Goal: Task Accomplishment & Management: Use online tool/utility

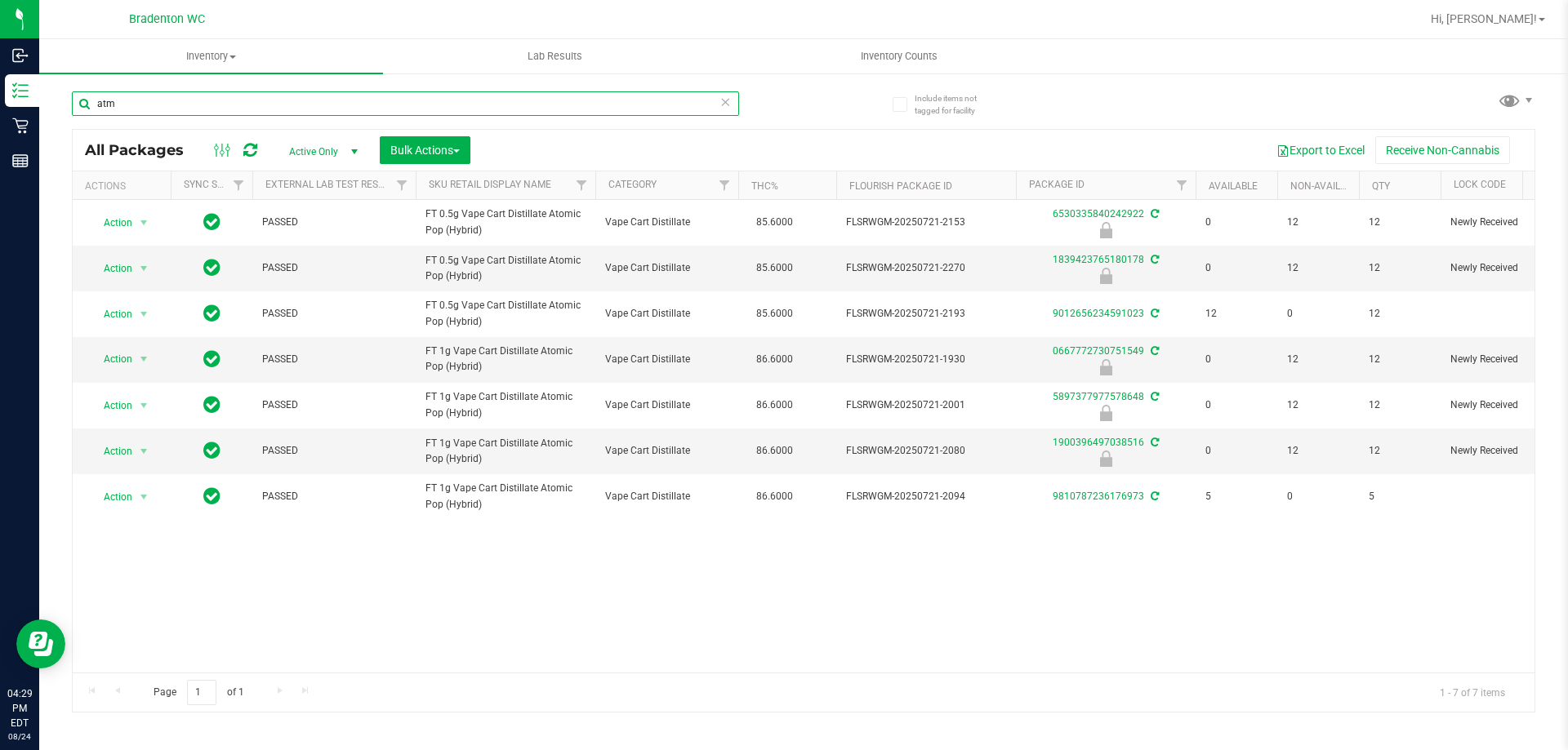
drag, startPoint x: 350, startPoint y: 113, endPoint x: 742, endPoint y: 83, distance: 393.1
click at [2, 145] on div "Inbound Inventory Retail Reports 04:29 PM EDT [DATE] 08/24 Bradenton WC Hi, [PE…" at bounding box center [784, 375] width 1568 height 750
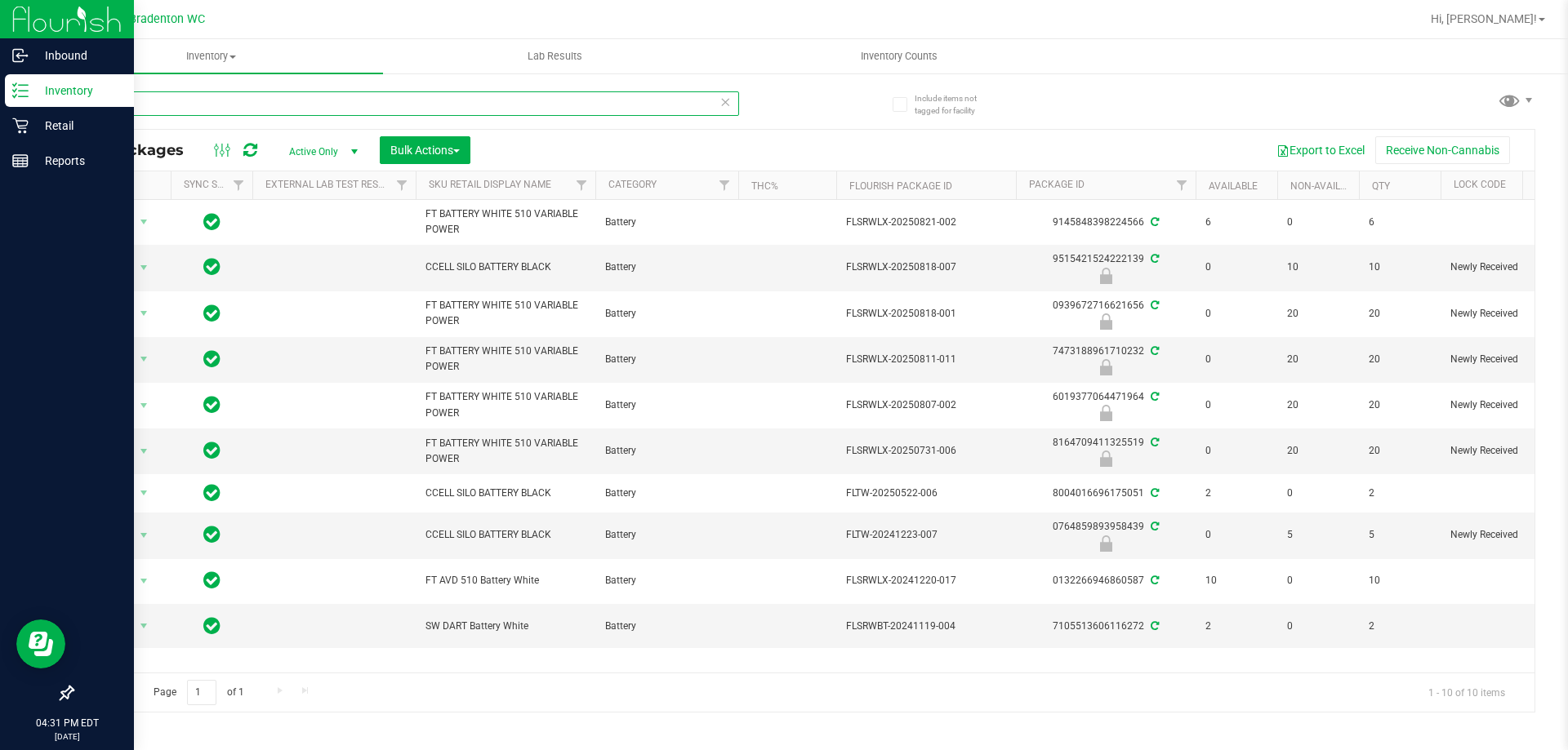
drag, startPoint x: 332, startPoint y: 111, endPoint x: 0, endPoint y: 94, distance: 332.4
click at [0, 94] on div "Inbound Inventory Retail Reports 04:31 PM EDT [DATE] 08/24 Bradenton WC Hi, [PE…" at bounding box center [784, 375] width 1568 height 750
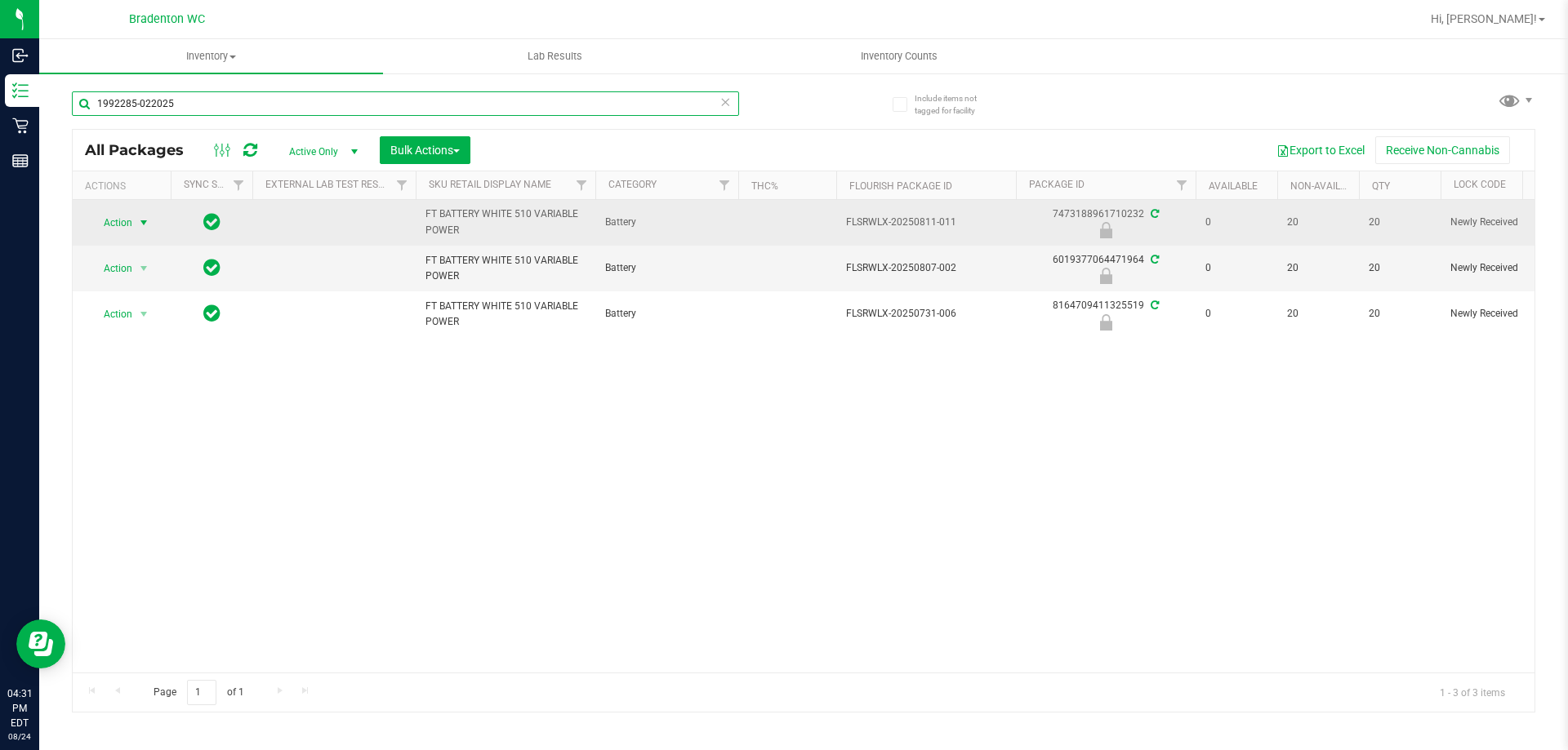
type input "1992285-022025"
click at [115, 231] on span "Action" at bounding box center [111, 222] width 44 height 22
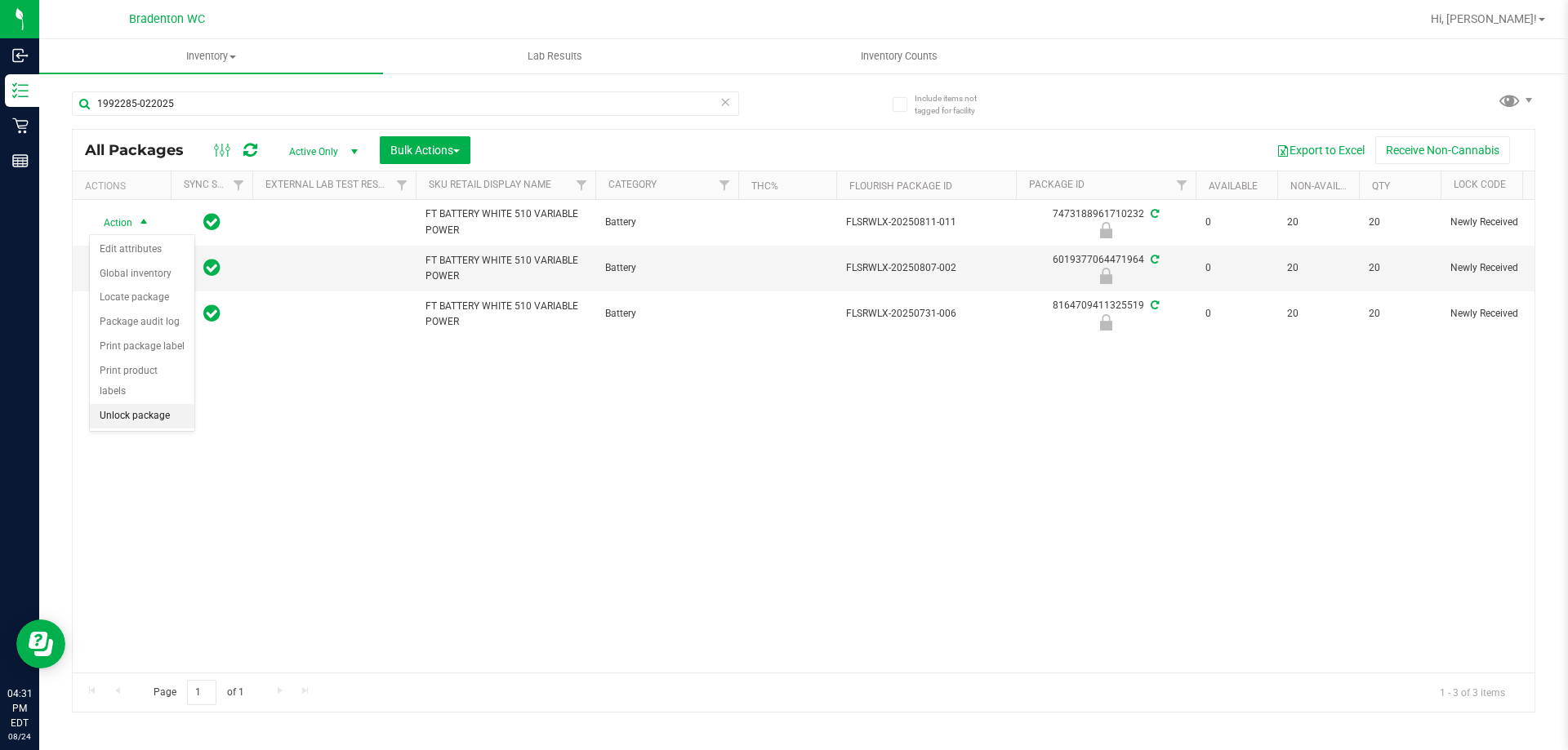
click at [154, 404] on li "Unlock package" at bounding box center [142, 416] width 104 height 24
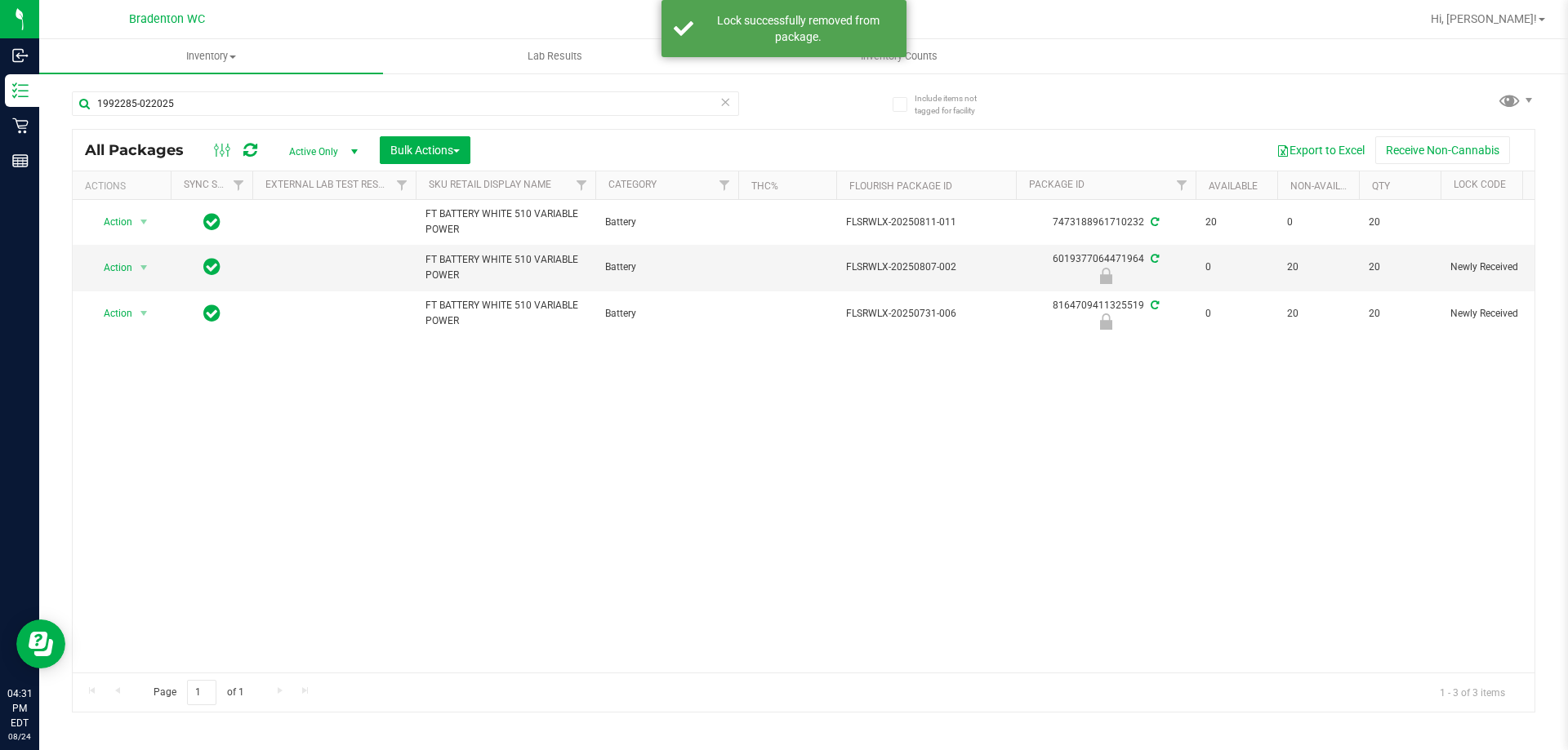
click at [727, 99] on icon at bounding box center [725, 101] width 11 height 20
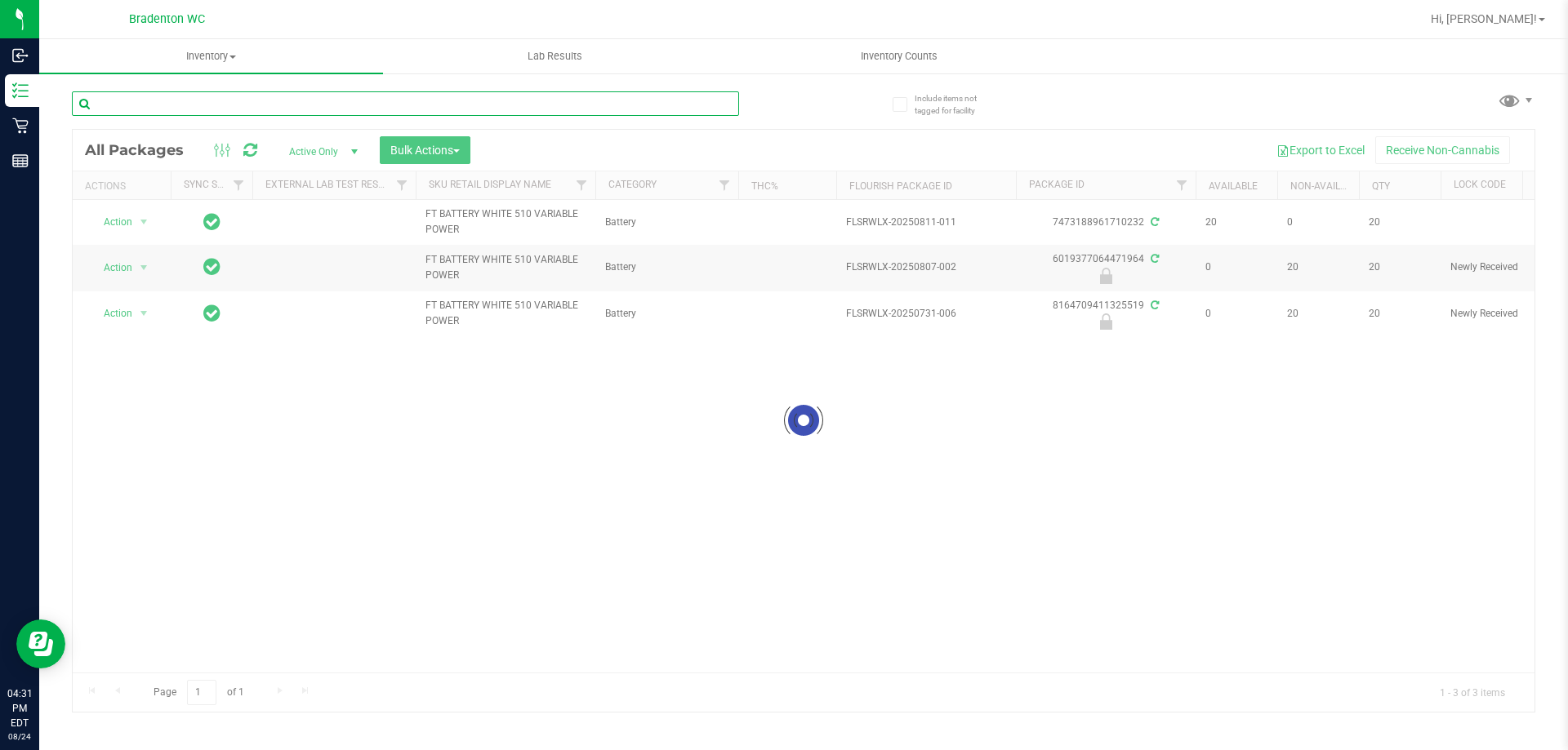
click at [649, 104] on input "text" at bounding box center [405, 104] width 667 height 24
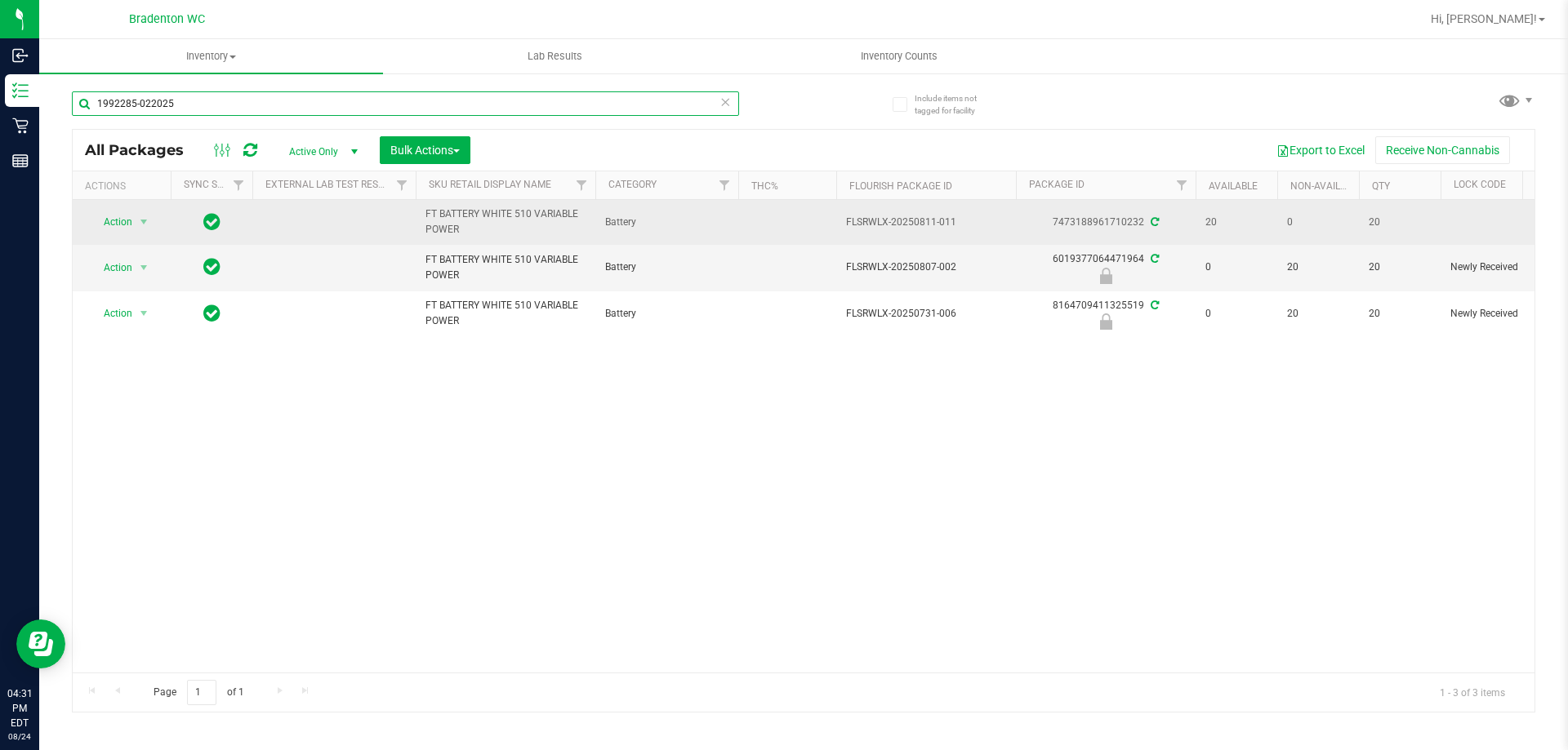
drag, startPoint x: 184, startPoint y: 100, endPoint x: 221, endPoint y: 202, distance: 108.5
click at [0, 108] on div "Inbound Inventory Retail Reports 04:31 PM EDT [DATE] 08/24 Bradenton WC Hi, [PE…" at bounding box center [784, 375] width 1568 height 750
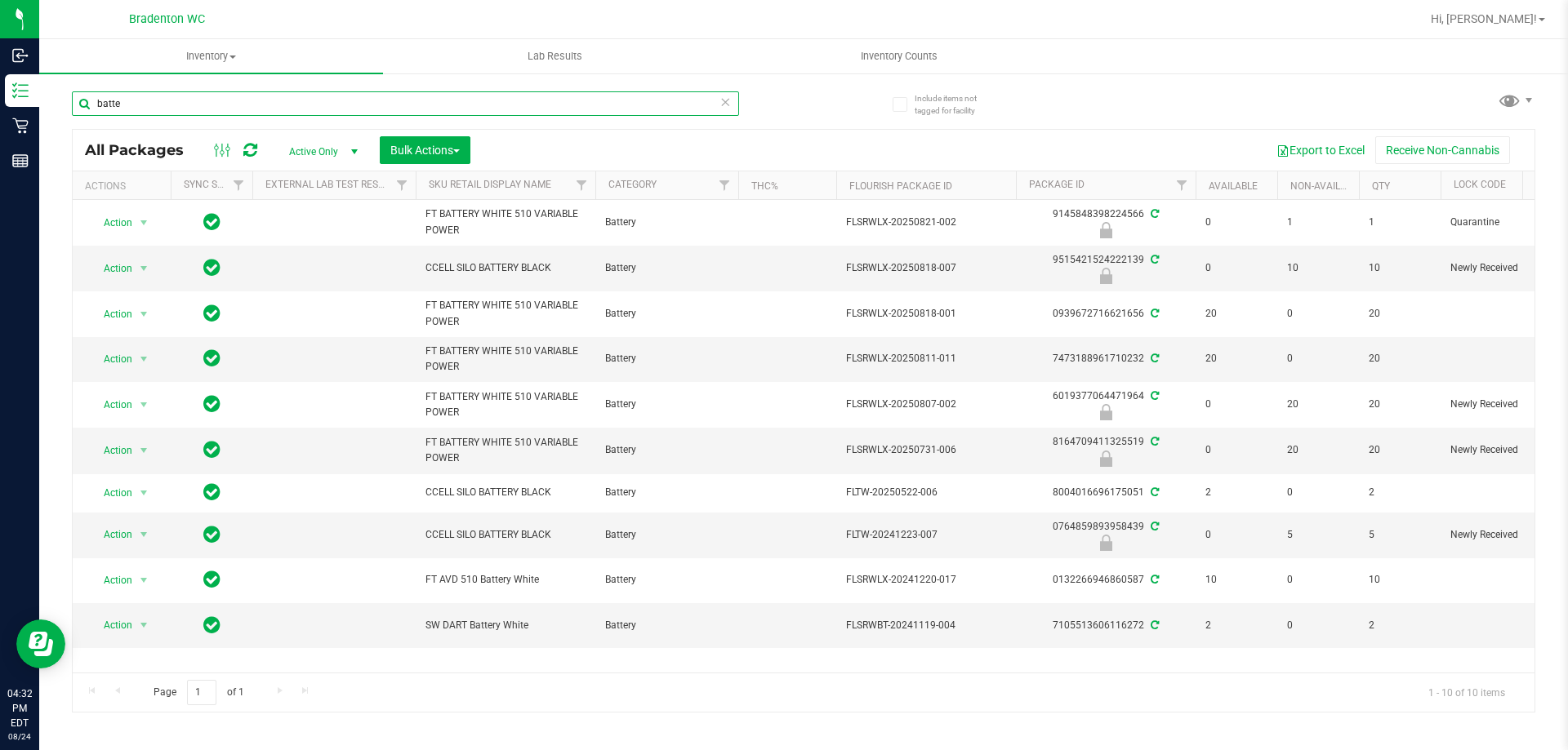
type input "batte"
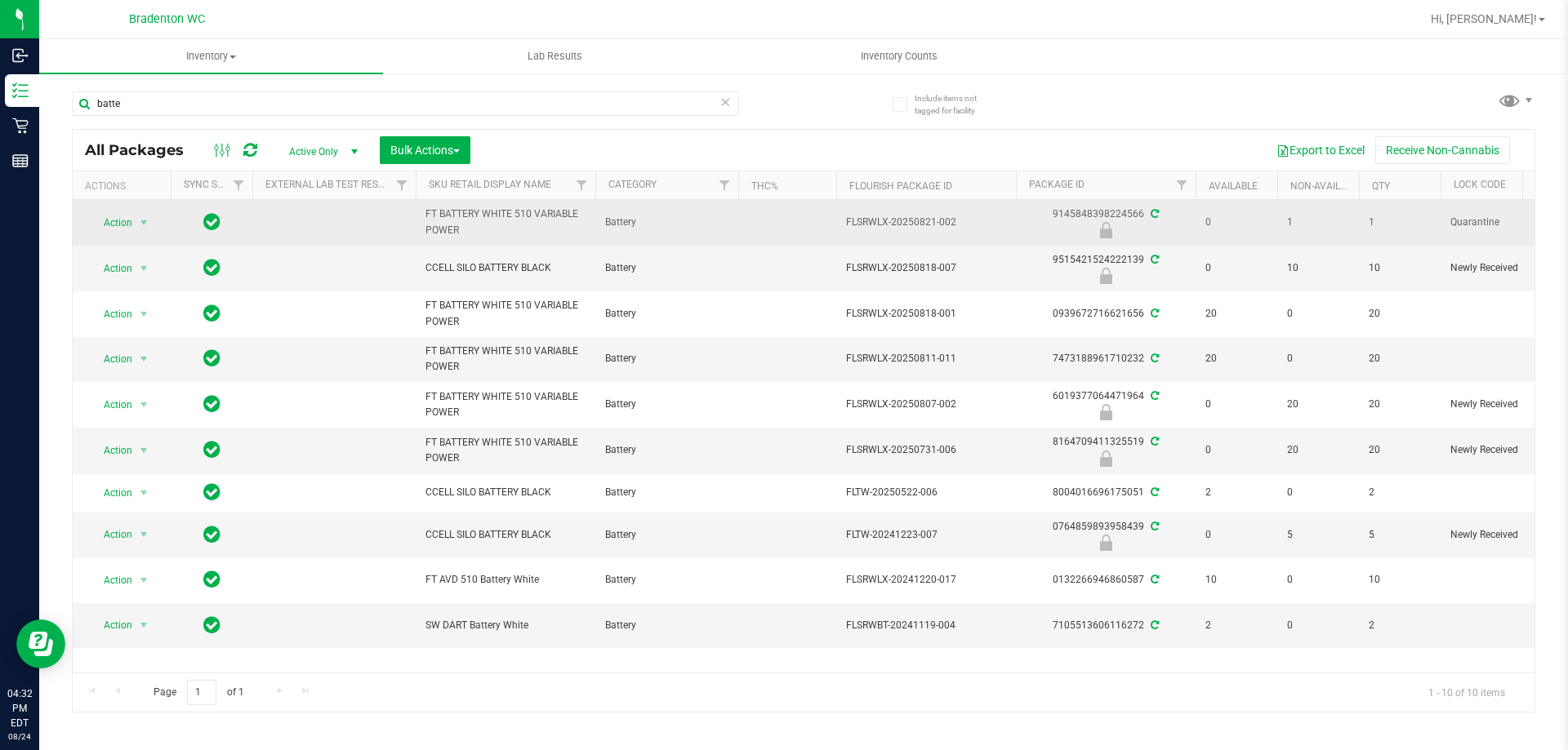
drag, startPoint x: 512, startPoint y: 262, endPoint x: 427, endPoint y: 218, distance: 95.7
copy tr "FT BATTERY WHITE 510 VARIABLE POWER"
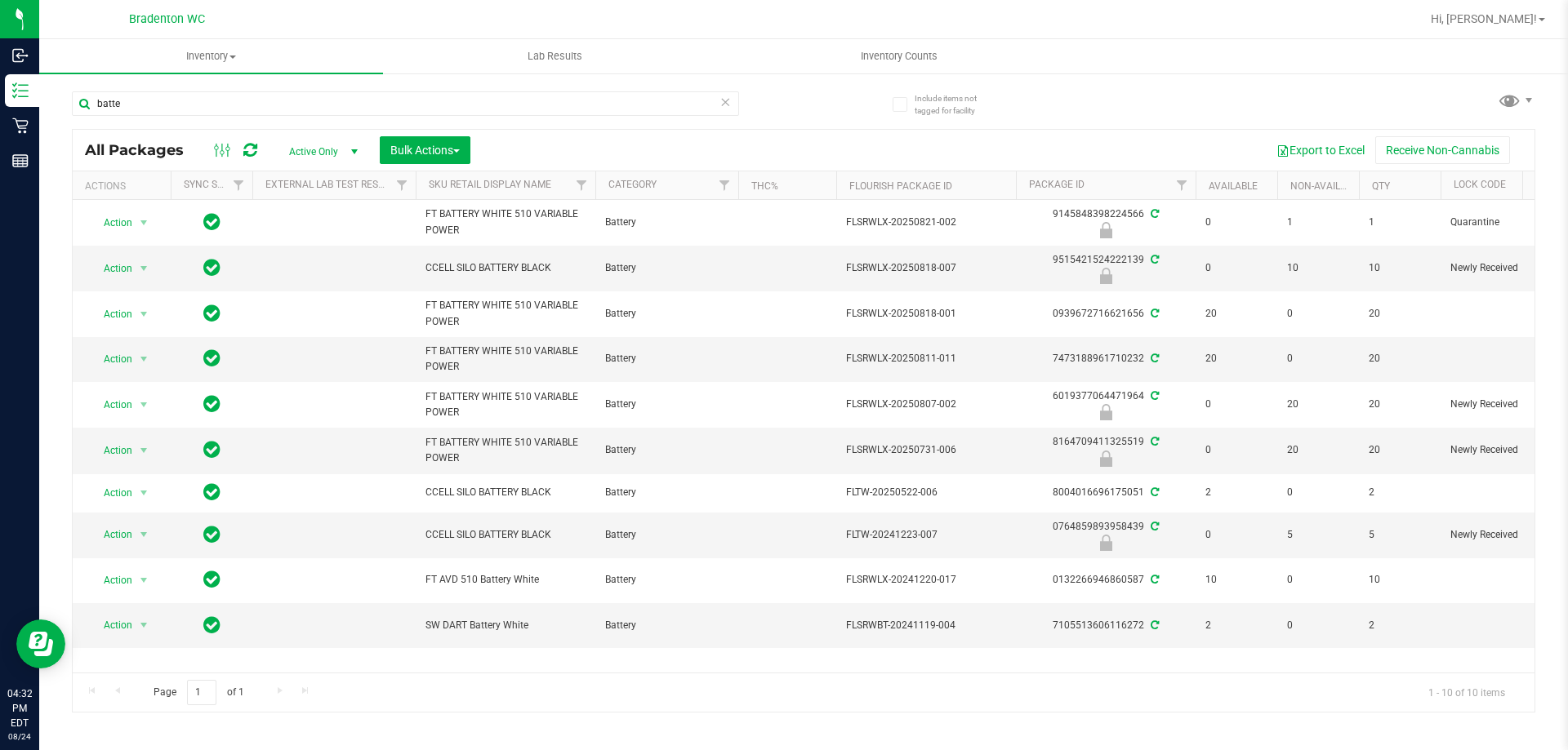
click at [722, 105] on icon at bounding box center [725, 101] width 11 height 20
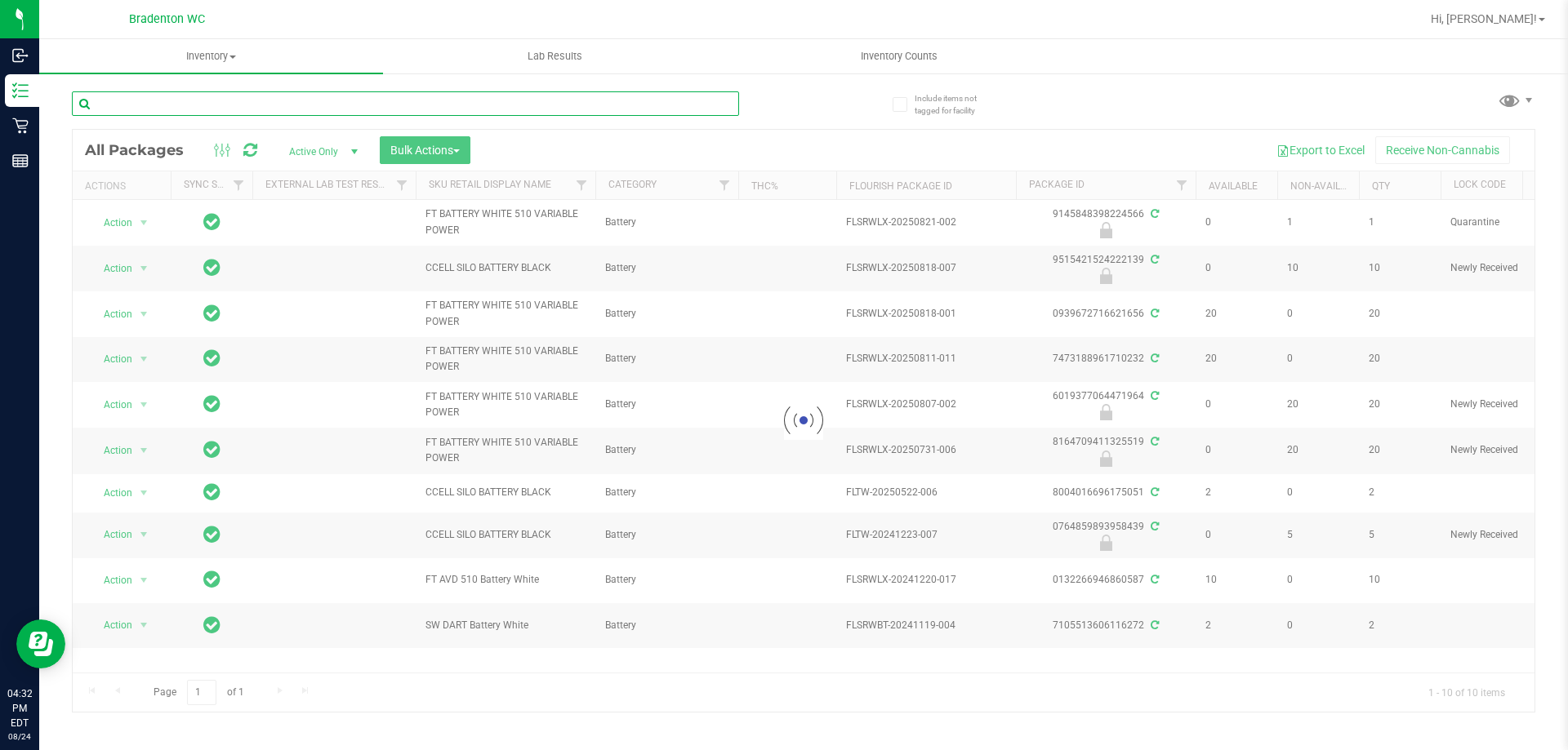
click at [711, 105] on input "text" at bounding box center [405, 104] width 667 height 24
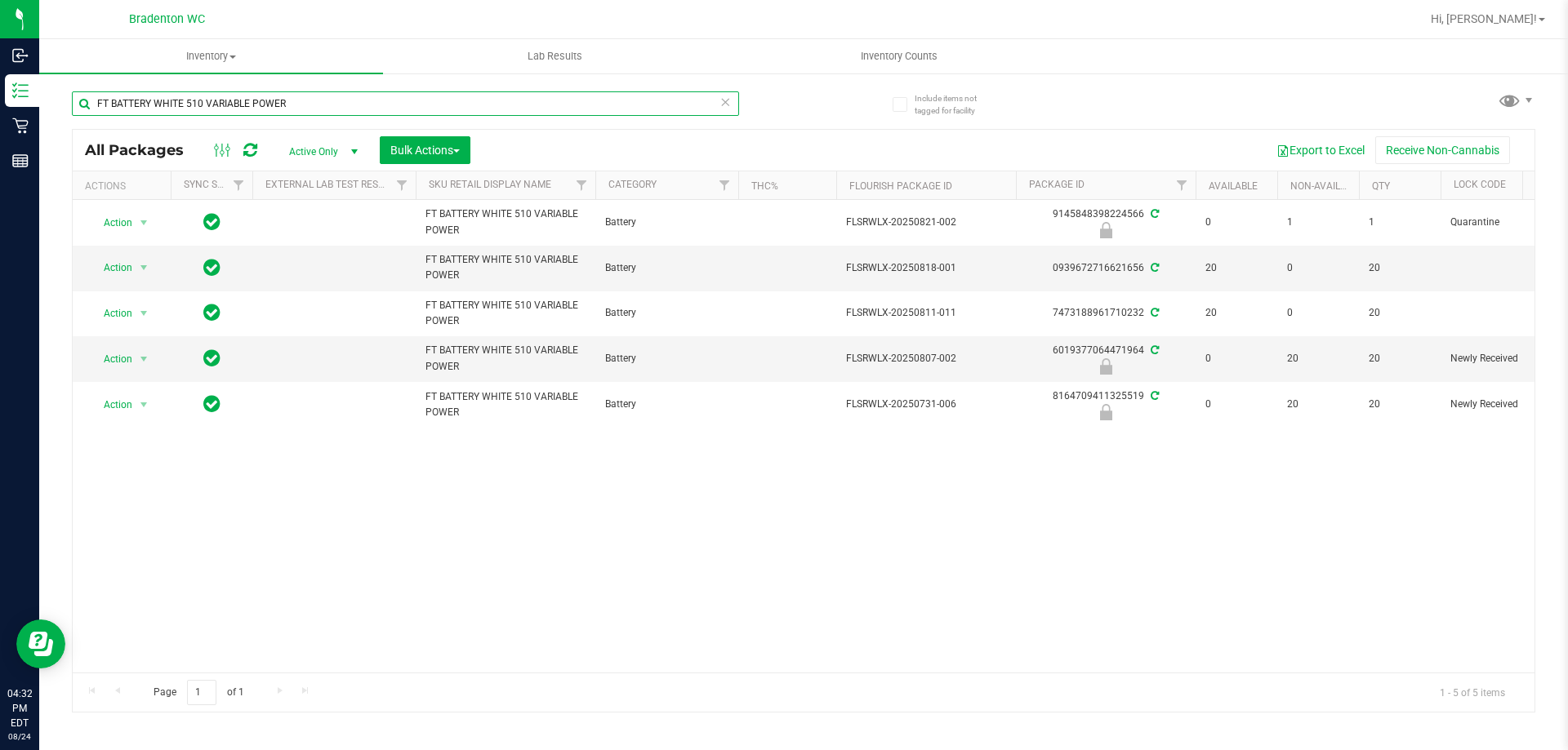
type input "FT BATTERY WHITE 510 VARIABLE POWER"
click at [722, 106] on icon at bounding box center [725, 101] width 11 height 20
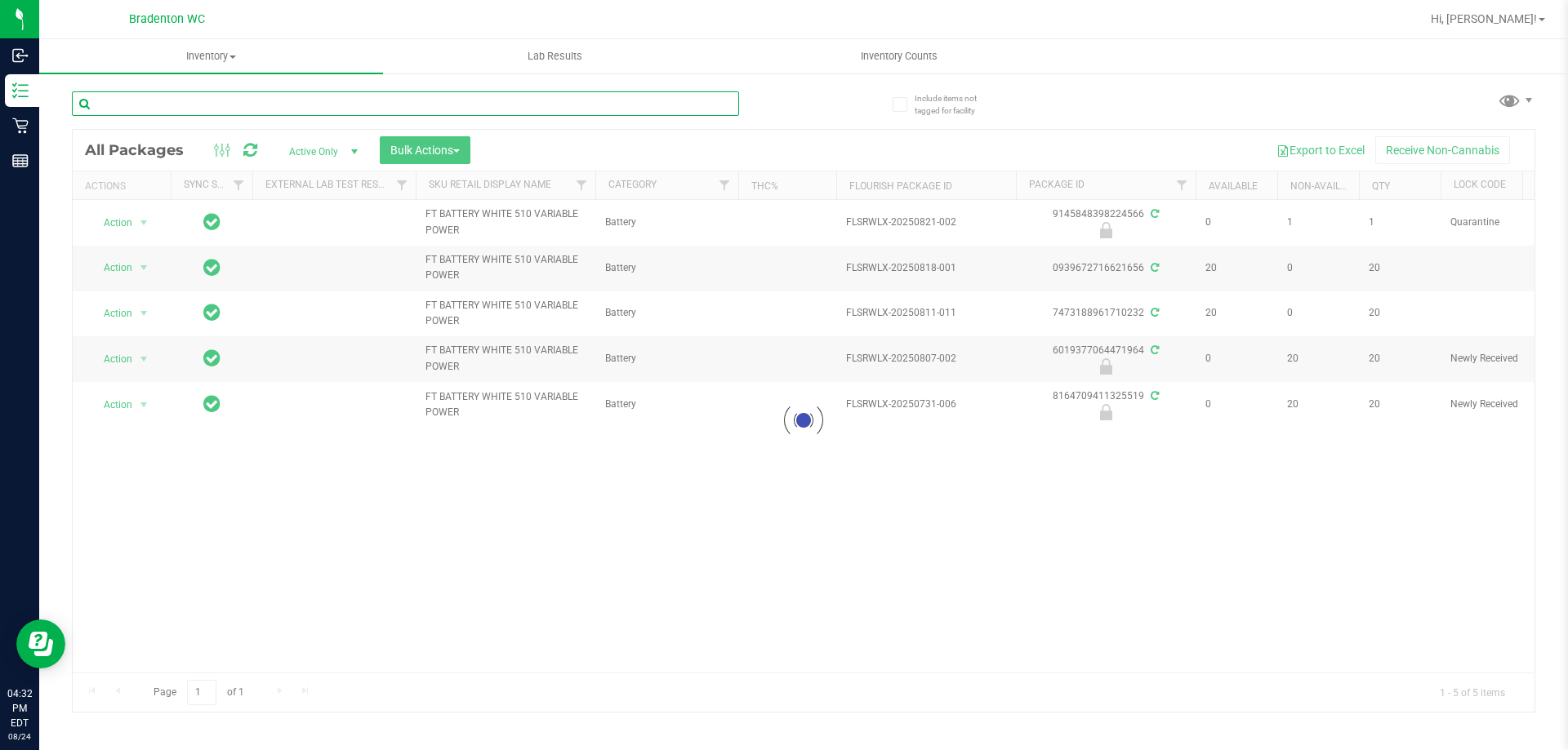
click at [716, 106] on input "text" at bounding box center [405, 104] width 667 height 24
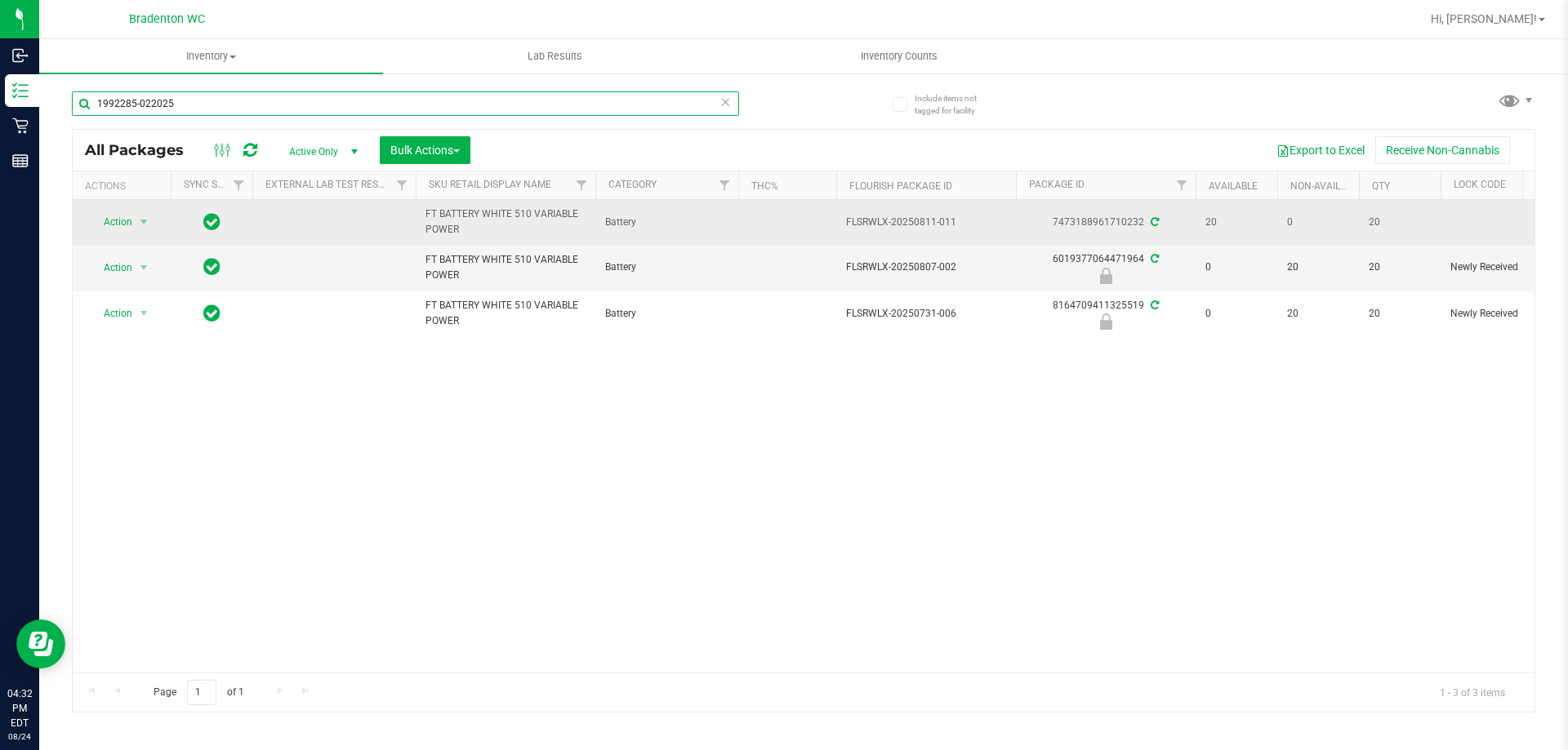
type input "1992285-022025"
drag, startPoint x: 514, startPoint y: 232, endPoint x: 391, endPoint y: 206, distance: 125.7
copy tr "FT BATTERY WHITE 510 VARIABLE POWER"
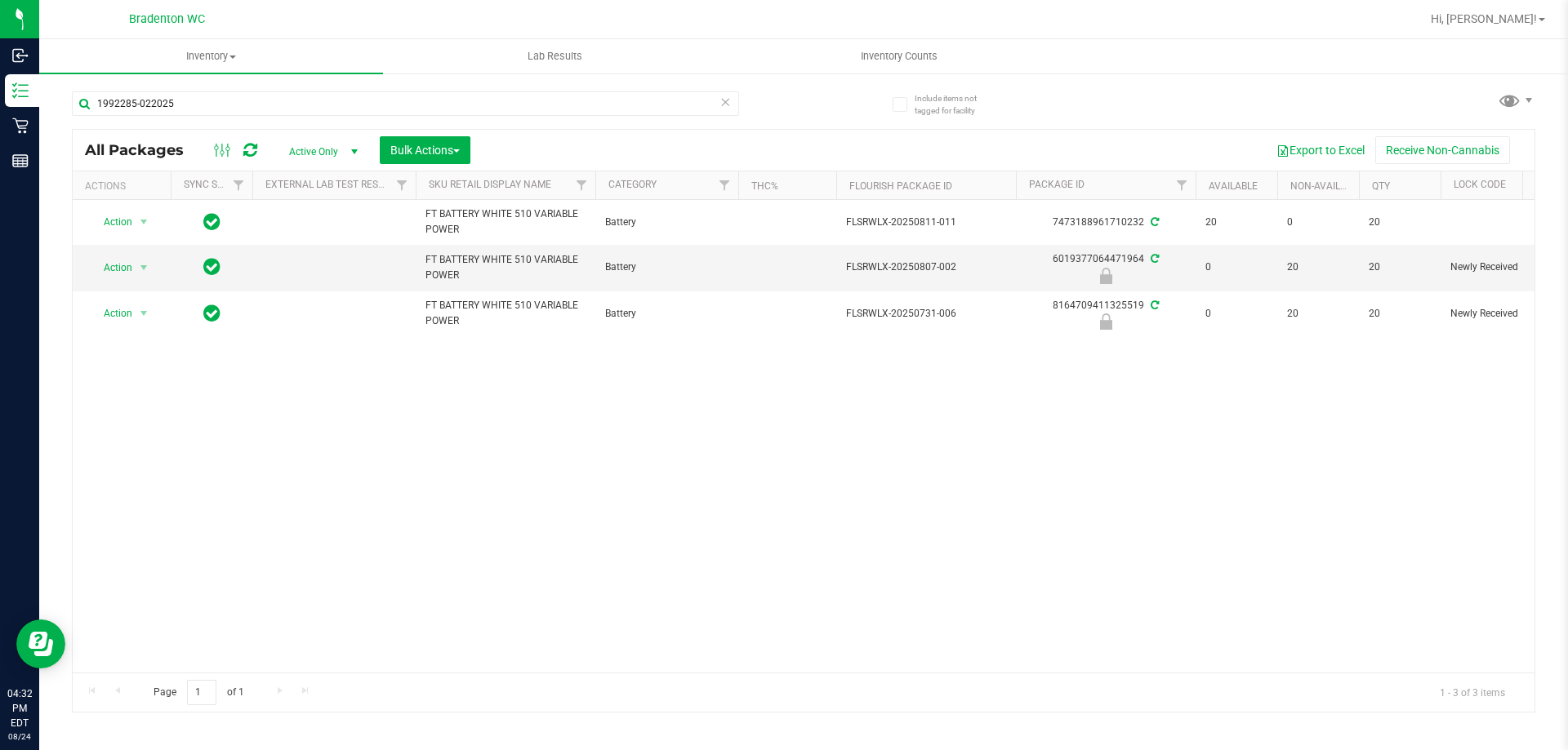
click at [723, 104] on icon at bounding box center [725, 101] width 11 height 20
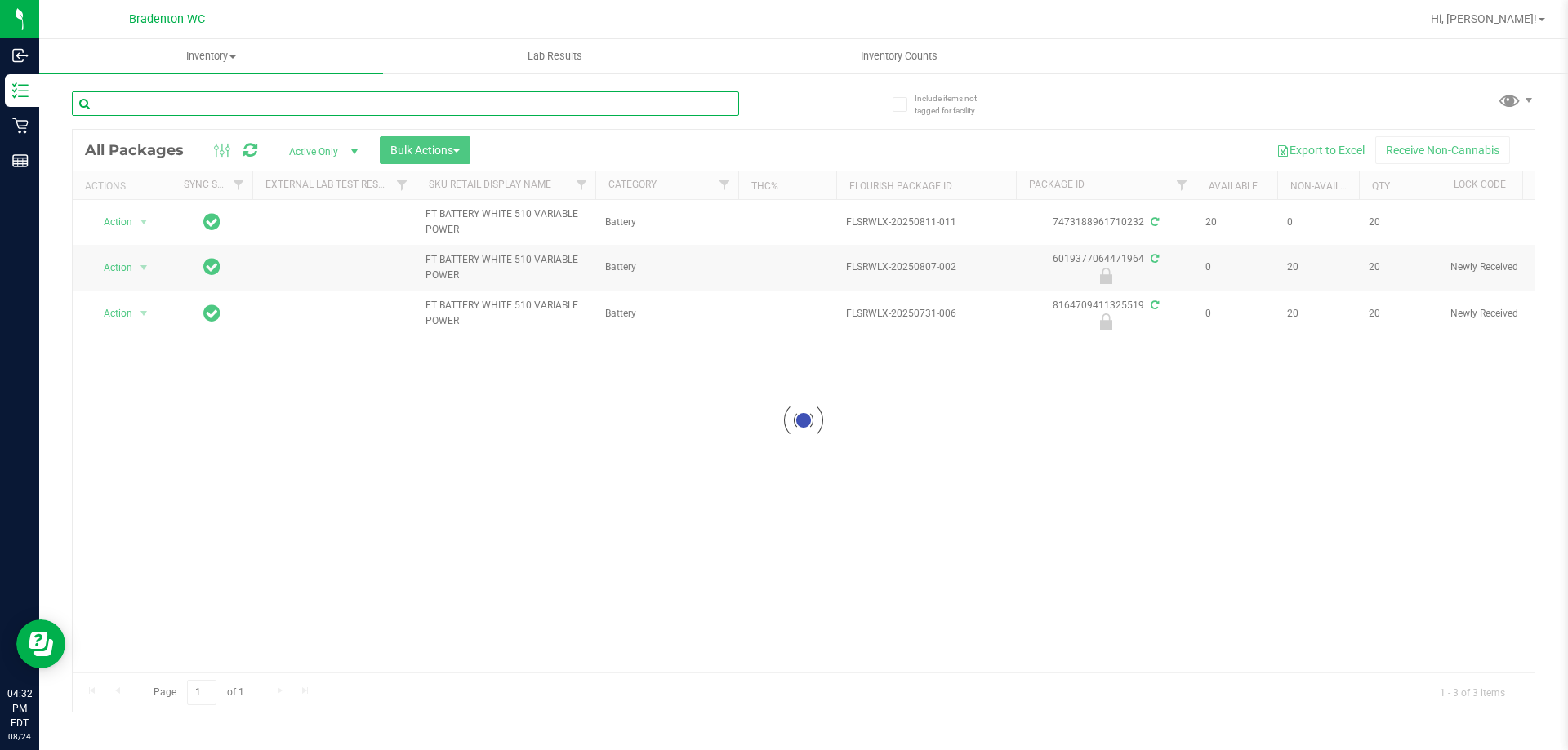
click at [658, 106] on input "text" at bounding box center [405, 104] width 667 height 24
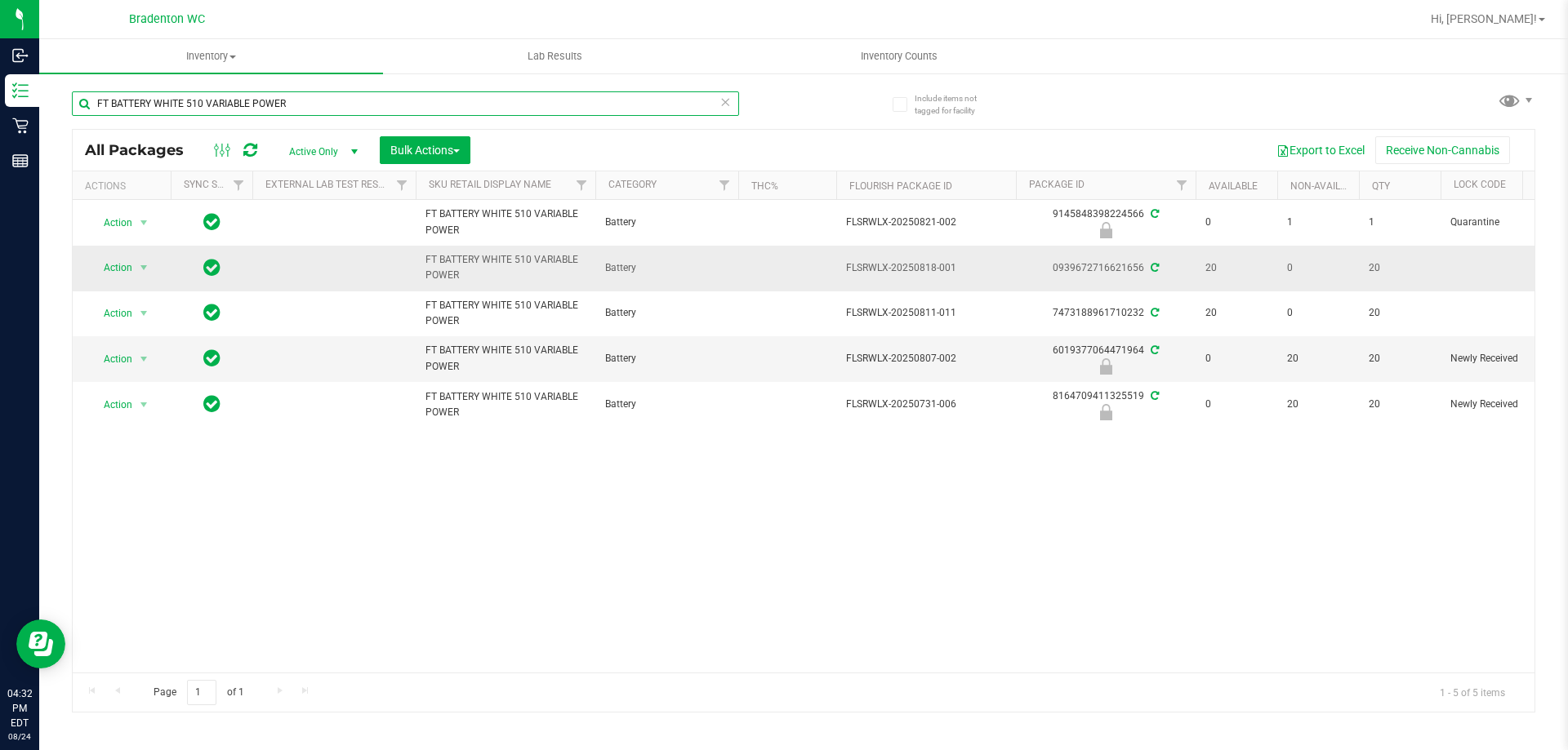
type input "FT BATTERY WHITE 510 VARIABLE POWER"
click at [84, 266] on div "Action Action Create package Edit attributes Global inventory Locate package Lo…" at bounding box center [122, 267] width 79 height 22
click at [126, 266] on span "Action" at bounding box center [111, 267] width 44 height 22
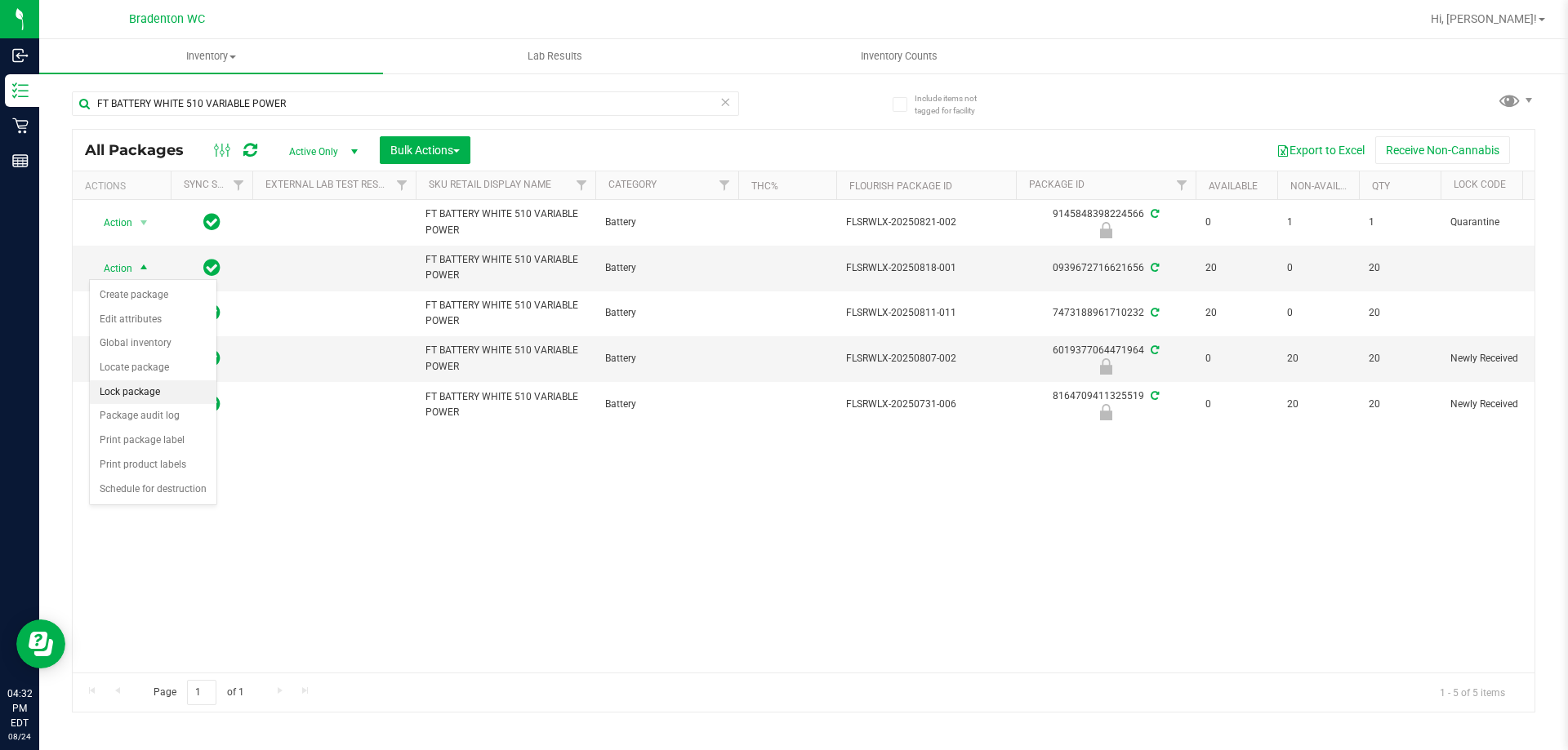
click at [166, 389] on li "Lock package" at bounding box center [153, 393] width 127 height 24
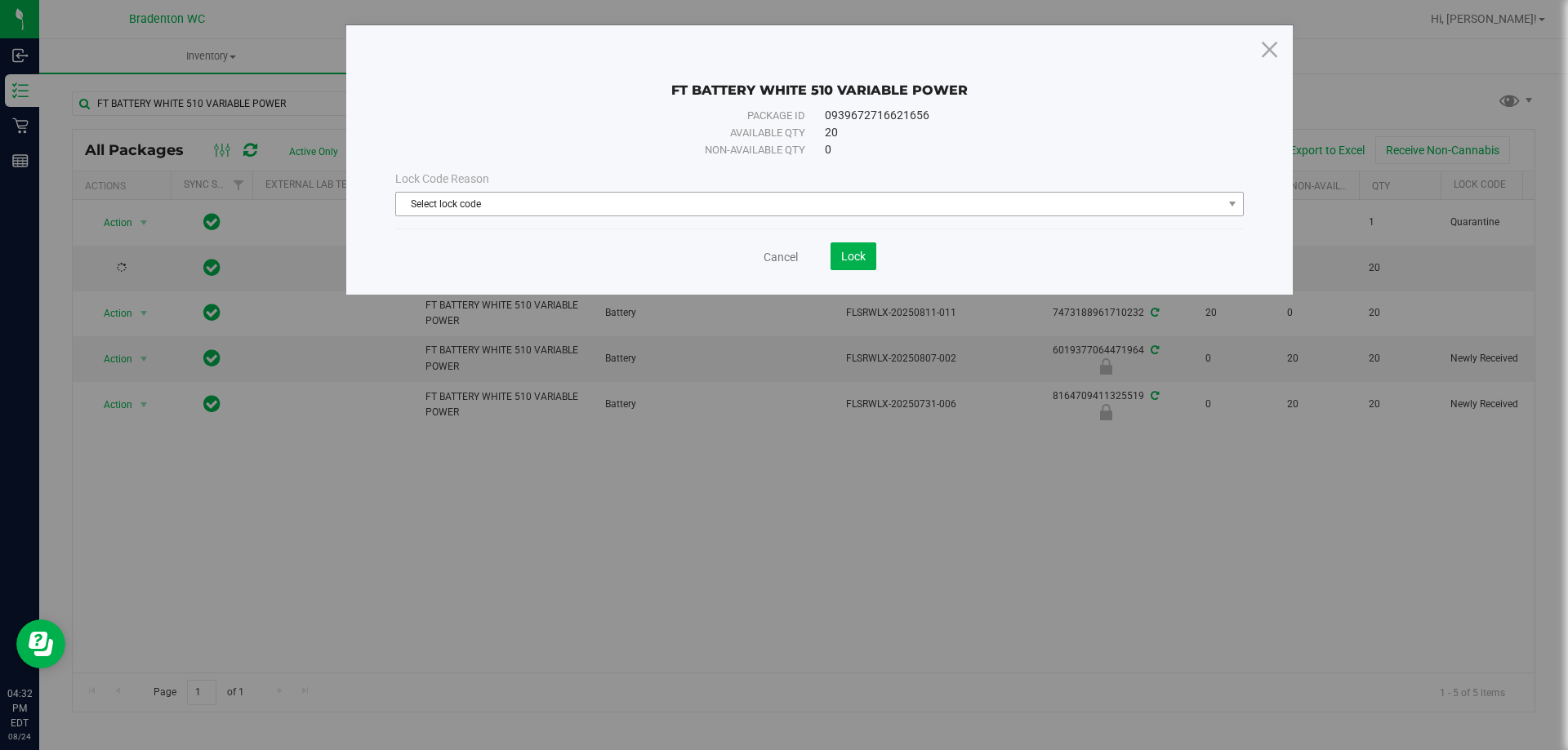
click at [731, 196] on span "Select lock code" at bounding box center [808, 203] width 826 height 22
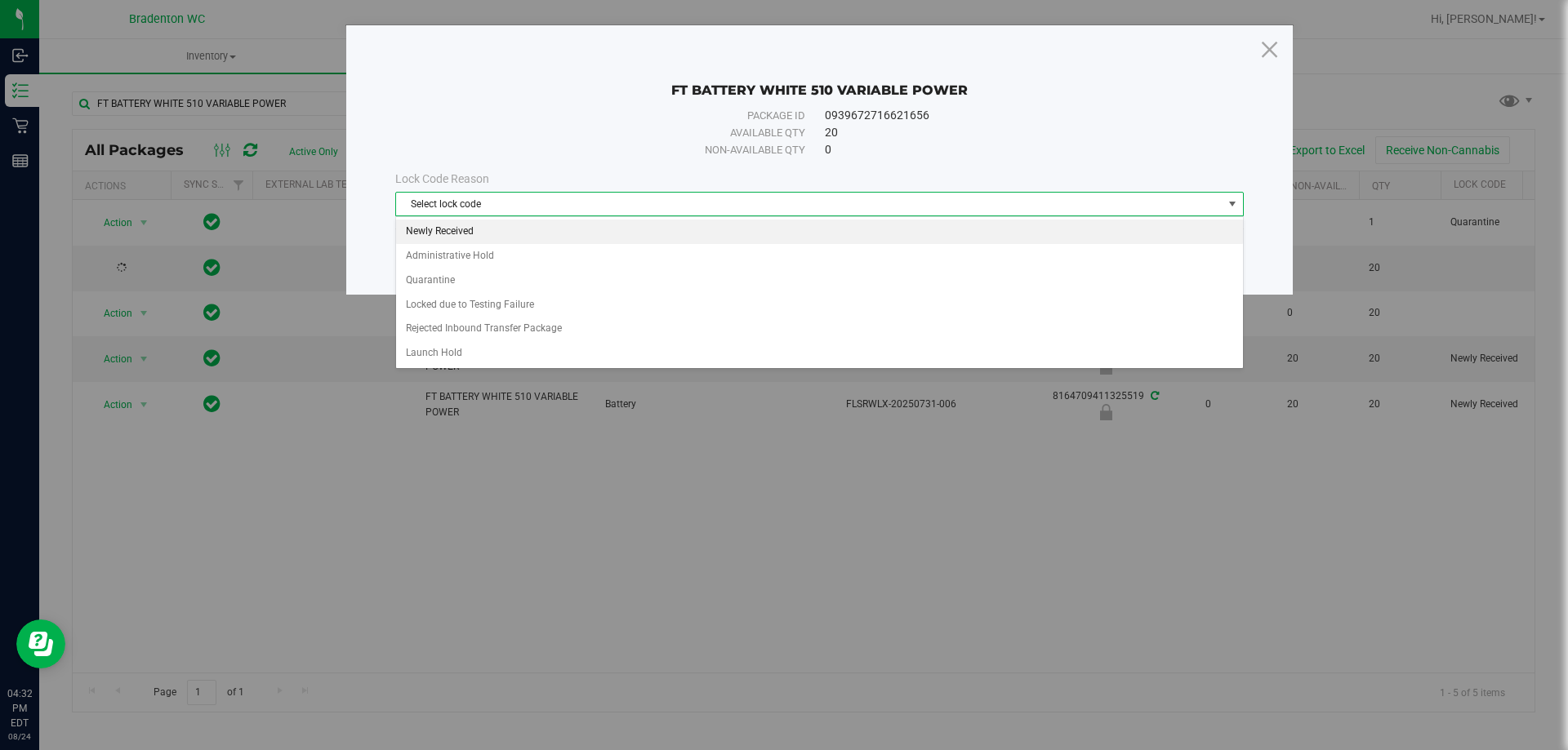
click at [627, 224] on li "Newly Received" at bounding box center [819, 232] width 847 height 24
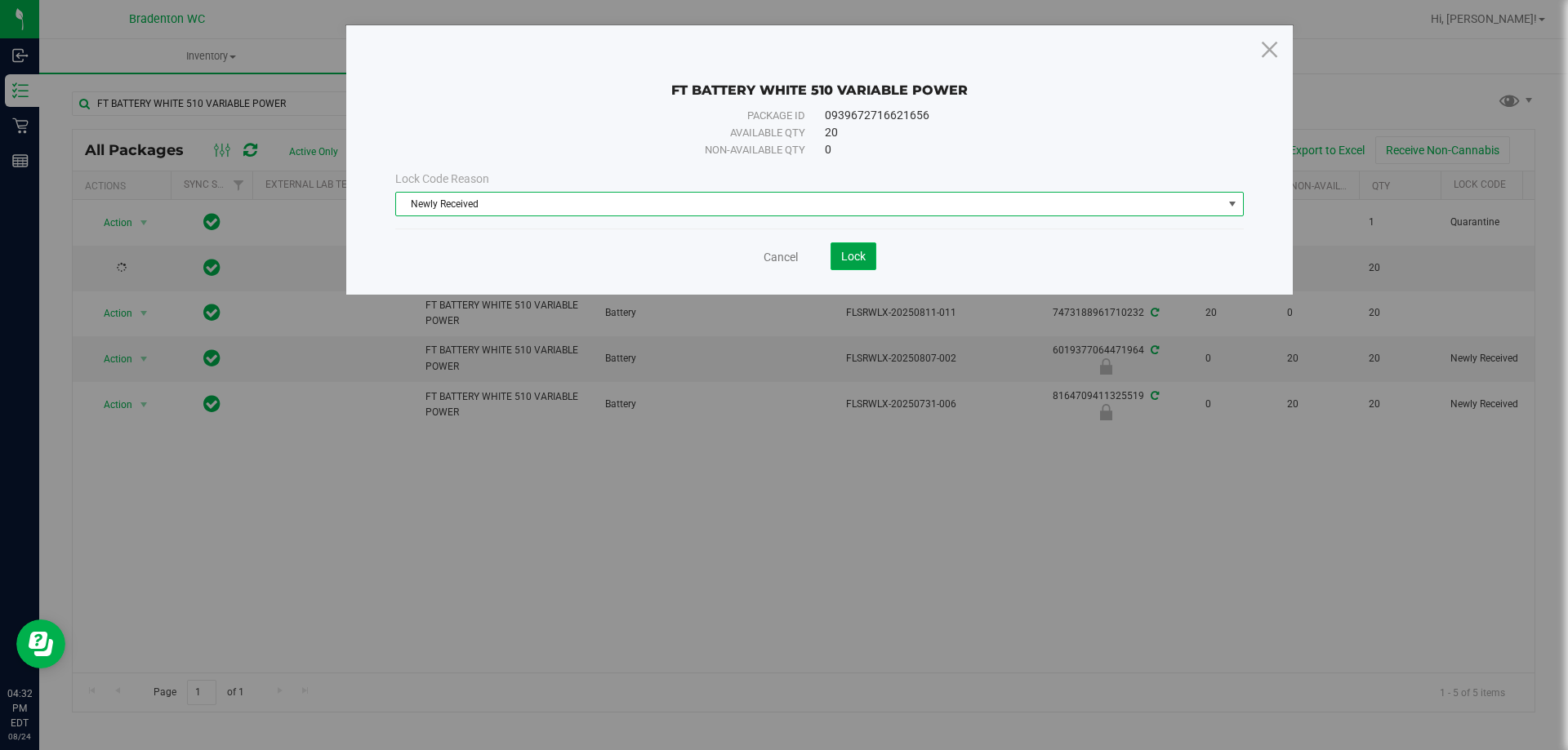
click at [832, 256] on button "Lock" at bounding box center [852, 257] width 46 height 28
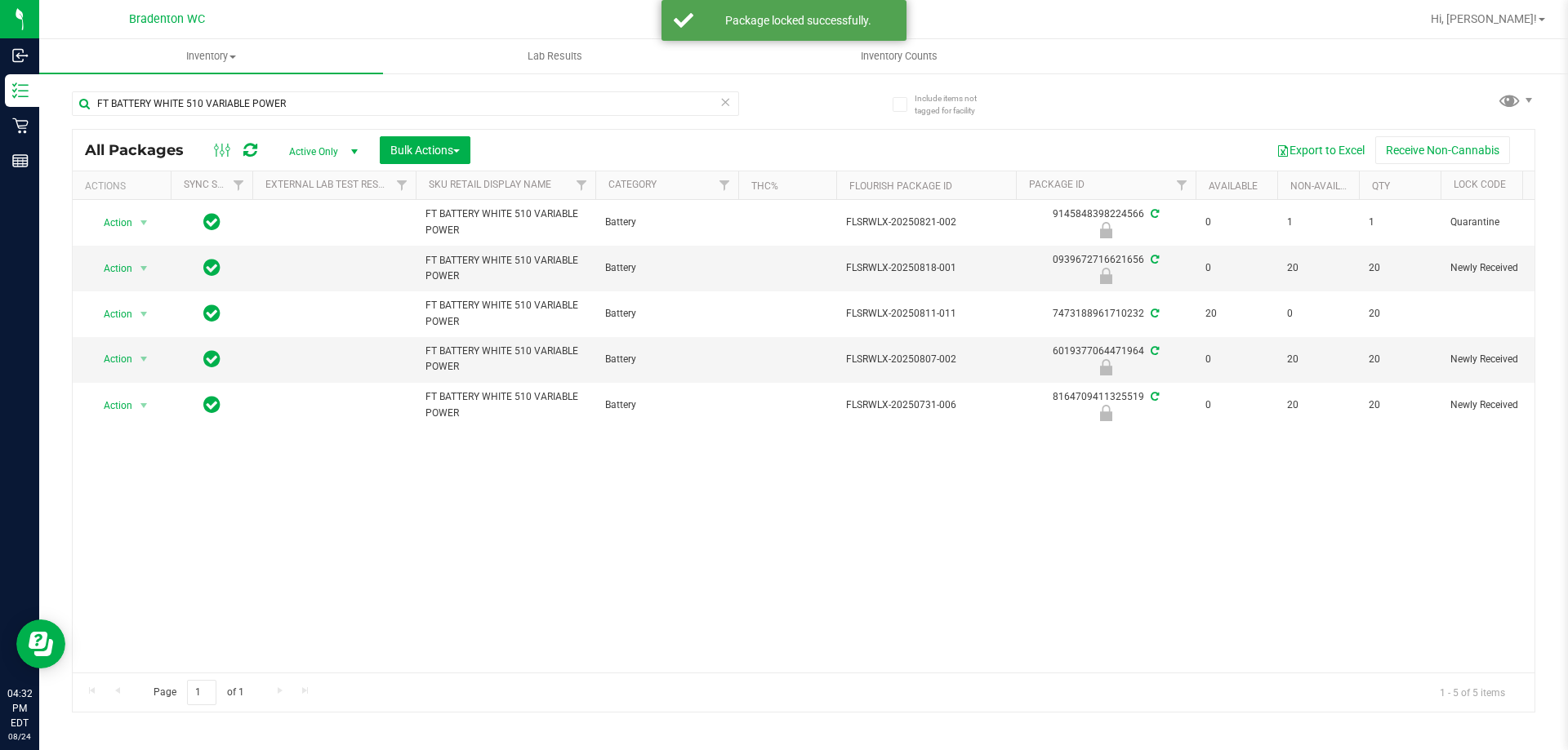
click at [729, 109] on icon at bounding box center [725, 101] width 11 height 20
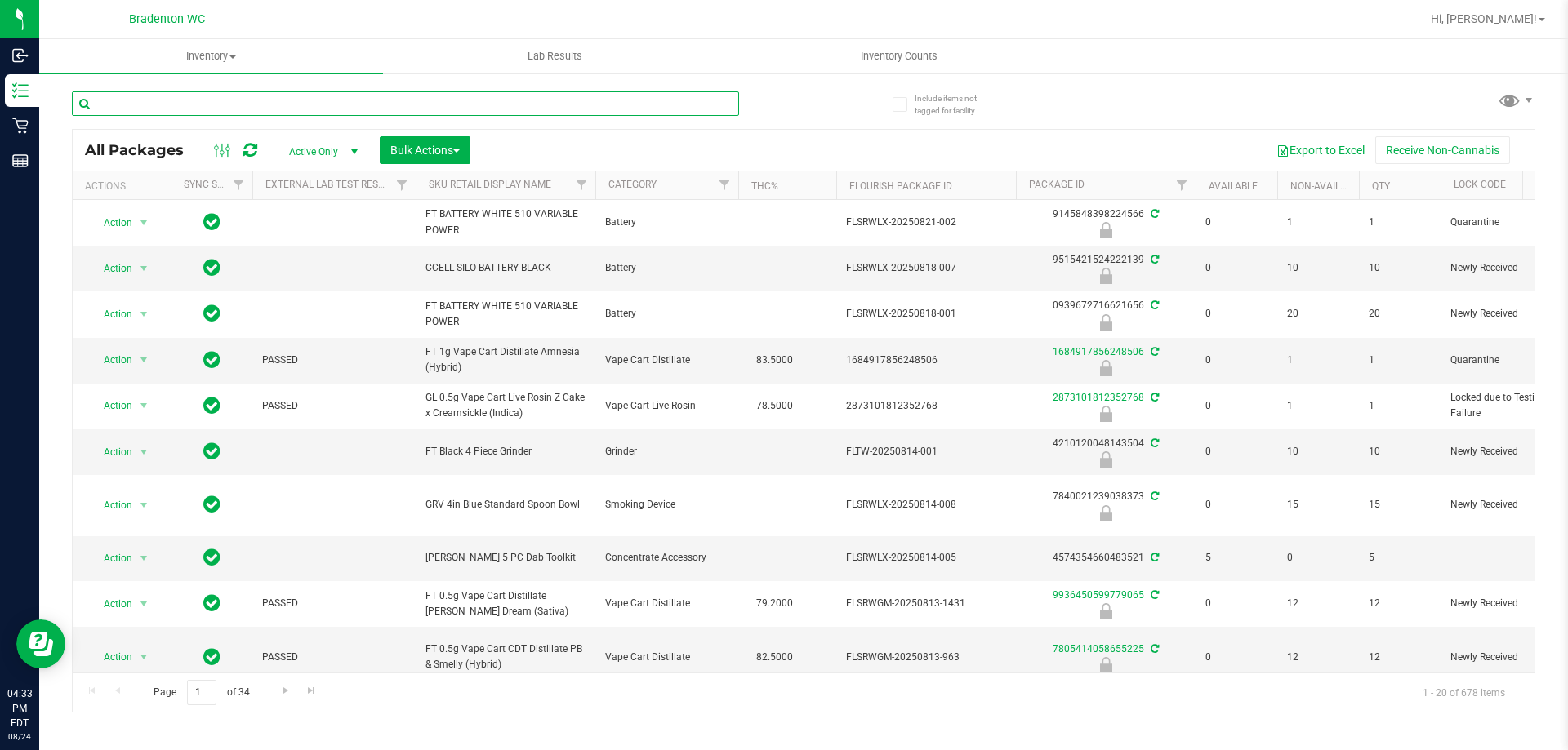
click at [171, 101] on input "text" at bounding box center [405, 104] width 667 height 24
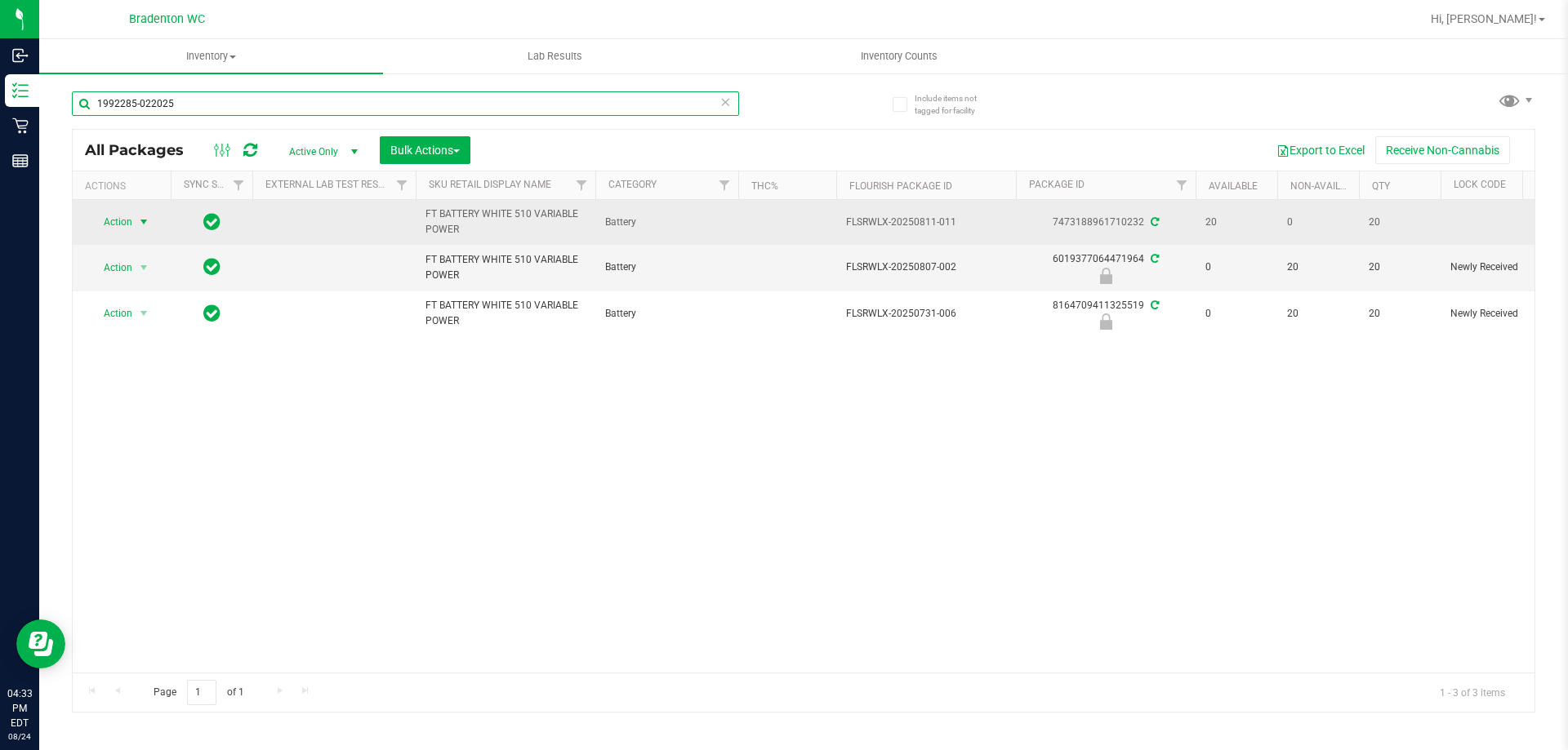
type input "1992285-022025"
click at [98, 223] on span "Action" at bounding box center [111, 222] width 44 height 22
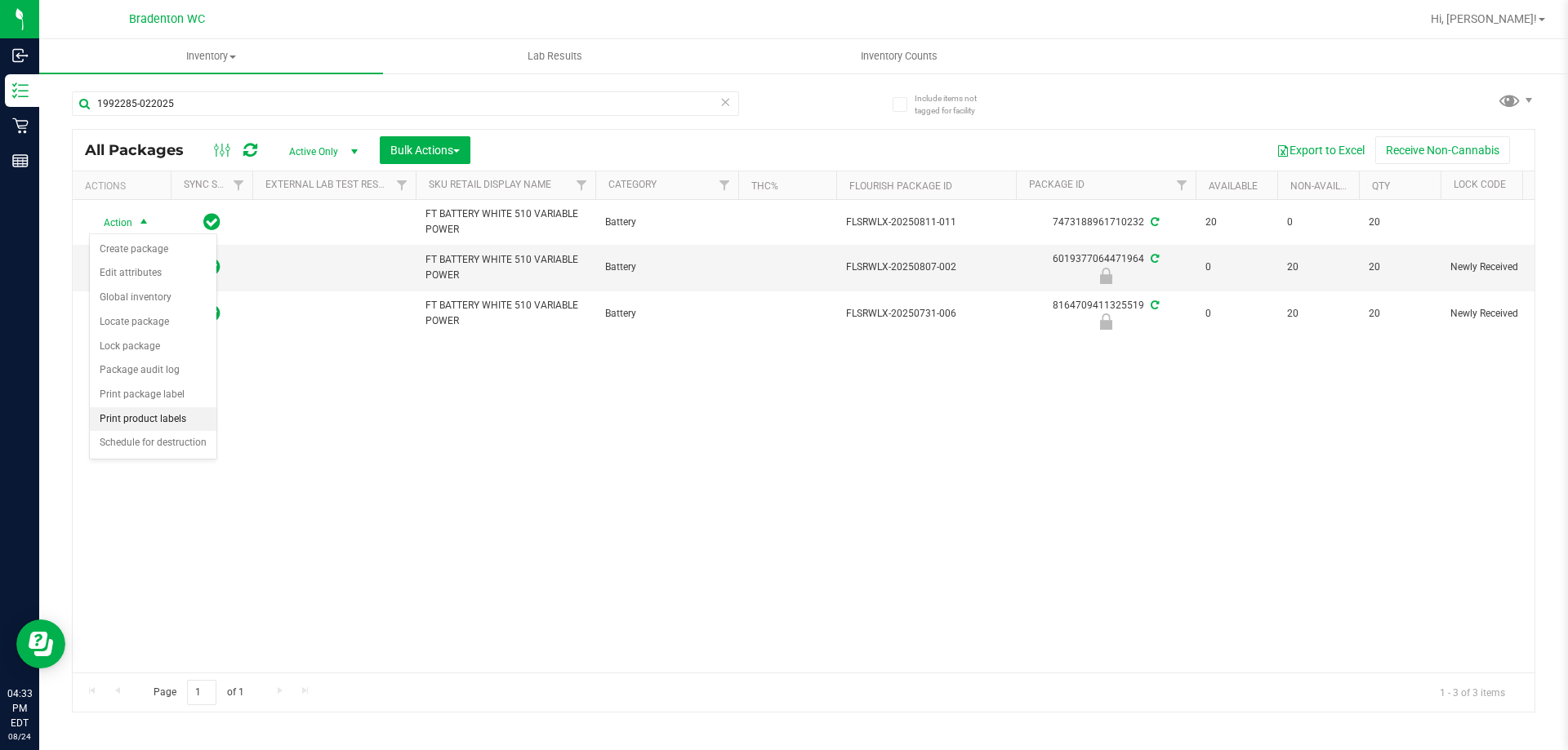
click at [155, 423] on li "Print product labels" at bounding box center [153, 419] width 127 height 24
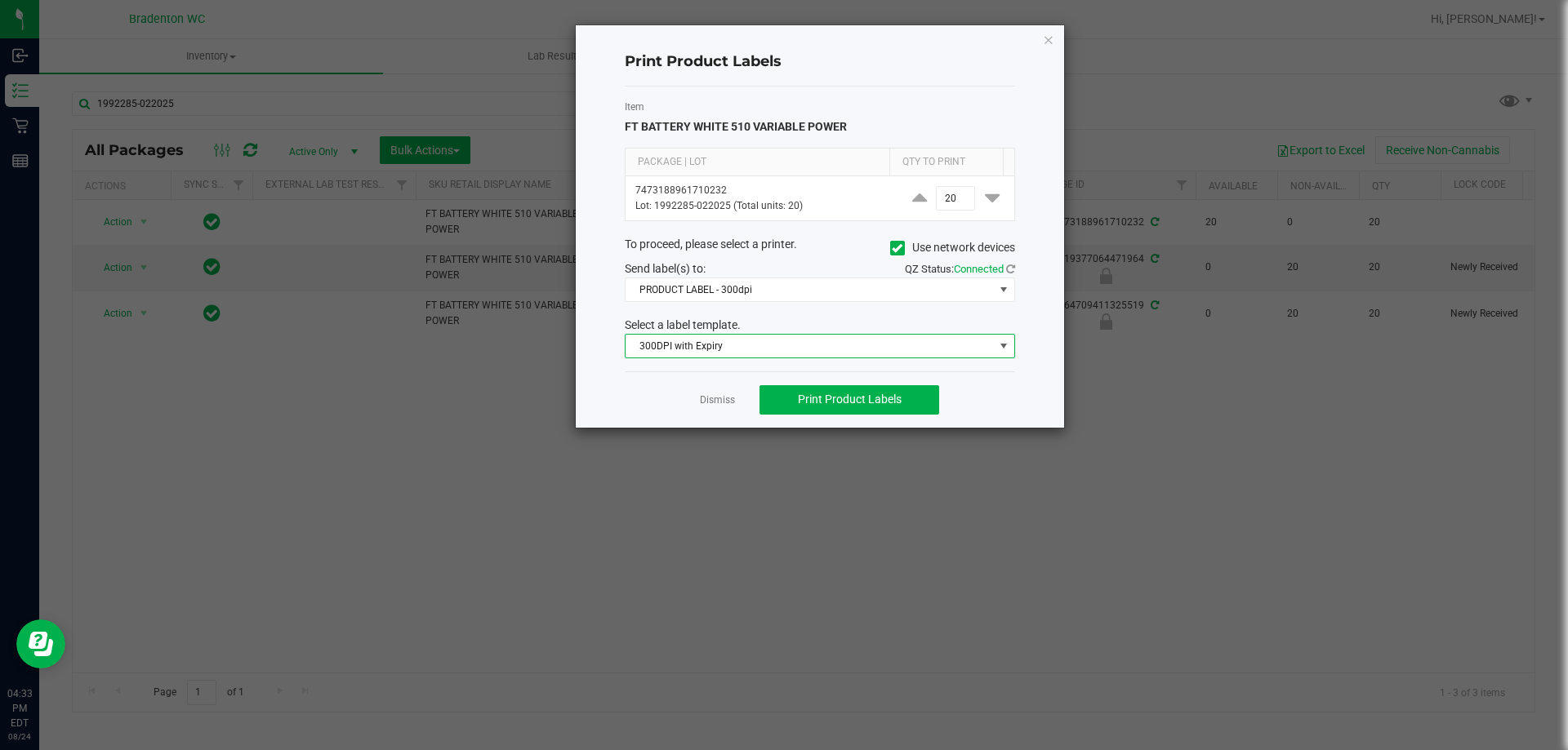
click at [788, 356] on span "300DPI with Expiry" at bounding box center [809, 346] width 369 height 22
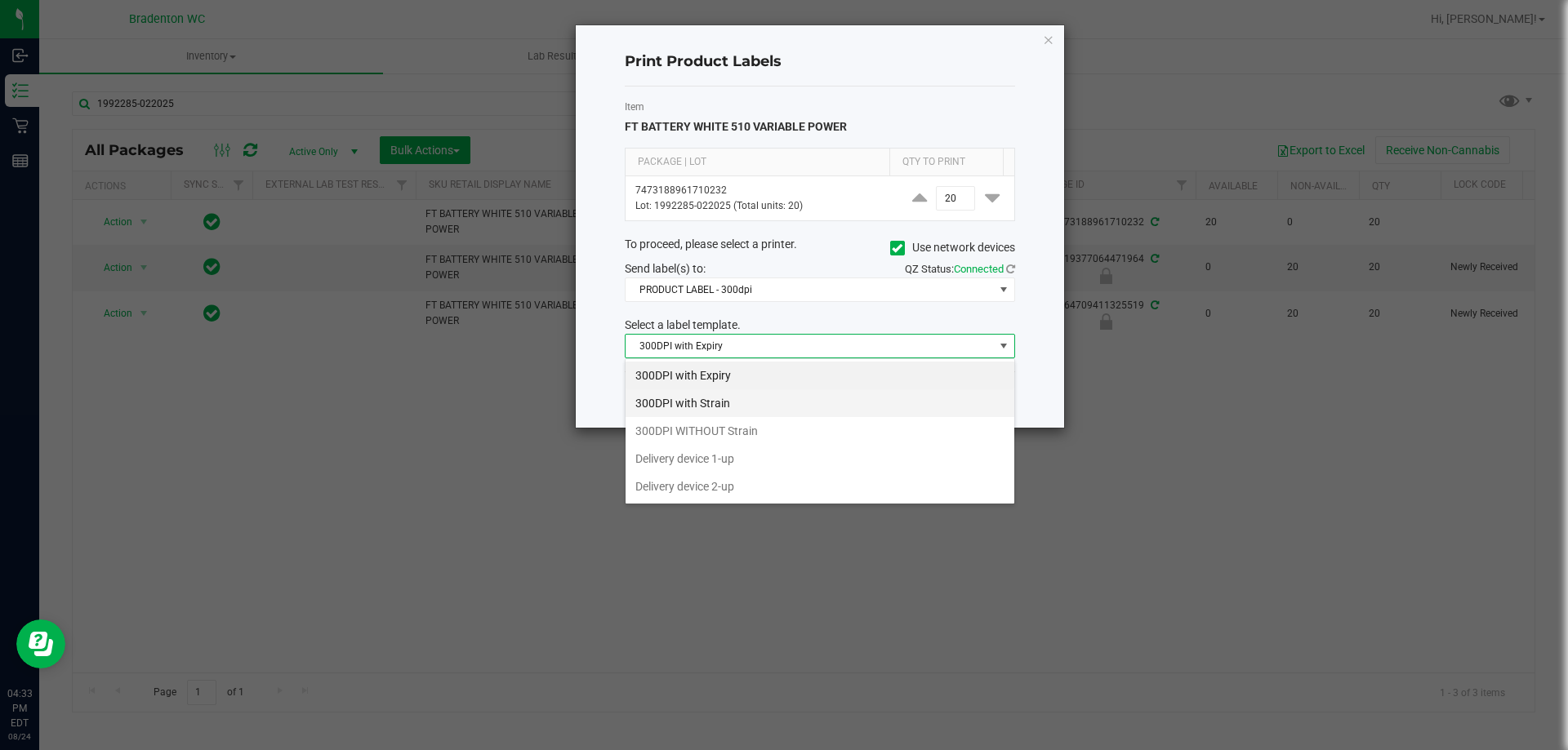
scroll to position [24, 390]
click at [779, 399] on li "300DPI with Strain" at bounding box center [820, 403] width 388 height 28
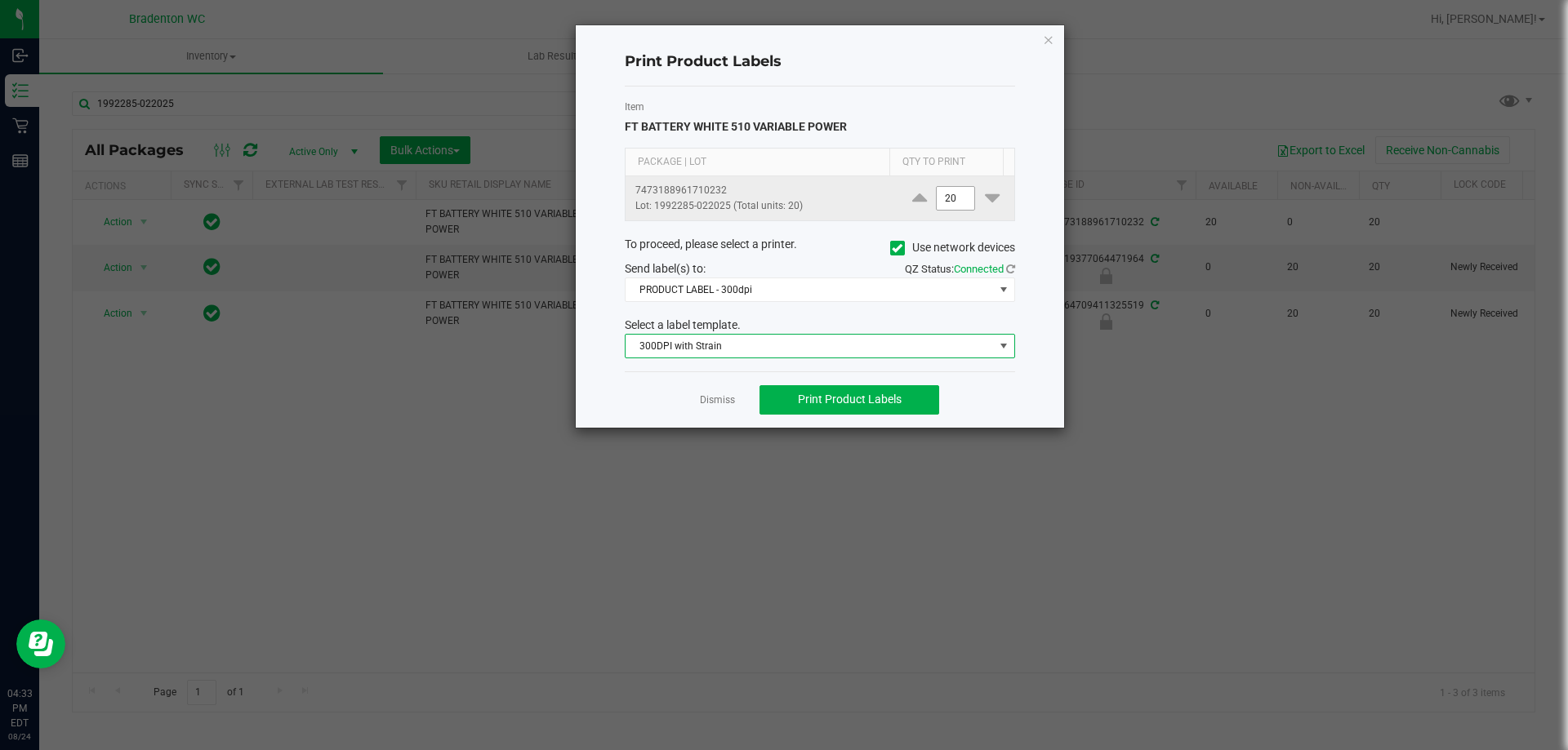
click at [948, 204] on input "20" at bounding box center [956, 198] width 38 height 22
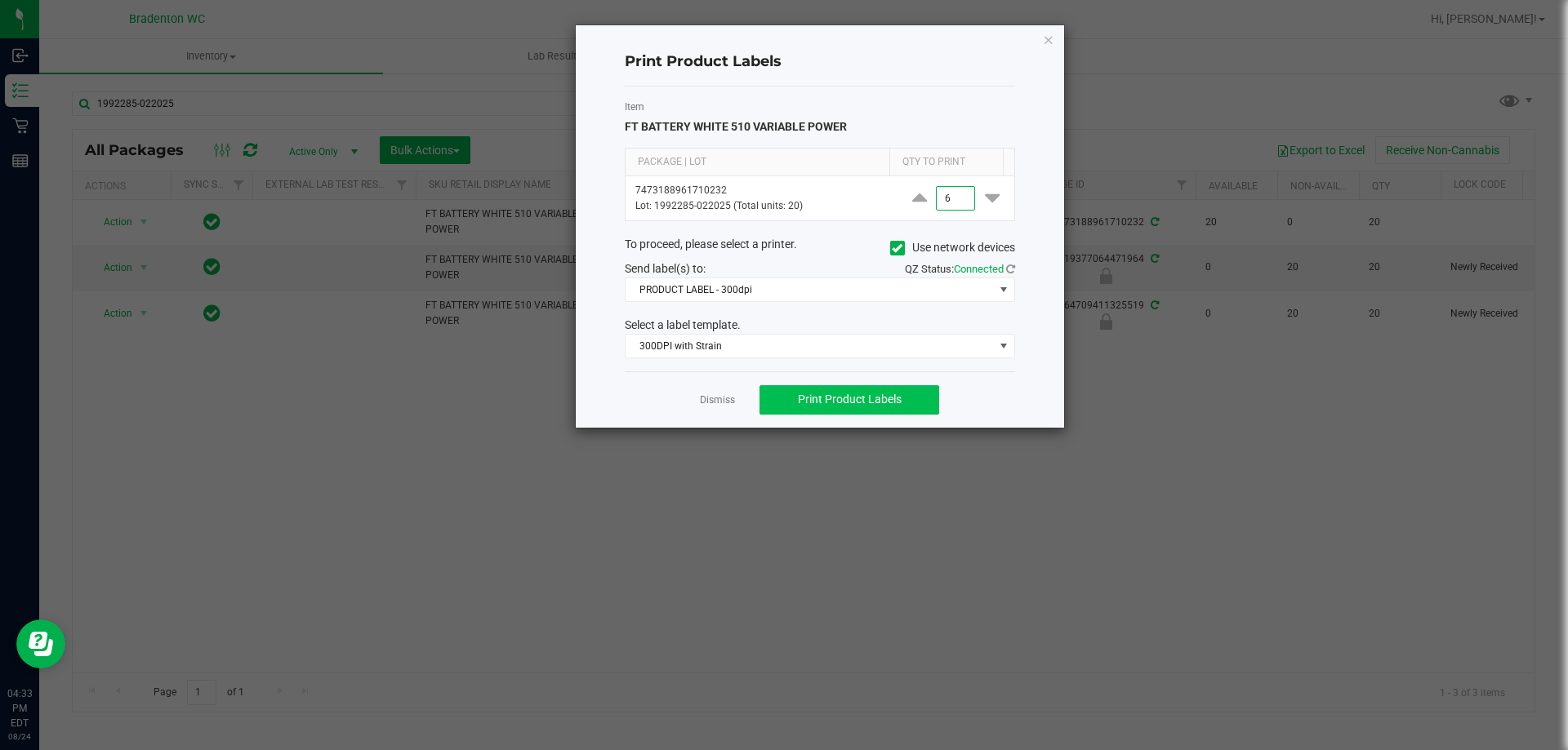
type input "6"
click at [840, 412] on button "Print Product Labels" at bounding box center [850, 399] width 180 height 29
click at [852, 350] on span "300DPI with Strain" at bounding box center [809, 346] width 369 height 22
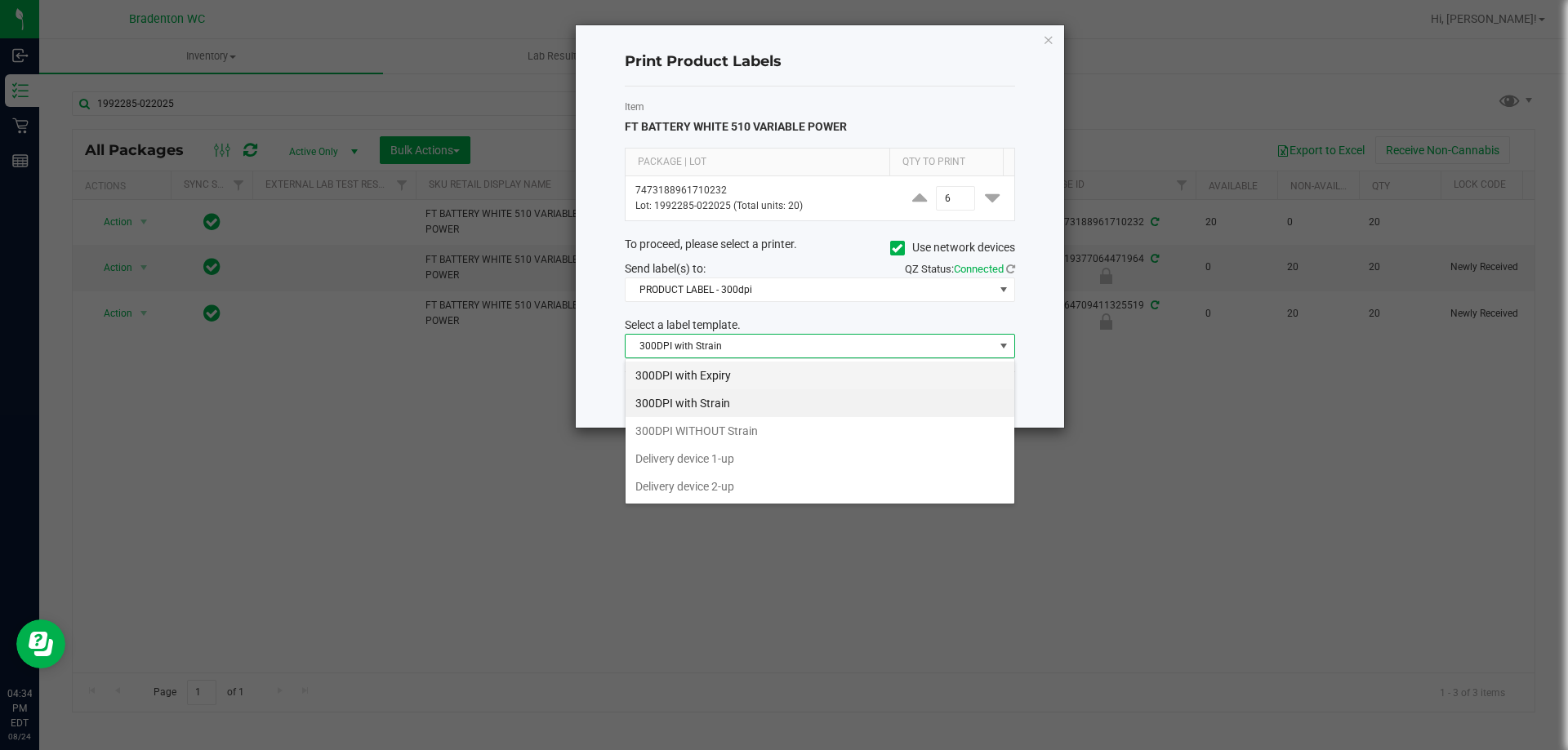
click at [761, 374] on li "300DPI with Expiry" at bounding box center [820, 376] width 388 height 28
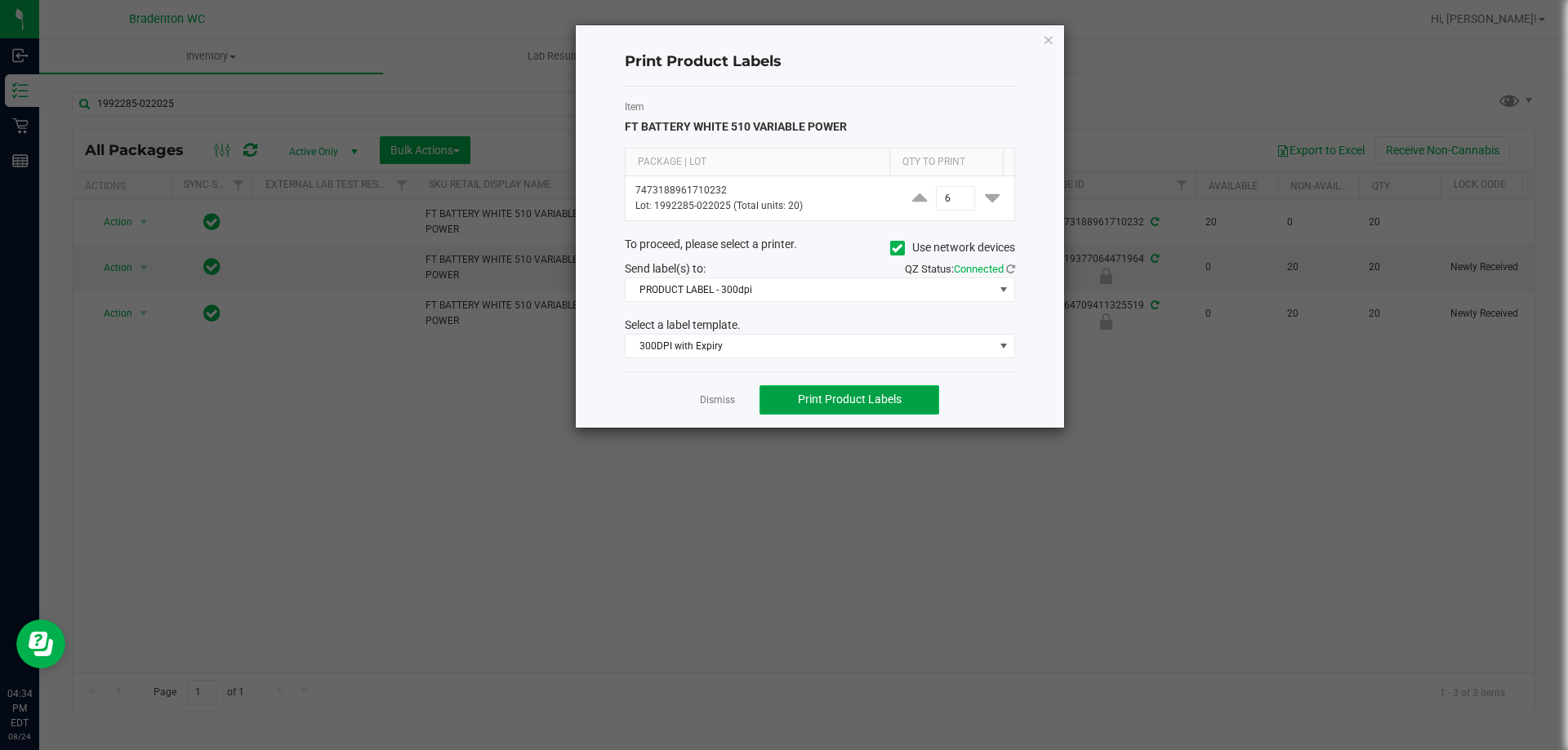
click at [844, 405] on span "Print Product Labels" at bounding box center [850, 399] width 104 height 13
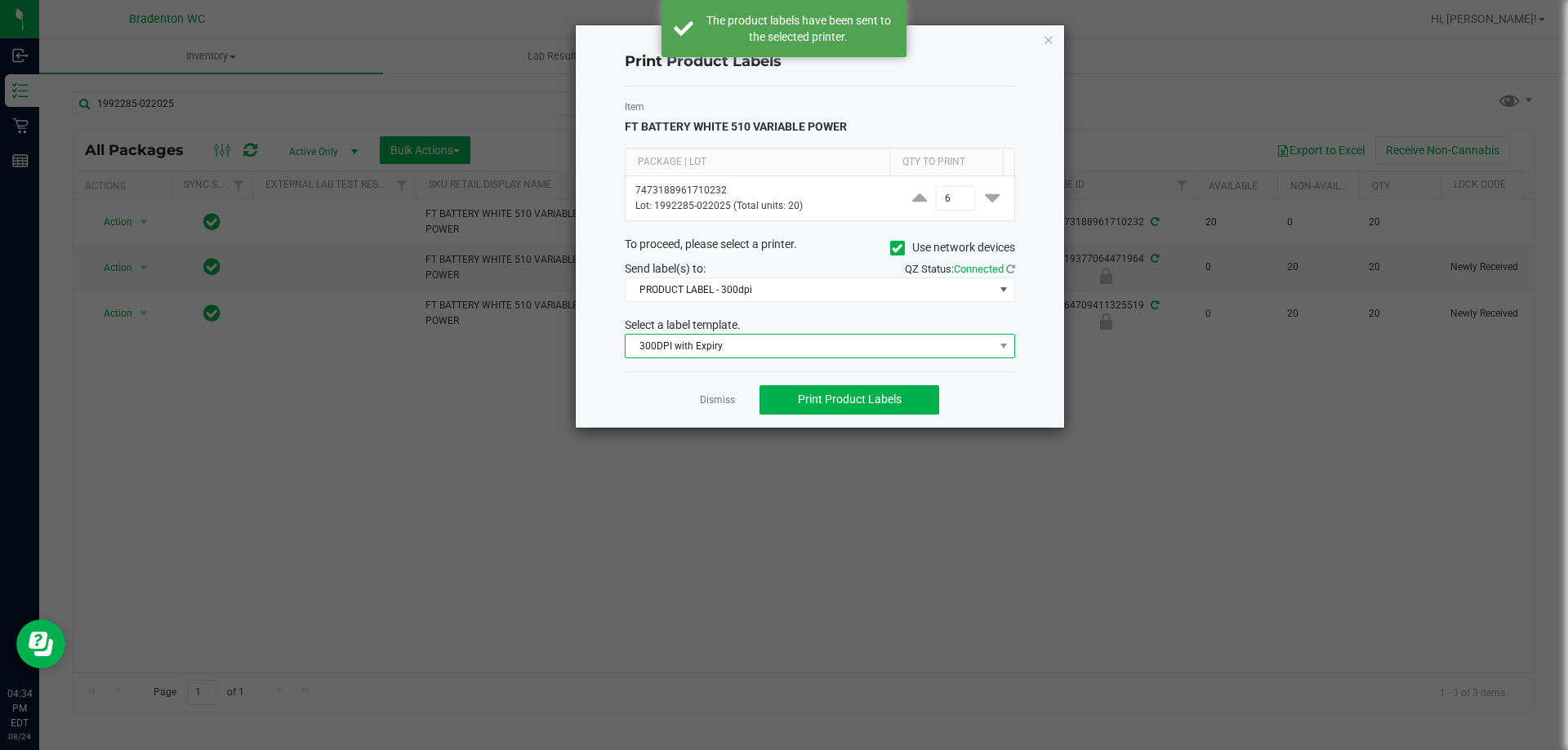
click at [792, 345] on span "300DPI with Expiry" at bounding box center [809, 346] width 369 height 22
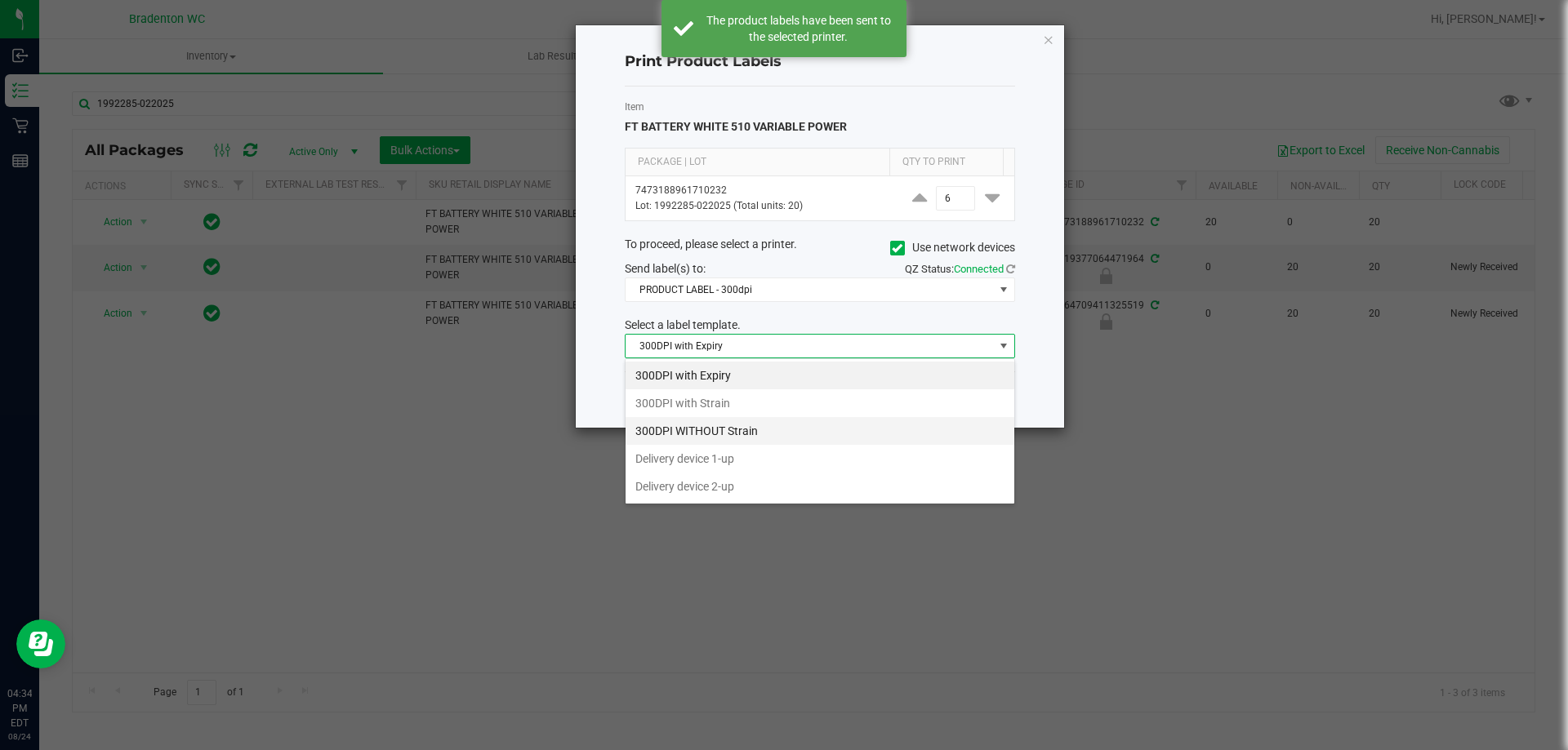
click at [775, 429] on li "300DPI WITHOUT Strain" at bounding box center [820, 431] width 388 height 28
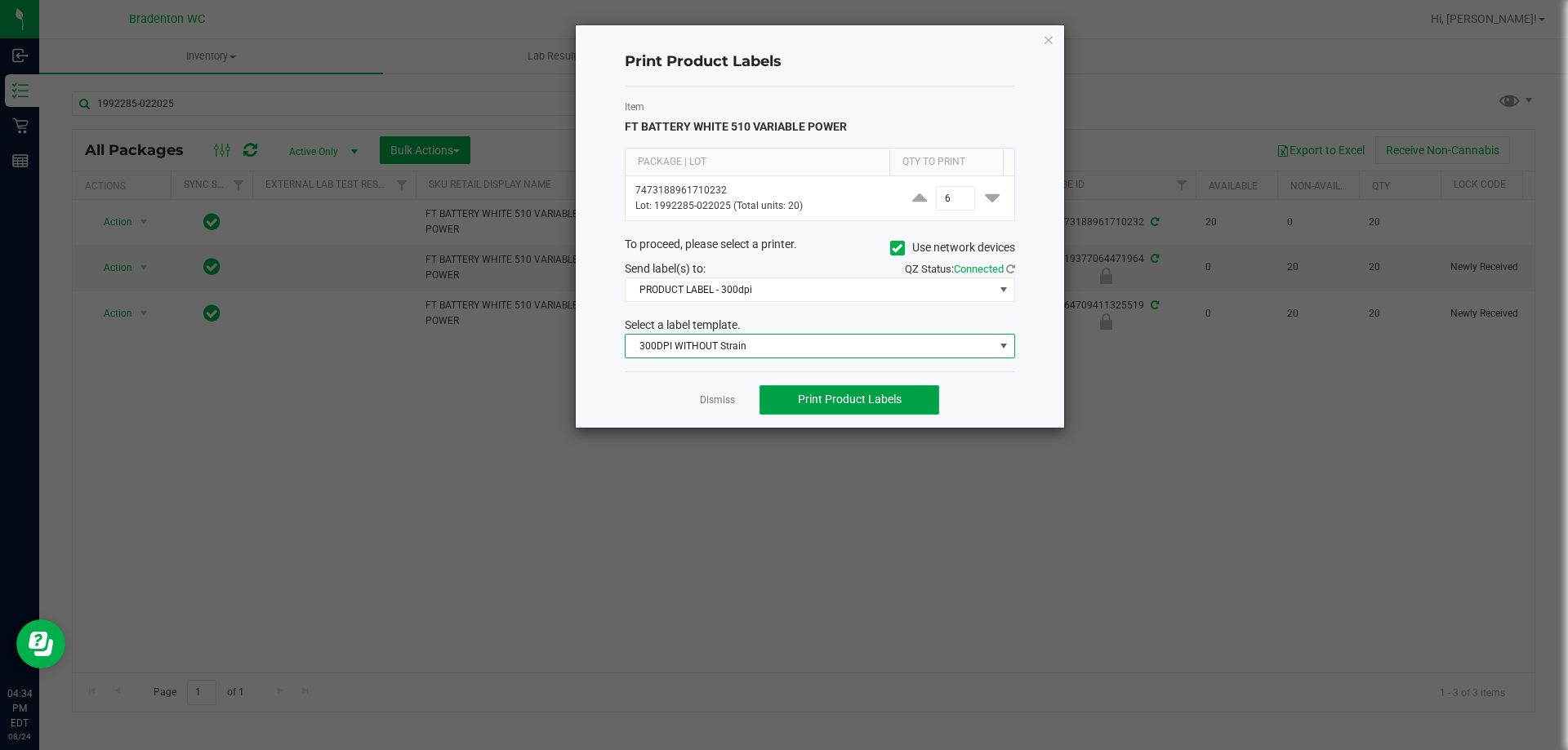
click at [818, 398] on span "Print Product Labels" at bounding box center [850, 399] width 104 height 13
click at [726, 337] on span "300DPI WITHOUT Strain" at bounding box center [809, 346] width 369 height 22
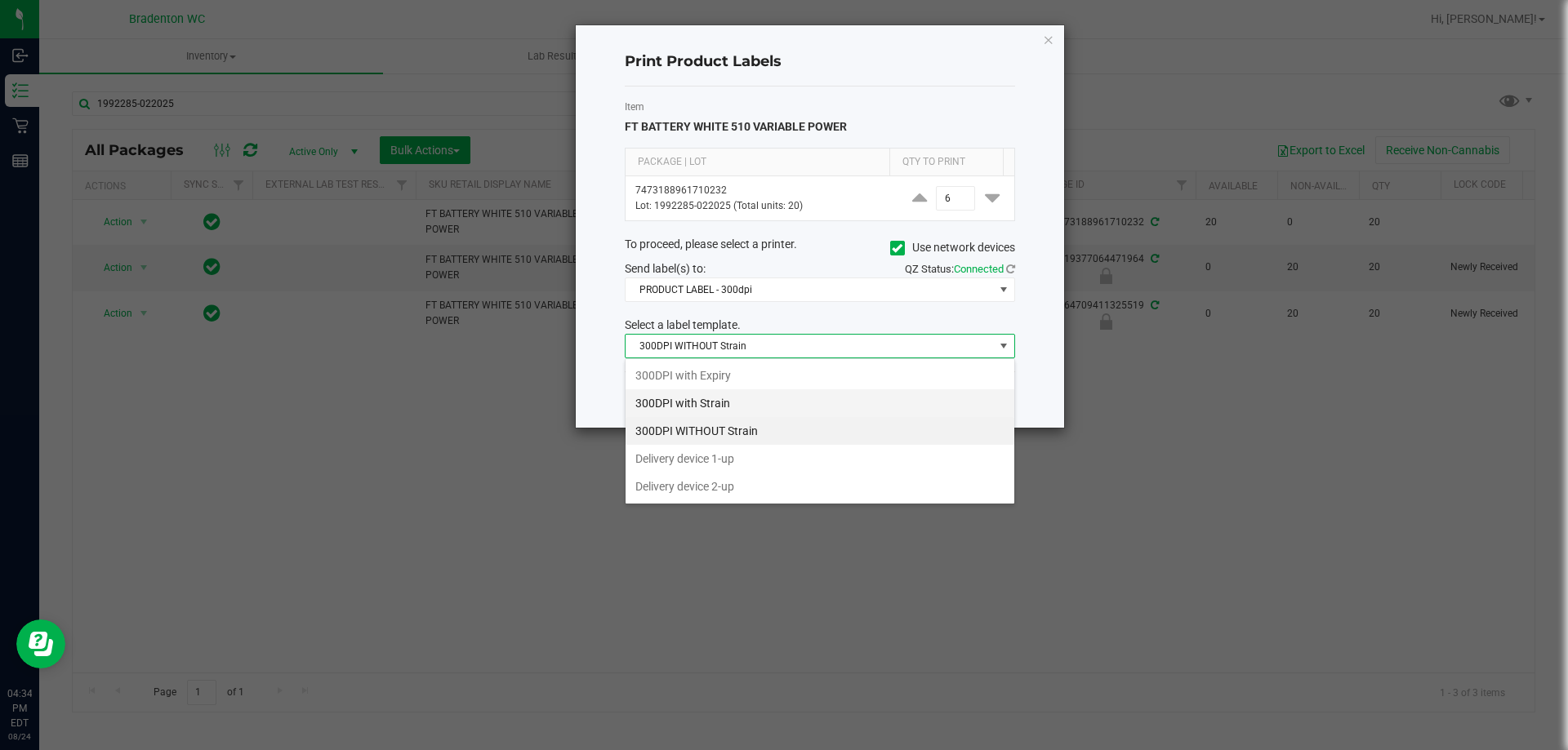
click at [740, 400] on li "300DPI with Strain" at bounding box center [820, 403] width 388 height 28
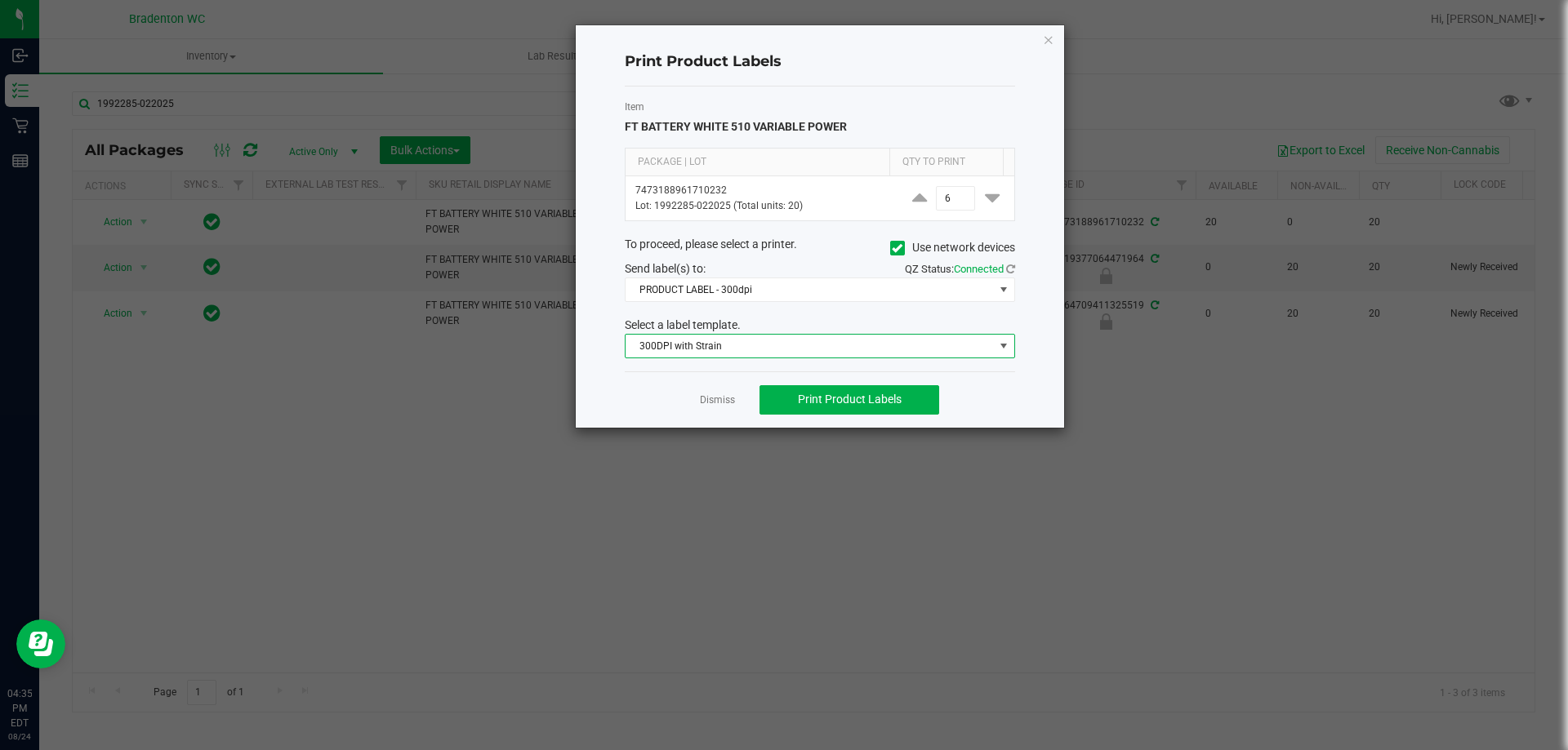
click at [774, 336] on span "300DPI with Strain" at bounding box center [809, 346] width 369 height 22
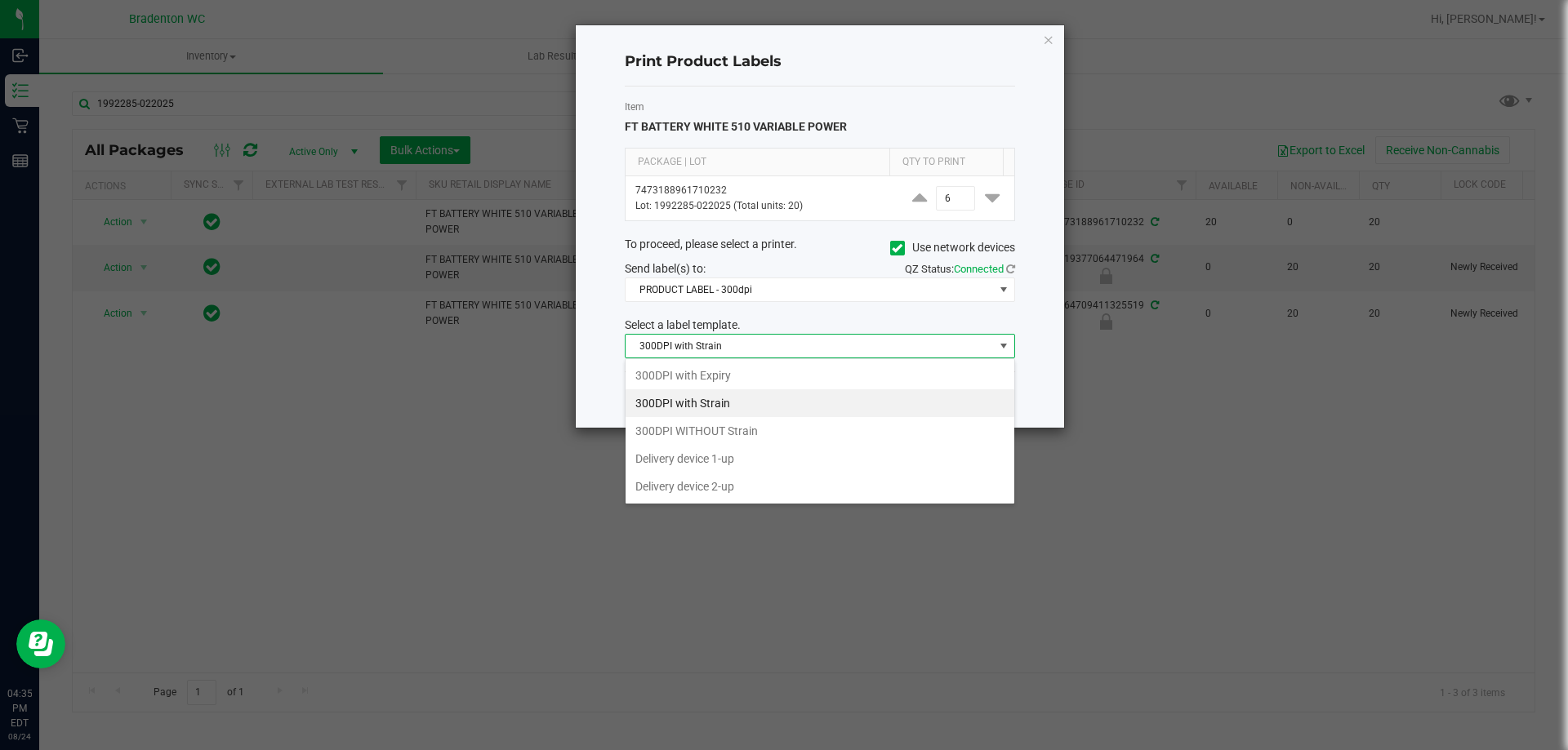
click at [741, 397] on li "300DPI with Strain" at bounding box center [820, 403] width 388 height 28
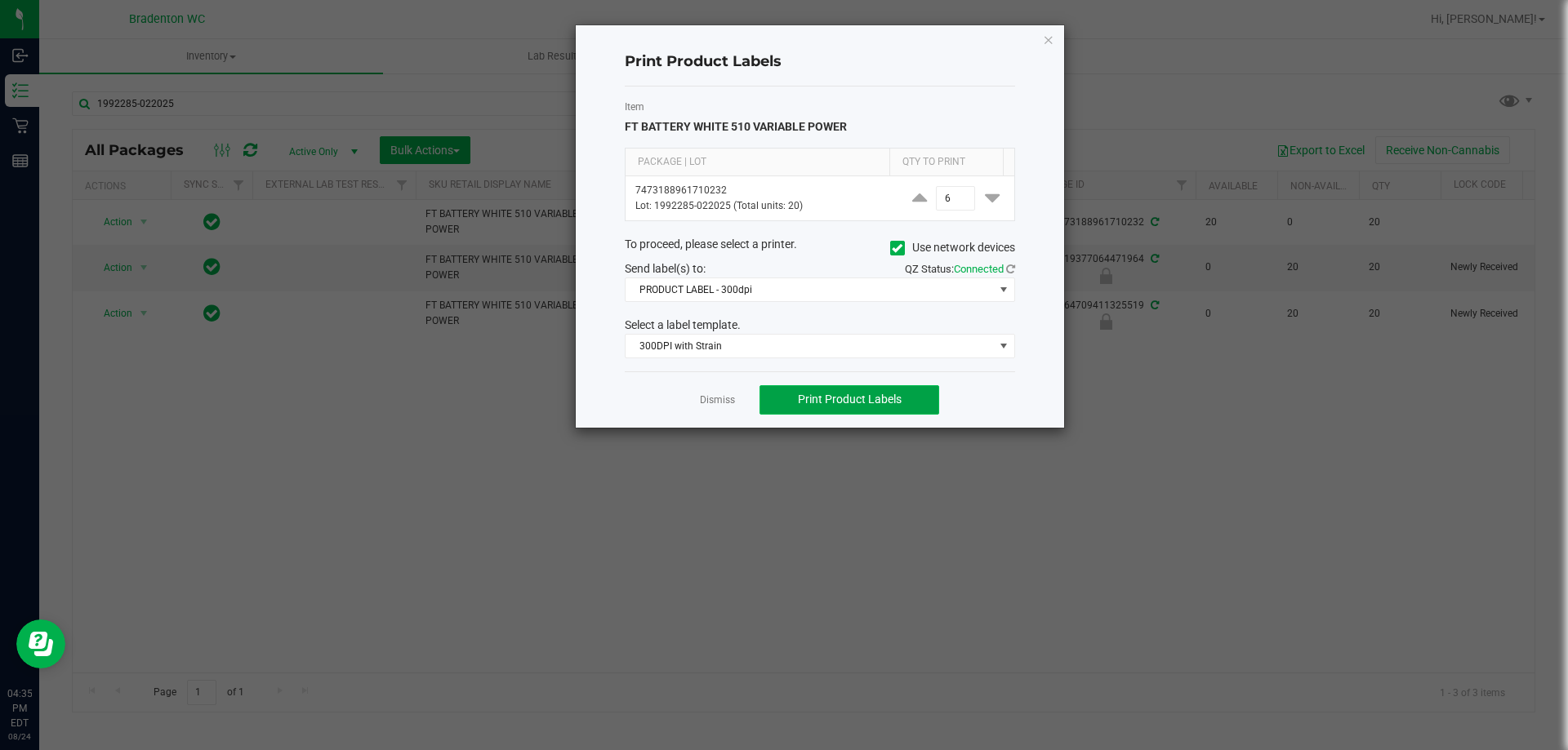
click at [792, 400] on button "Print Product Labels" at bounding box center [850, 399] width 180 height 29
click at [777, 338] on span "300DPI with Strain" at bounding box center [809, 346] width 369 height 22
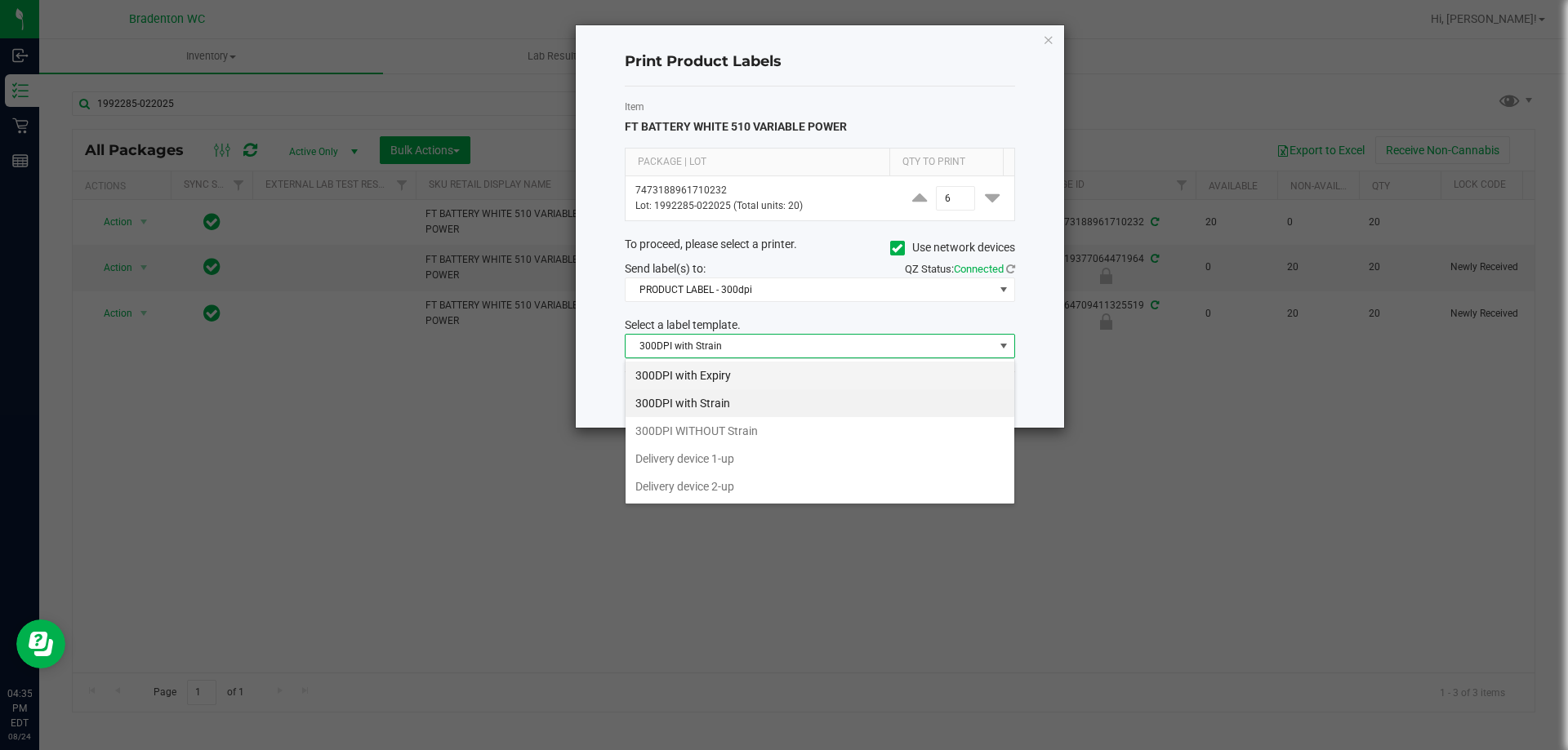
click at [719, 378] on li "300DPI with Expiry" at bounding box center [820, 376] width 388 height 28
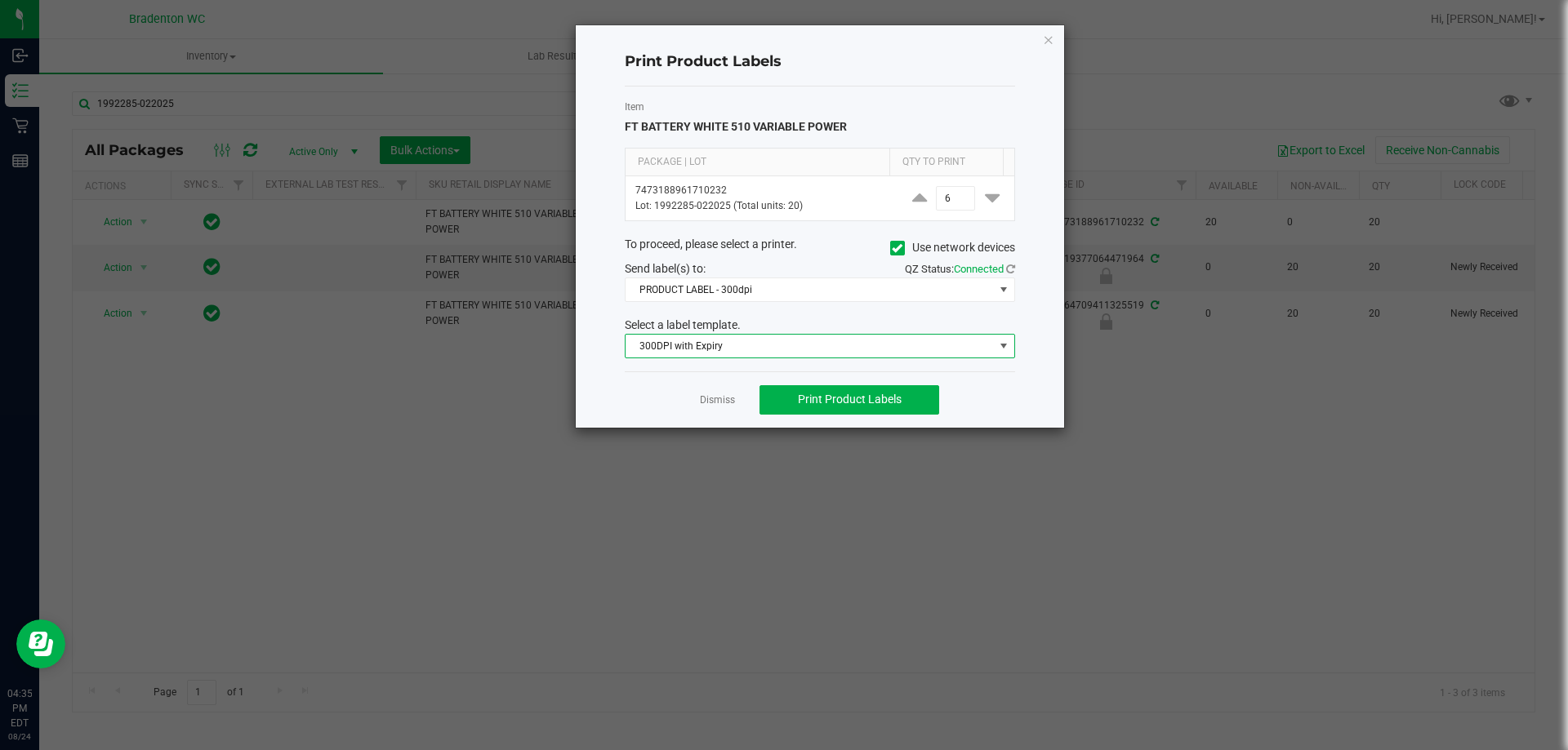
click at [729, 359] on div "Item FT BATTERY WHITE 510 VARIABLE POWER Package | Lot Qty to Print 74731889617…" at bounding box center [820, 229] width 390 height 285
click at [732, 351] on span "300DPI with Expiry" at bounding box center [809, 346] width 369 height 22
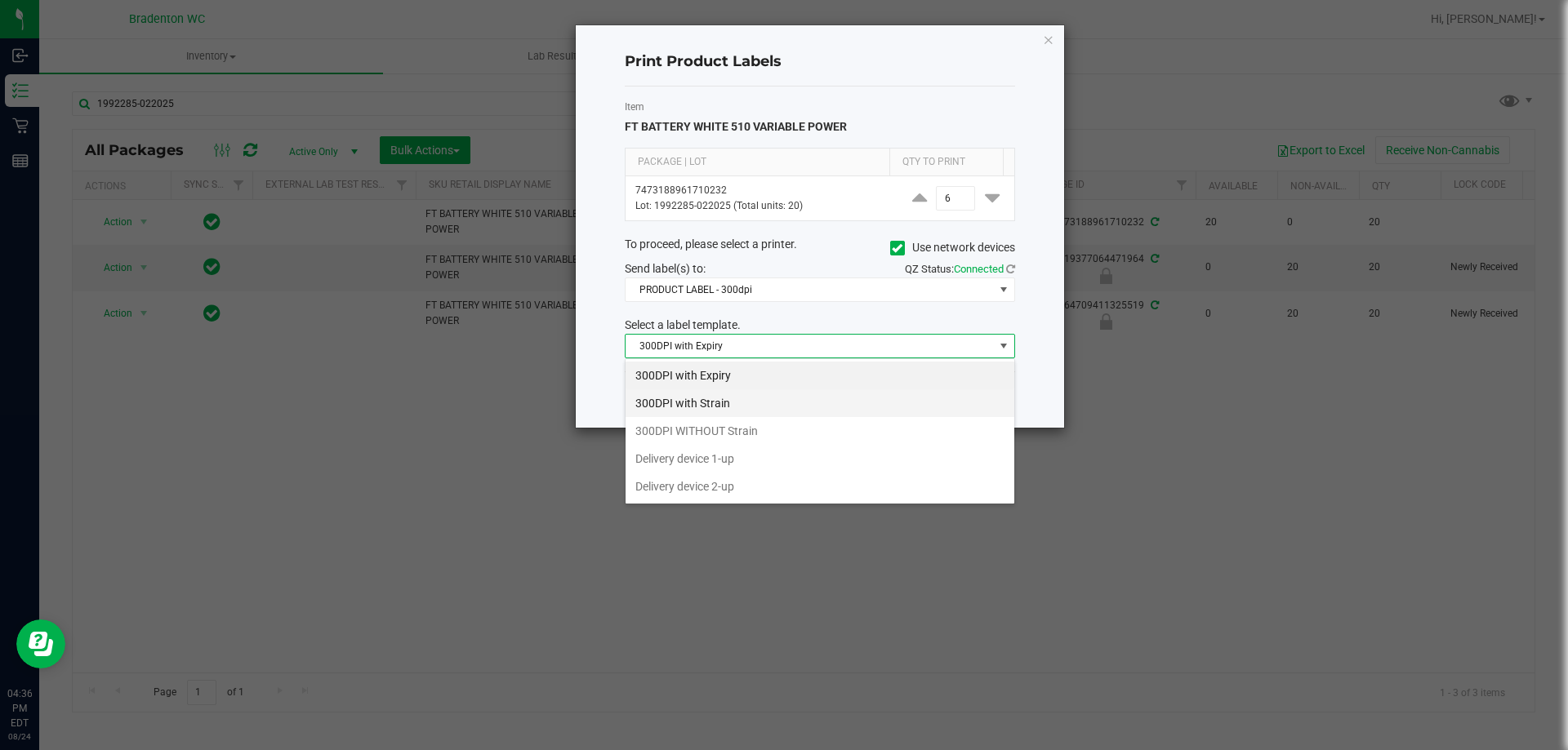
click at [798, 413] on li "300DPI with Strain" at bounding box center [820, 403] width 388 height 28
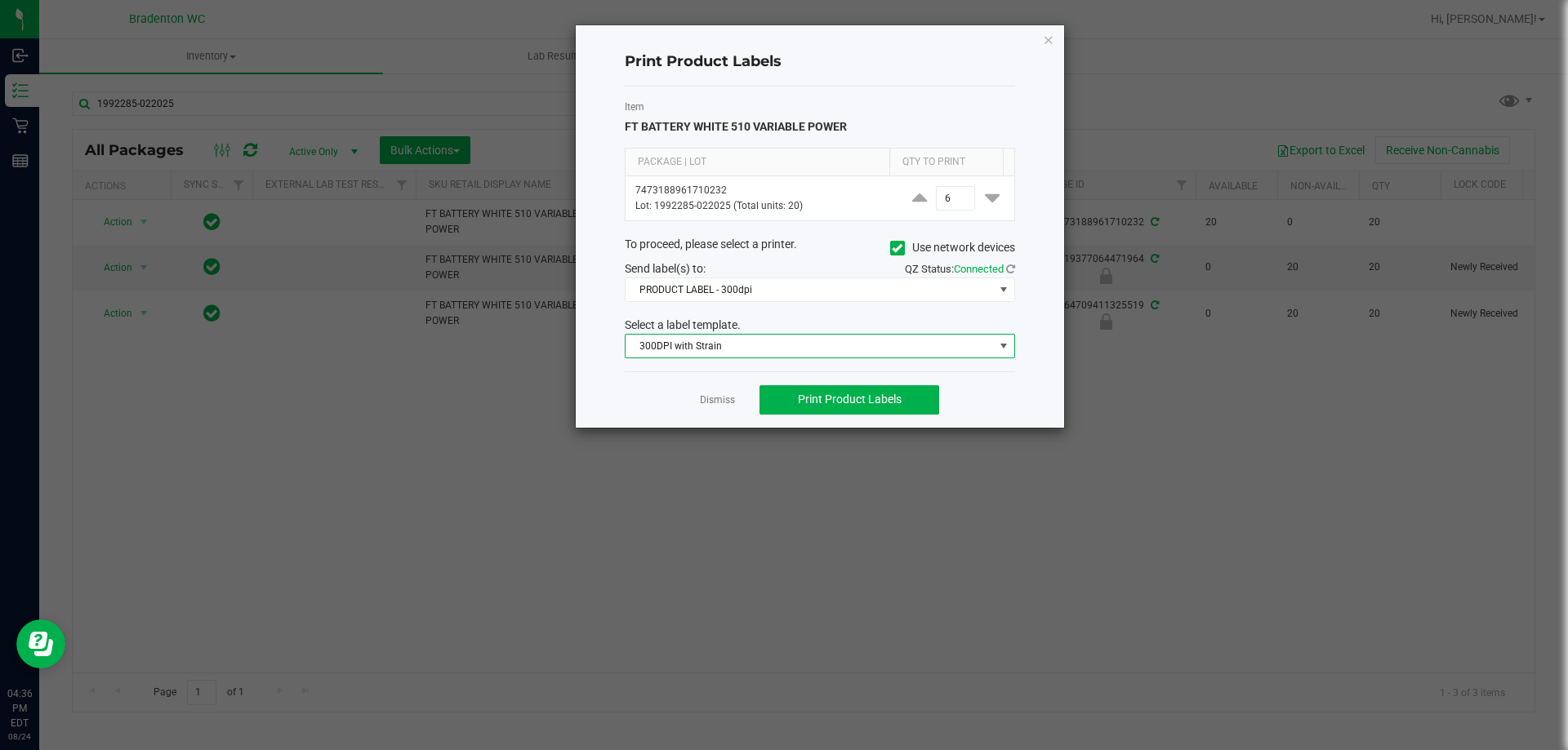
click at [818, 343] on span "300DPI with Strain" at bounding box center [809, 346] width 369 height 22
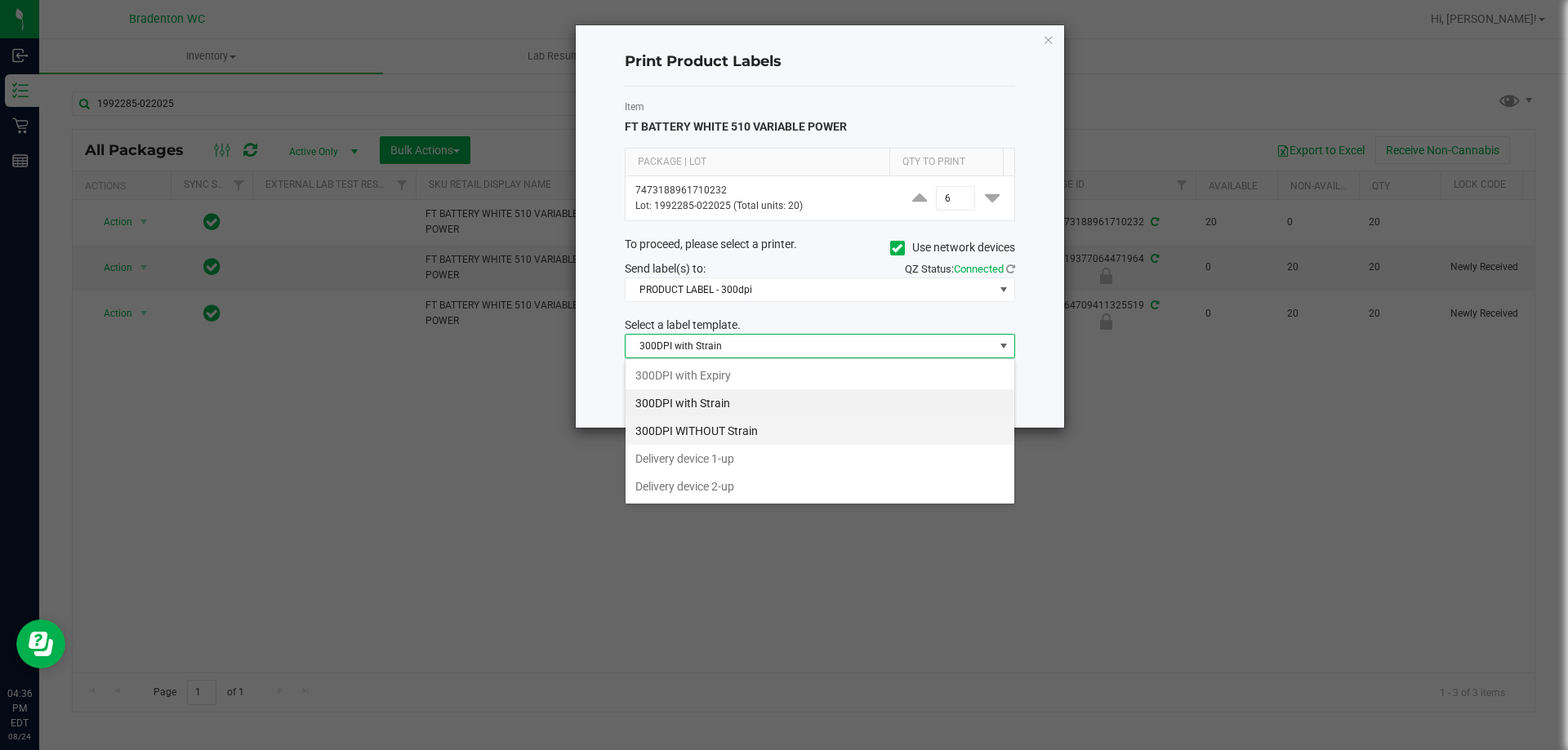
click at [792, 435] on li "300DPI WITHOUT Strain" at bounding box center [820, 431] width 388 height 28
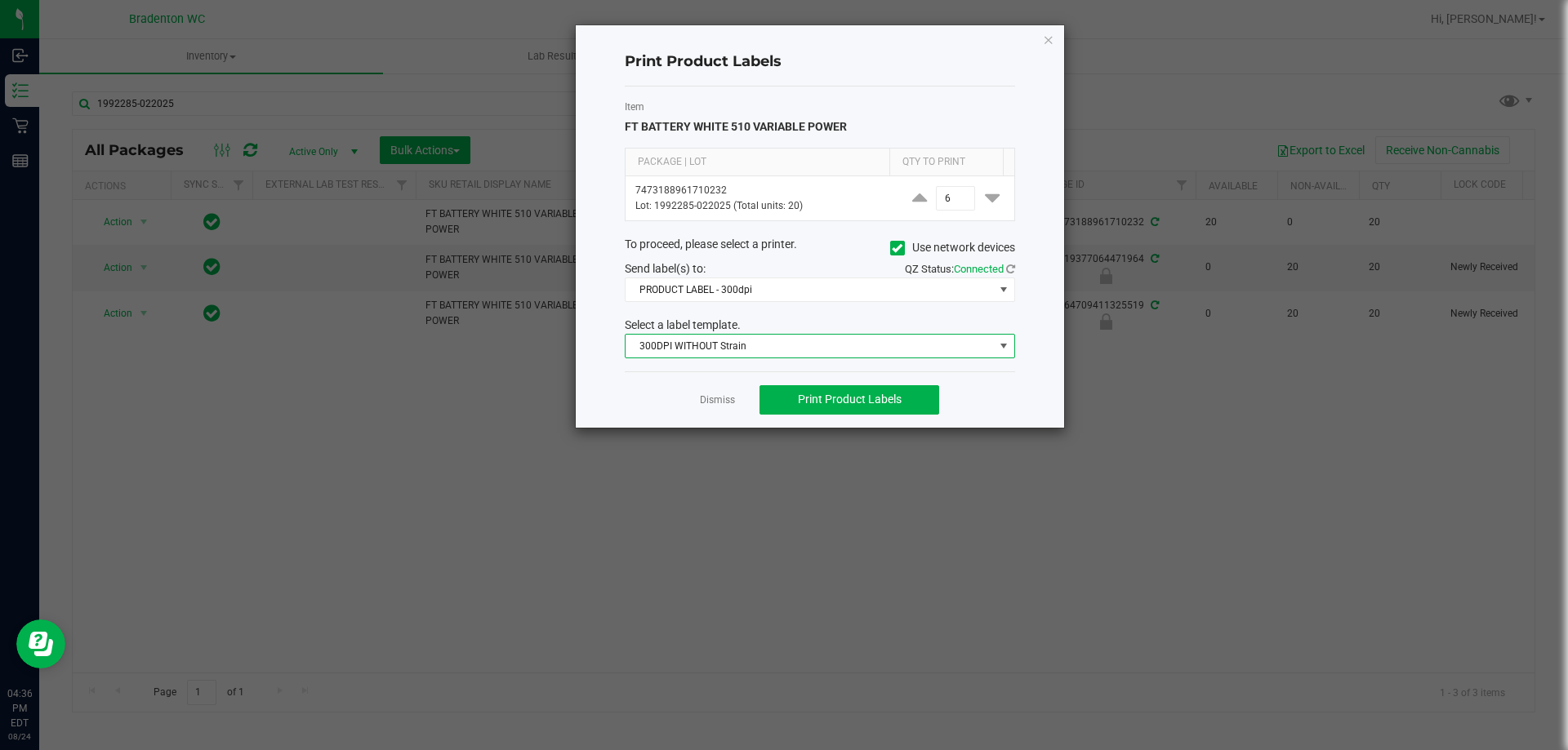
click at [818, 382] on div "Dismiss Print Product Labels" at bounding box center [820, 399] width 390 height 56
click at [818, 386] on button "Print Product Labels" at bounding box center [850, 399] width 180 height 29
click at [811, 345] on span "300DPI WITHOUT Strain" at bounding box center [809, 346] width 369 height 22
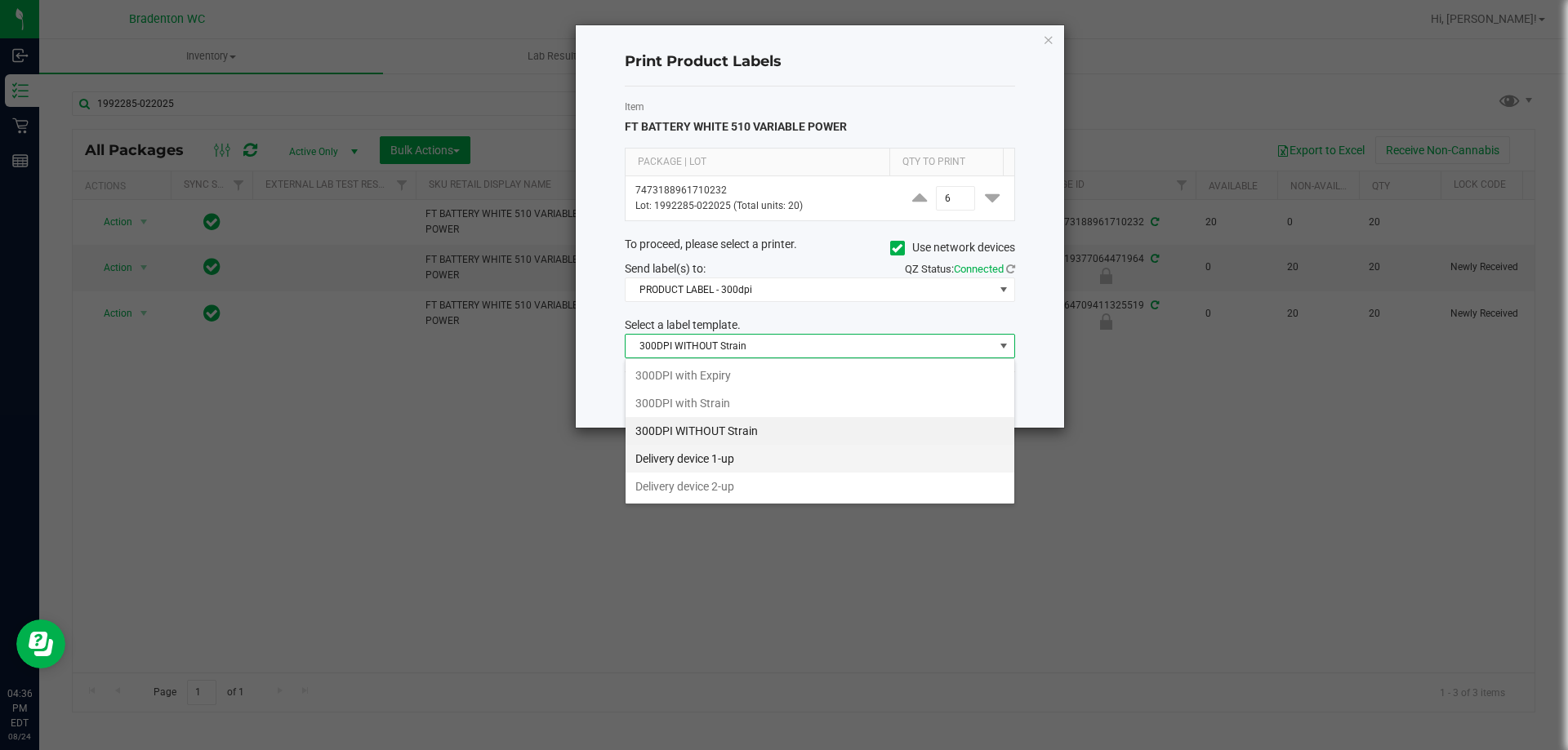
click at [814, 460] on li "Delivery device 1-up" at bounding box center [820, 458] width 388 height 28
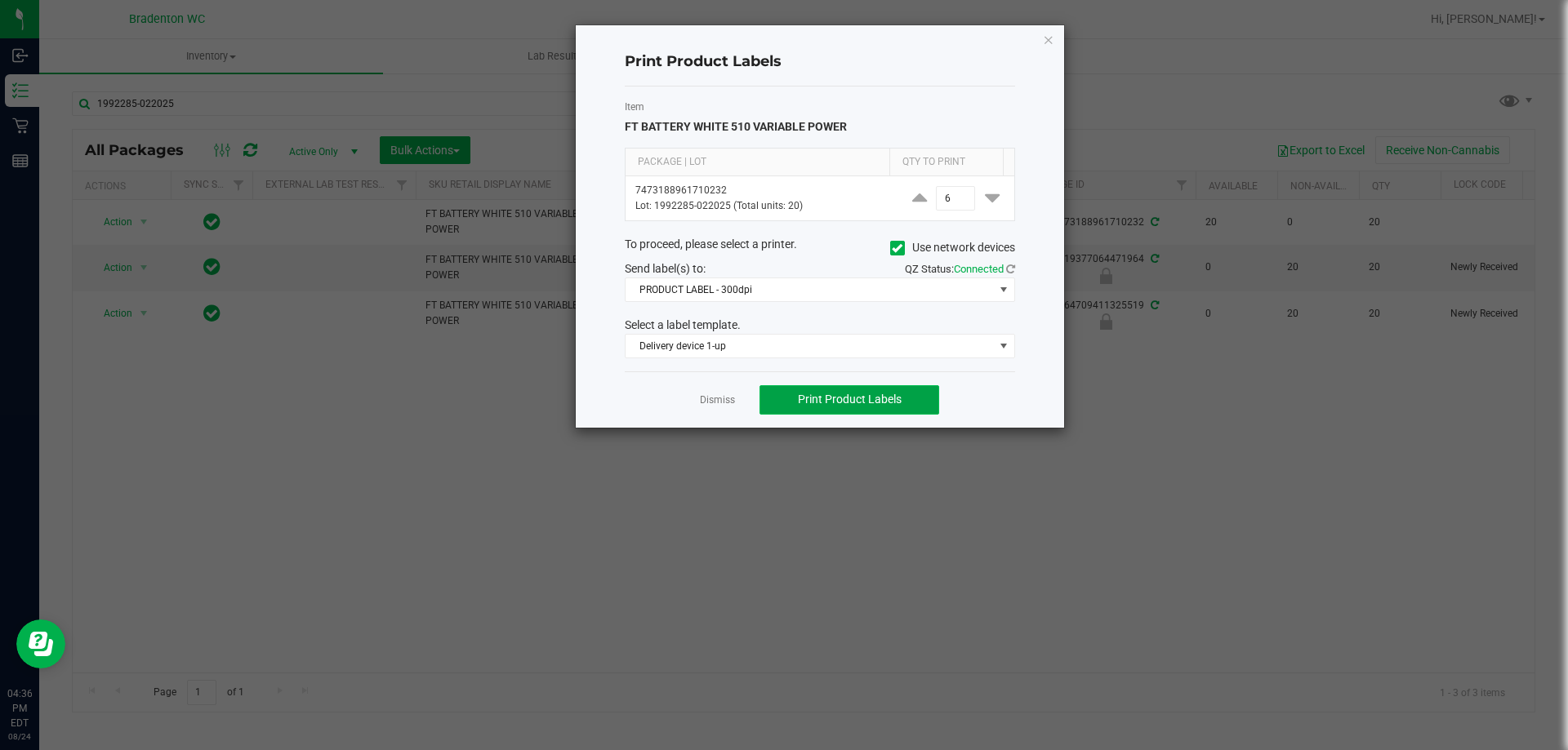
click at [813, 393] on span "Print Product Labels" at bounding box center [850, 399] width 104 height 13
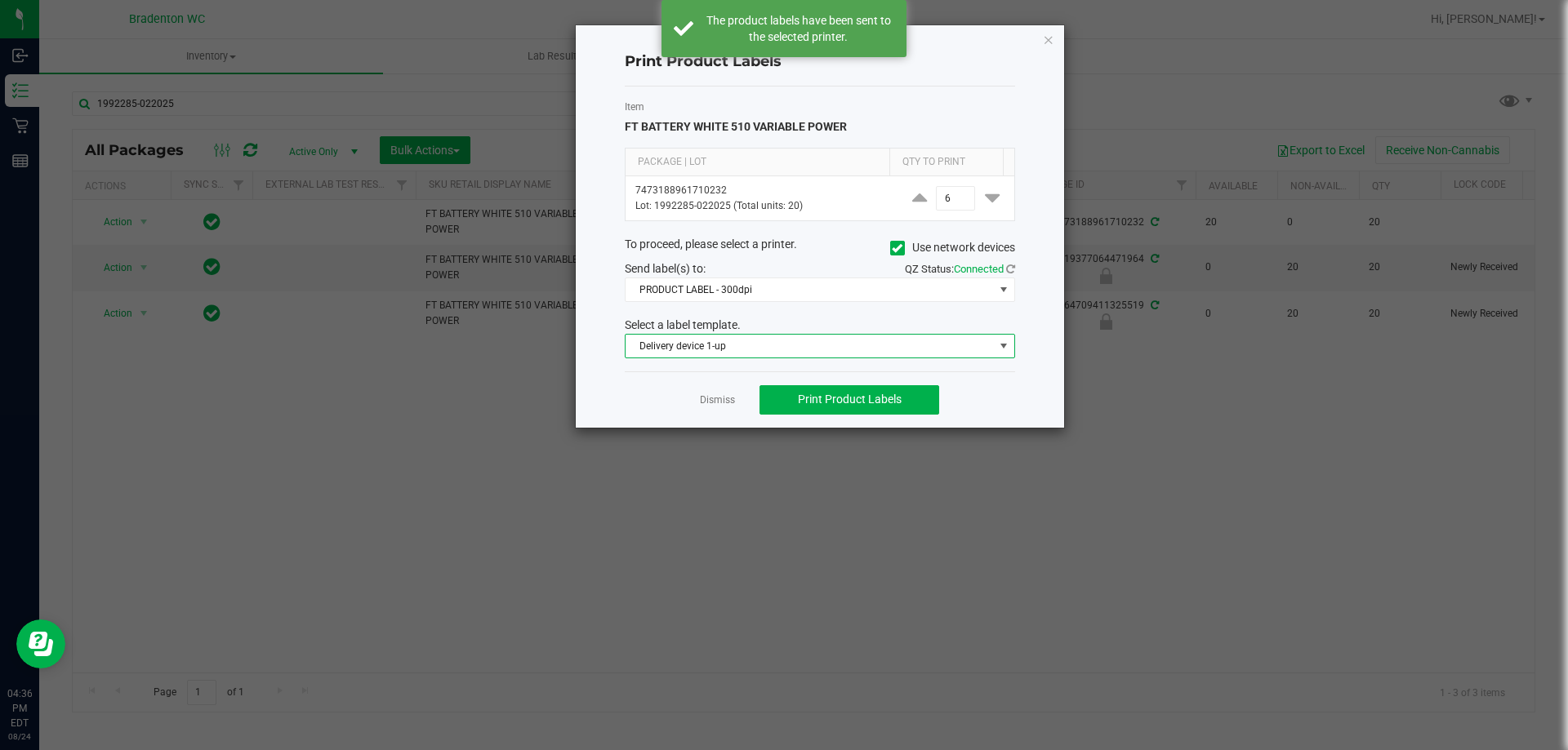
click at [807, 349] on span "Delivery device 1-up" at bounding box center [809, 346] width 369 height 22
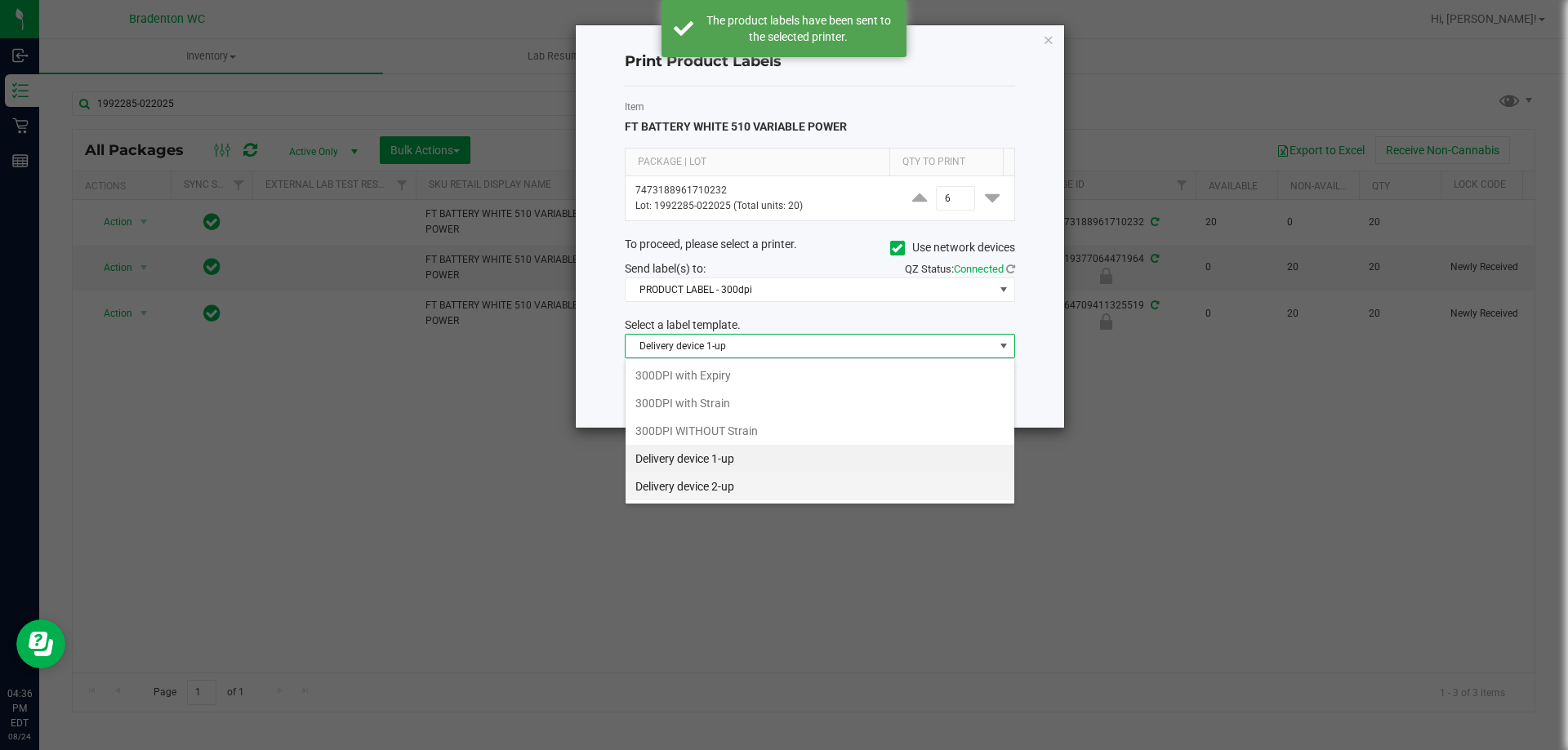
click at [807, 487] on li "Delivery device 2-up" at bounding box center [820, 487] width 388 height 28
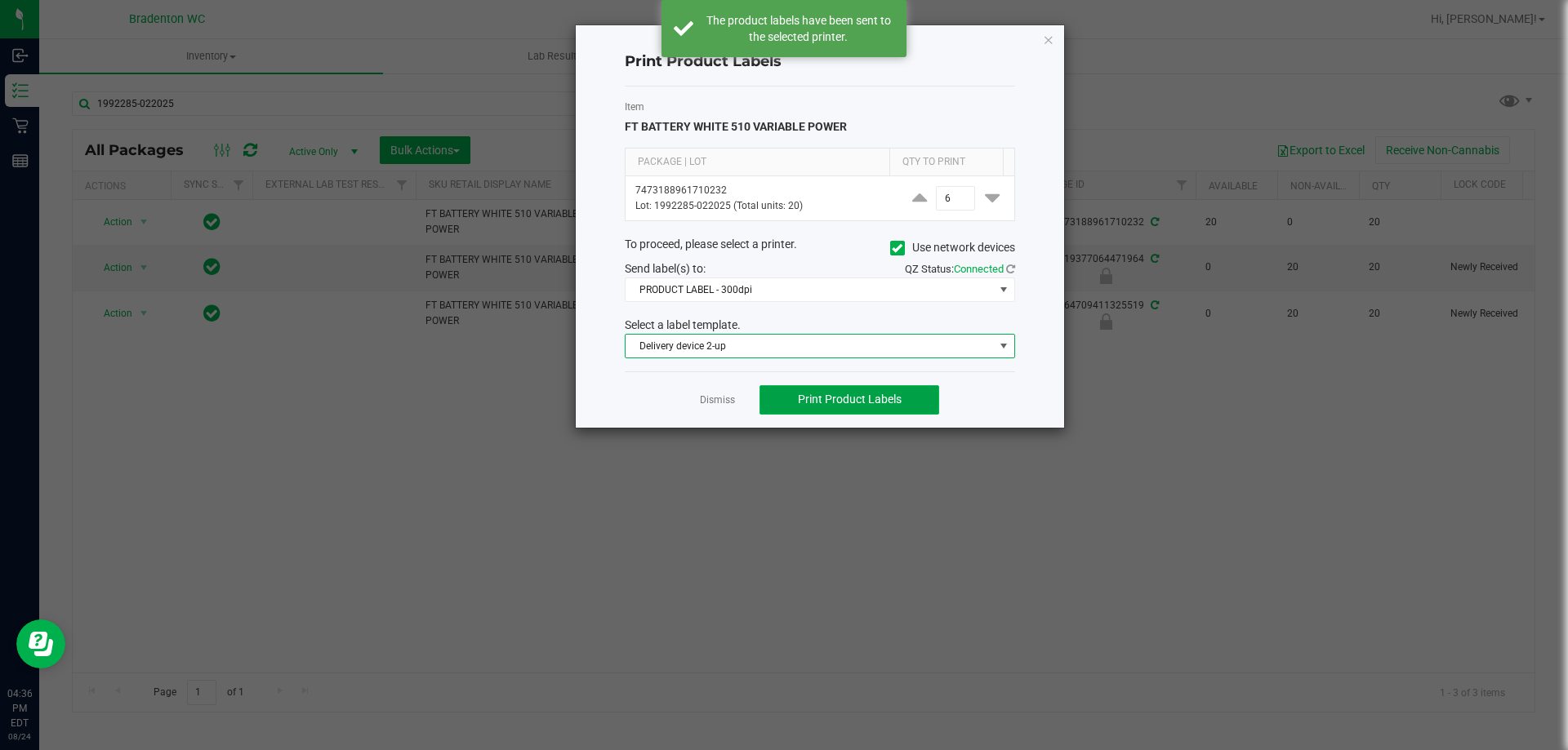
click at [851, 402] on span "Print Product Labels" at bounding box center [850, 399] width 104 height 13
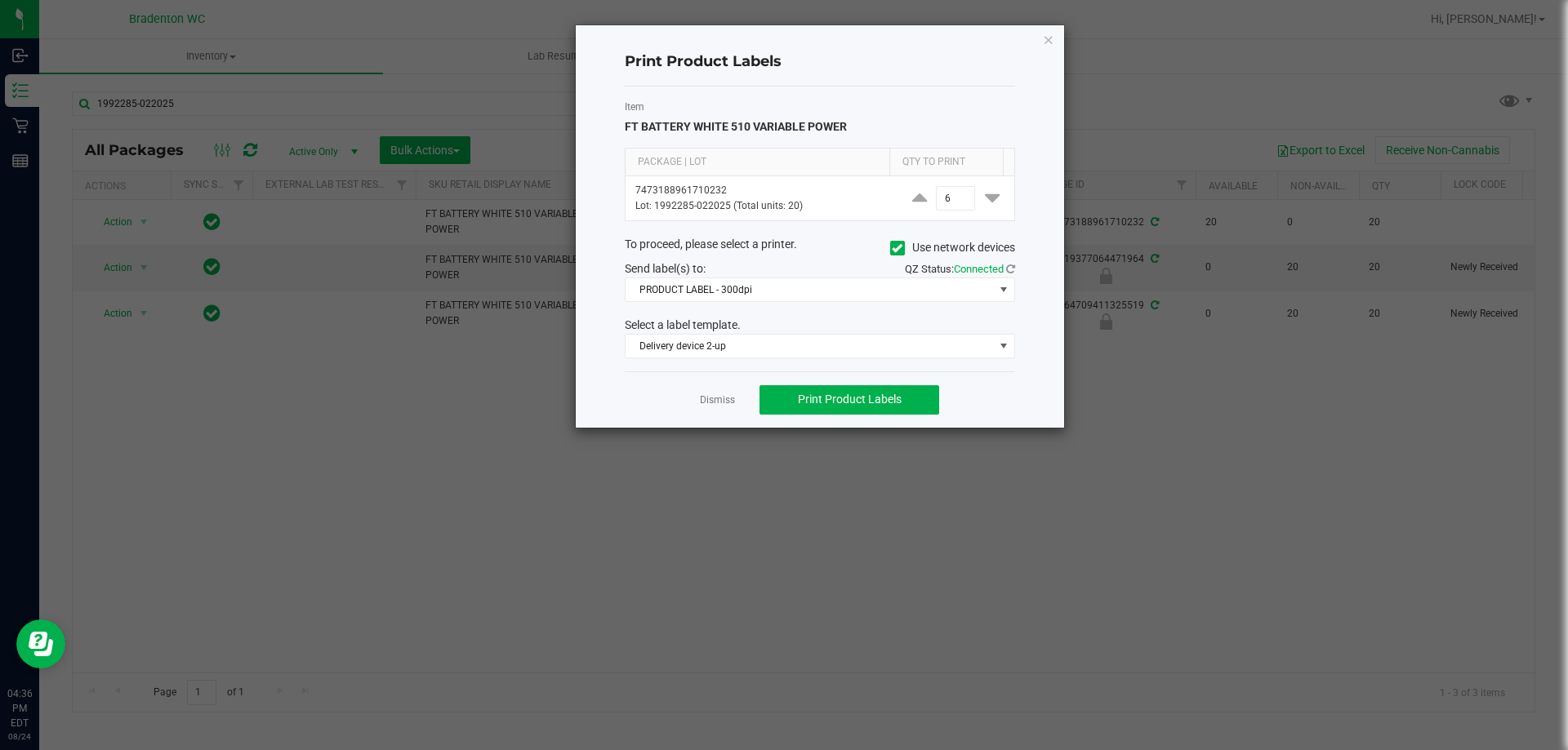
click at [755, 332] on div "Select a label template." at bounding box center [820, 325] width 415 height 17
click at [756, 340] on span "Delivery device 2-up" at bounding box center [809, 346] width 369 height 22
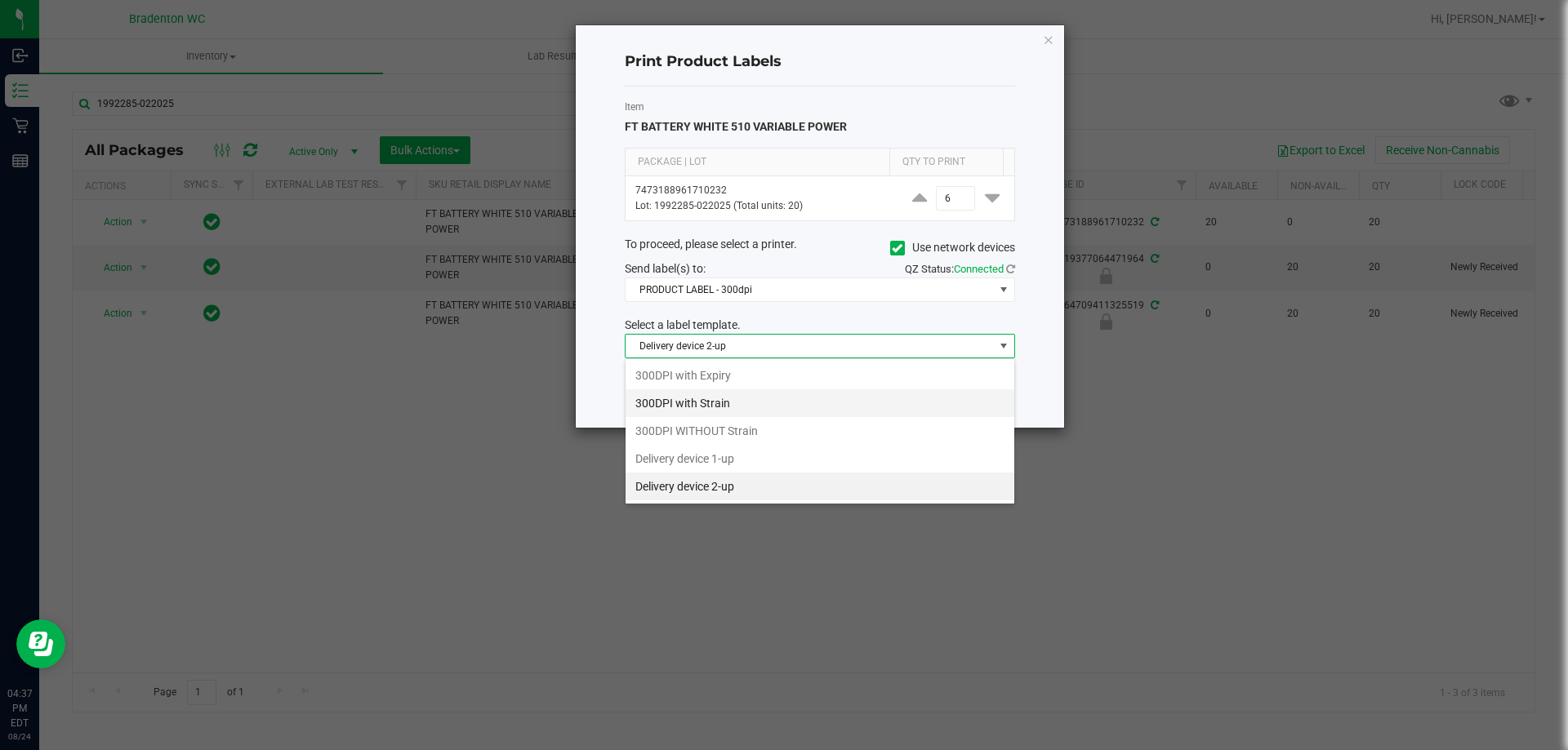
click at [744, 408] on li "300DPI with Strain" at bounding box center [820, 403] width 388 height 28
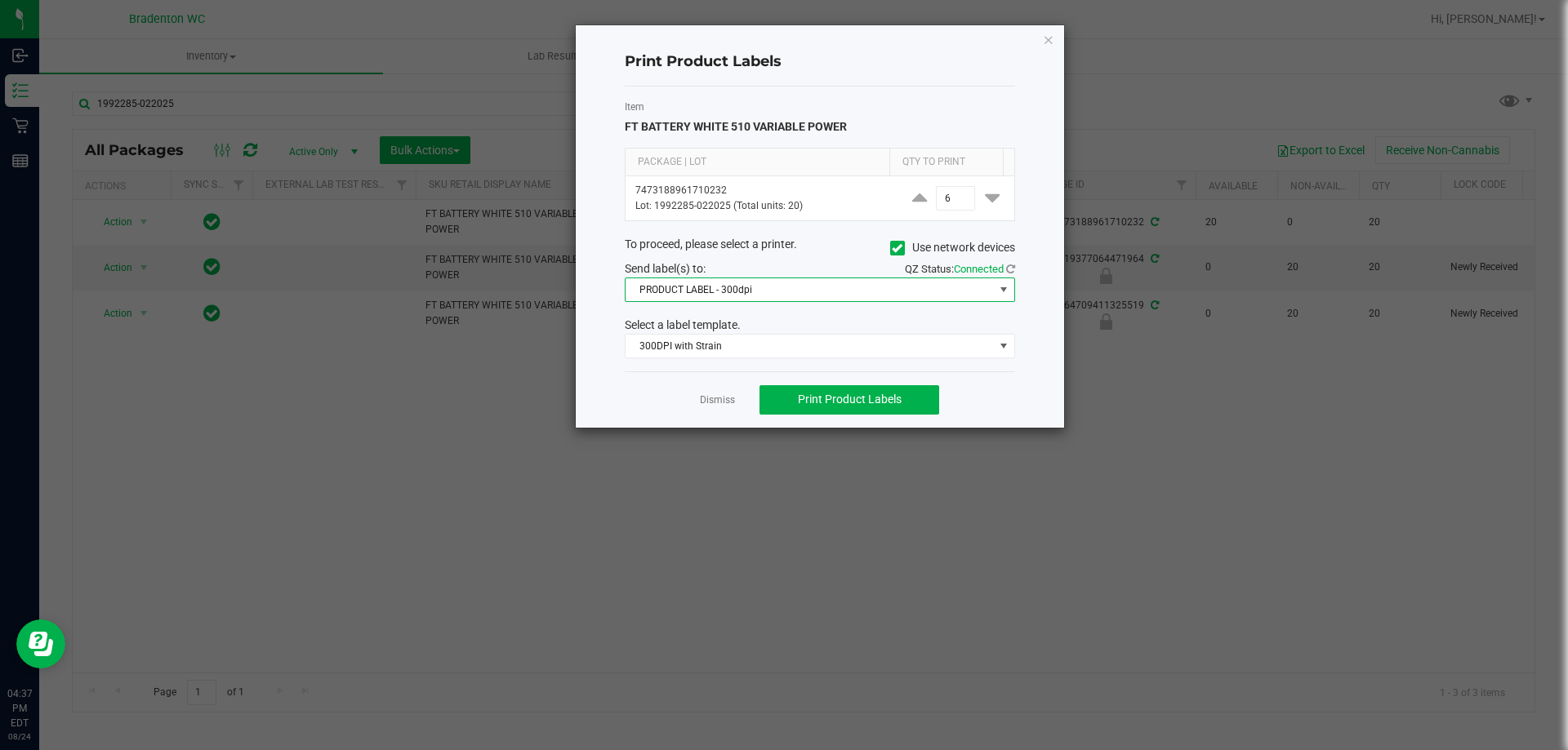
click at [774, 284] on span "PRODUCT LABEL - 300dpi" at bounding box center [809, 290] width 369 height 22
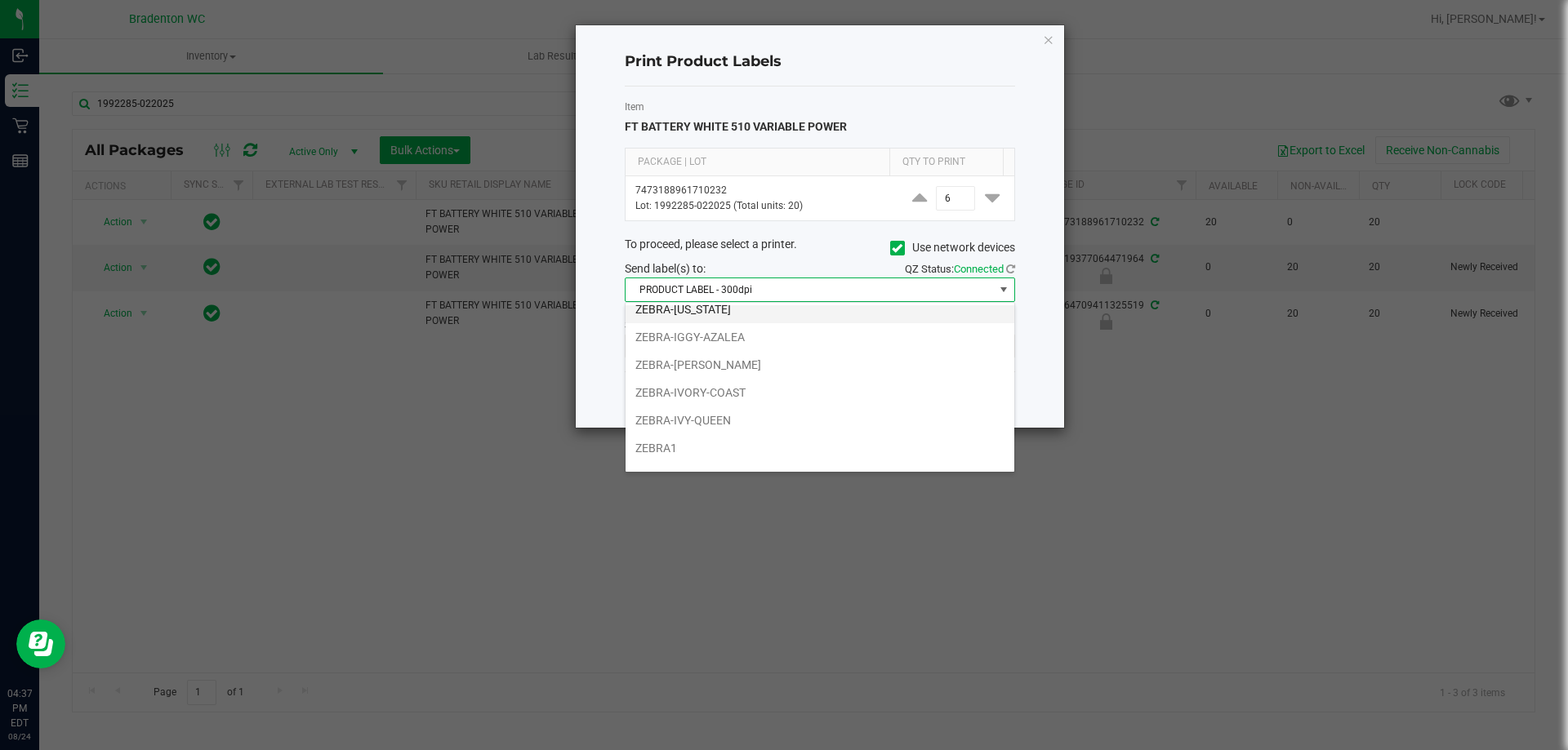
scroll to position [0, 0]
click at [783, 286] on span "PRODUCT LABEL - 300dpi" at bounding box center [809, 290] width 369 height 22
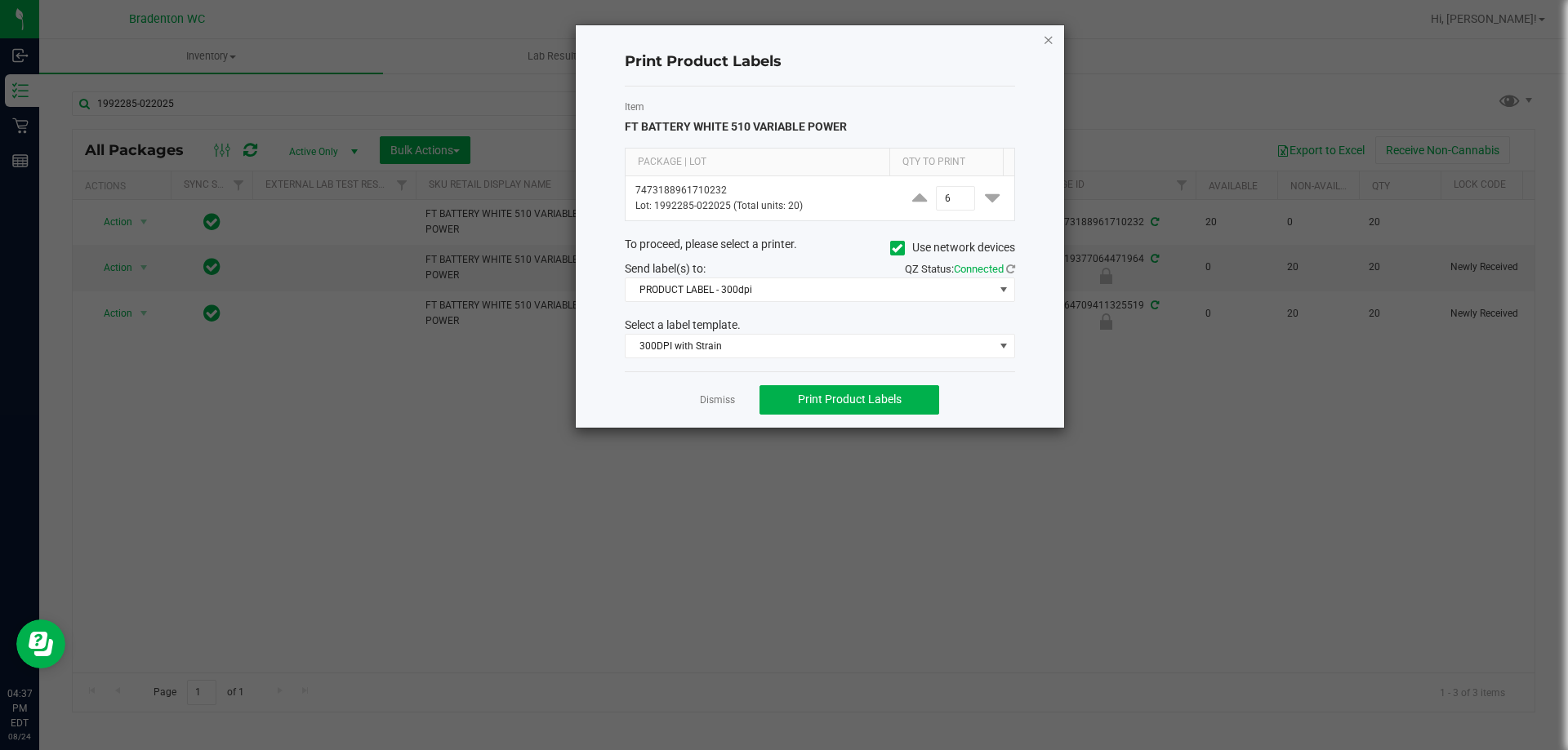
click at [1045, 38] on icon "button" at bounding box center [1048, 38] width 11 height 20
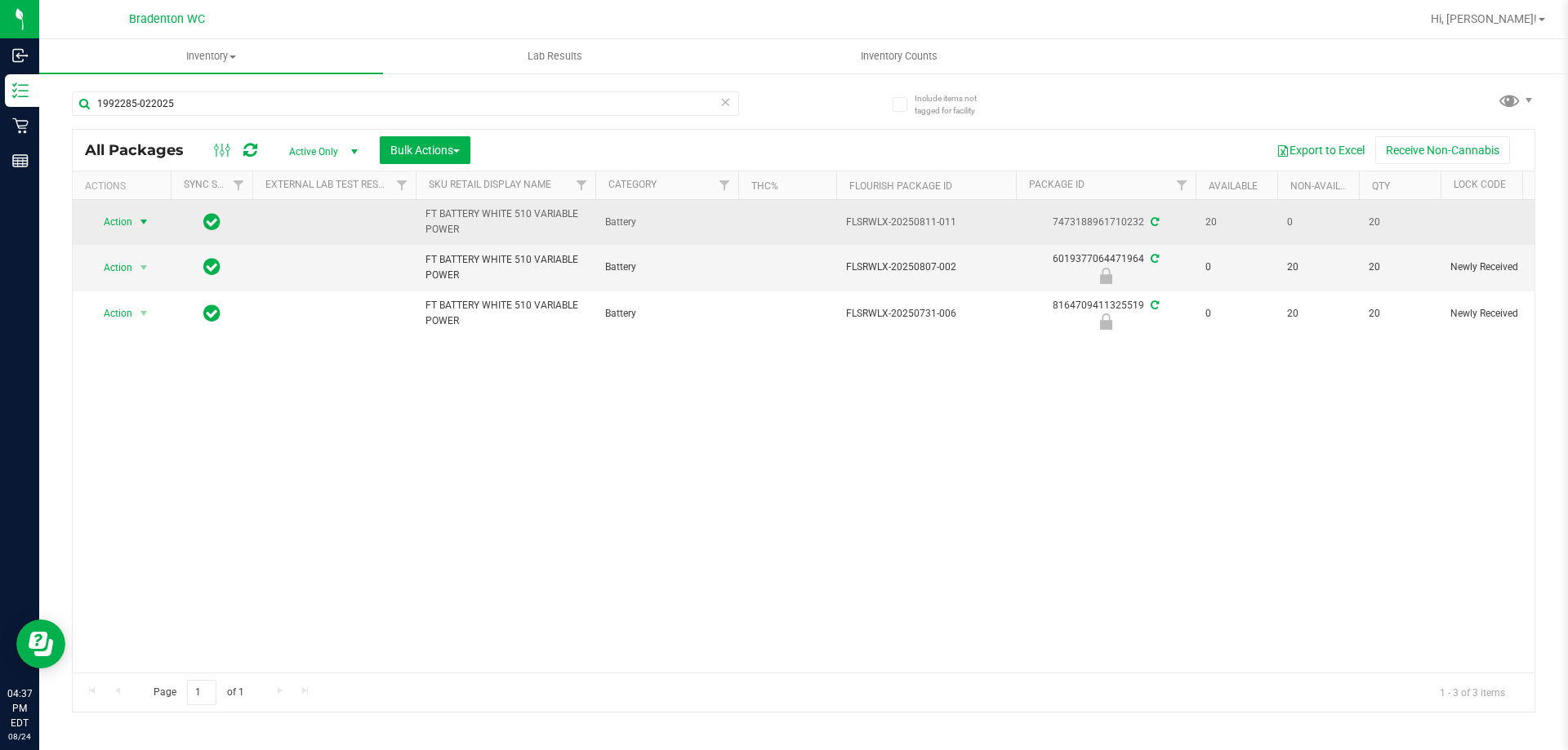
click at [125, 222] on span "Action" at bounding box center [111, 222] width 44 height 22
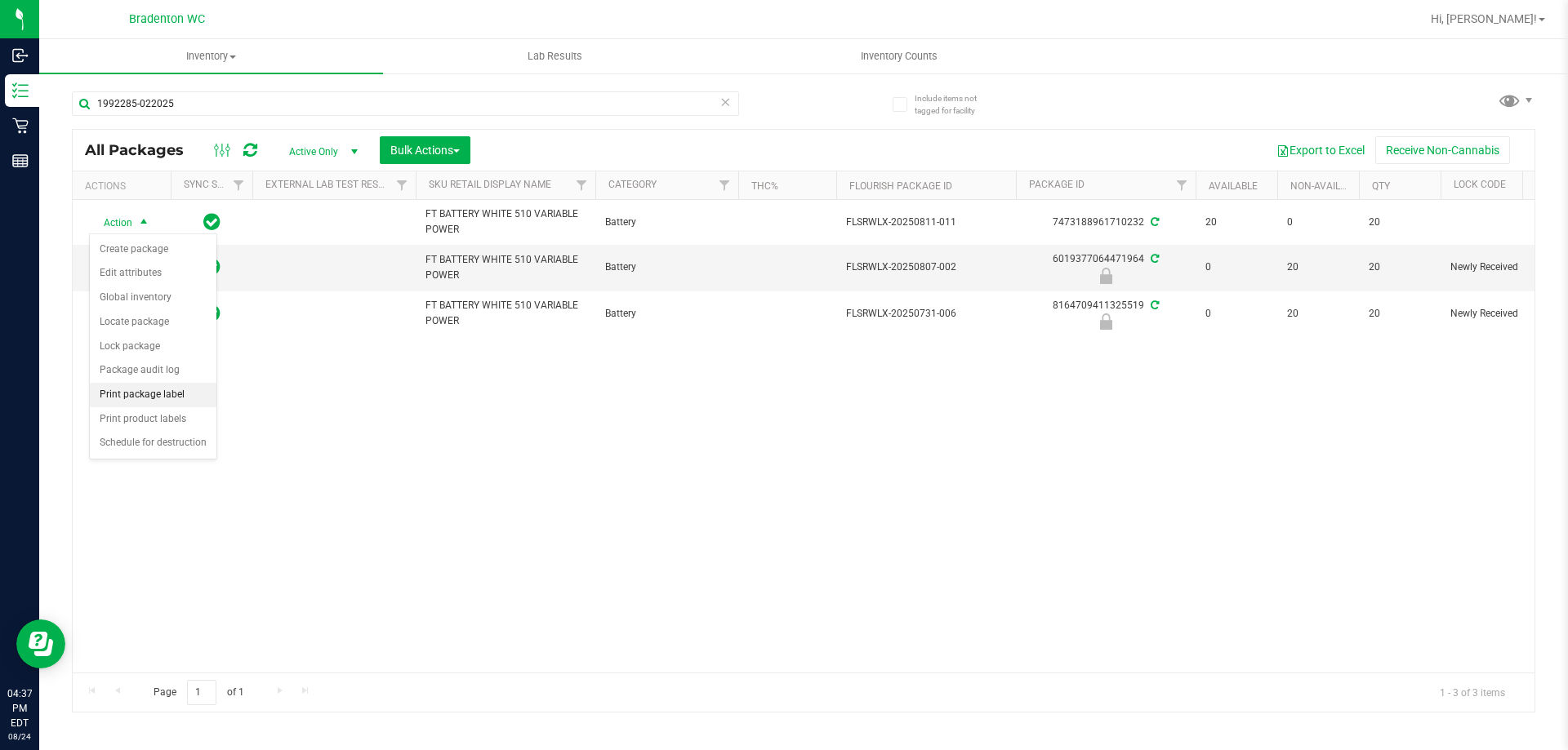
click at [176, 395] on li "Print package label" at bounding box center [153, 395] width 127 height 24
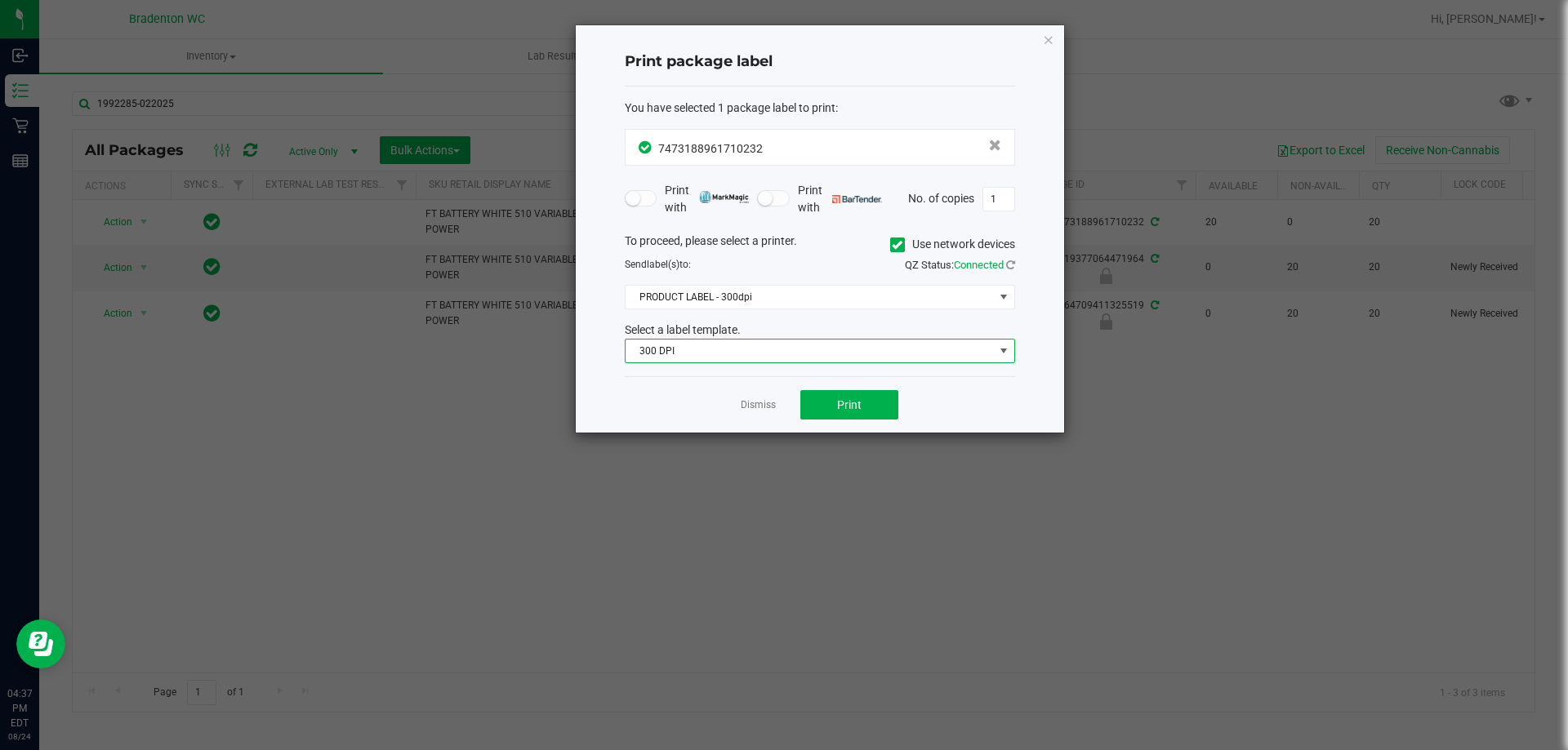
click at [731, 353] on span "300 DPI" at bounding box center [809, 351] width 369 height 22
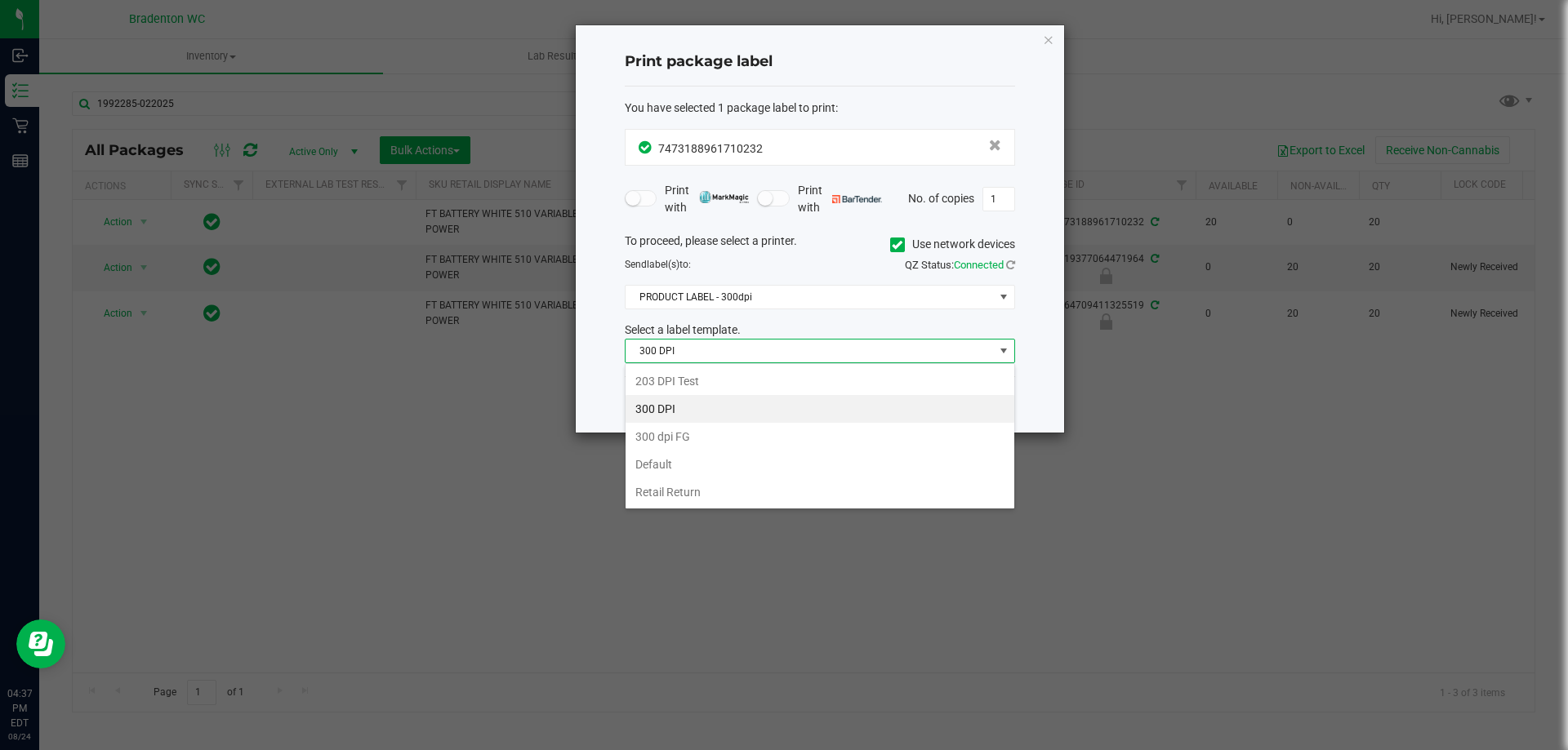
scroll to position [24, 390]
click at [716, 410] on li "300 DPI" at bounding box center [820, 409] width 388 height 28
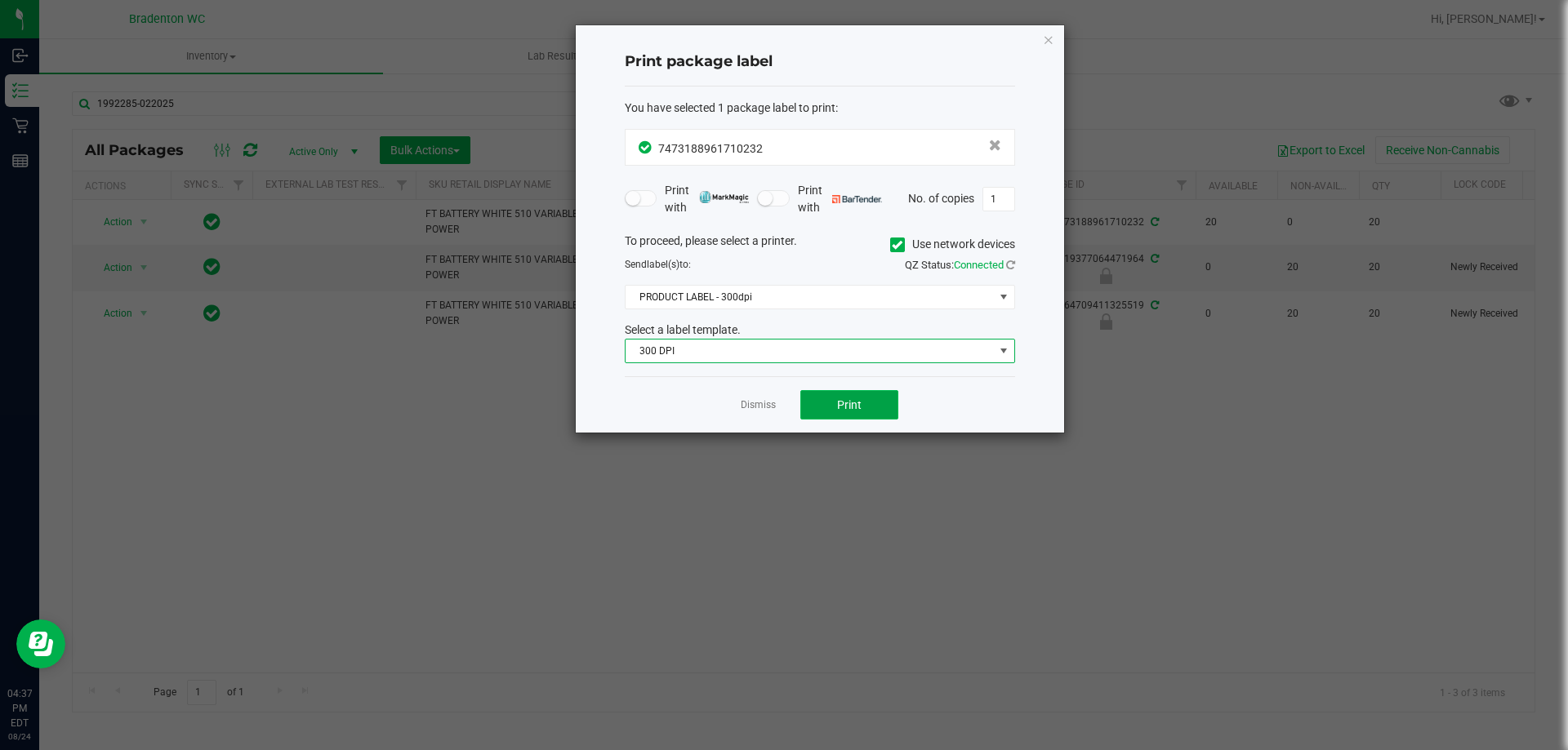
click at [839, 403] on span "Print" at bounding box center [849, 405] width 24 height 13
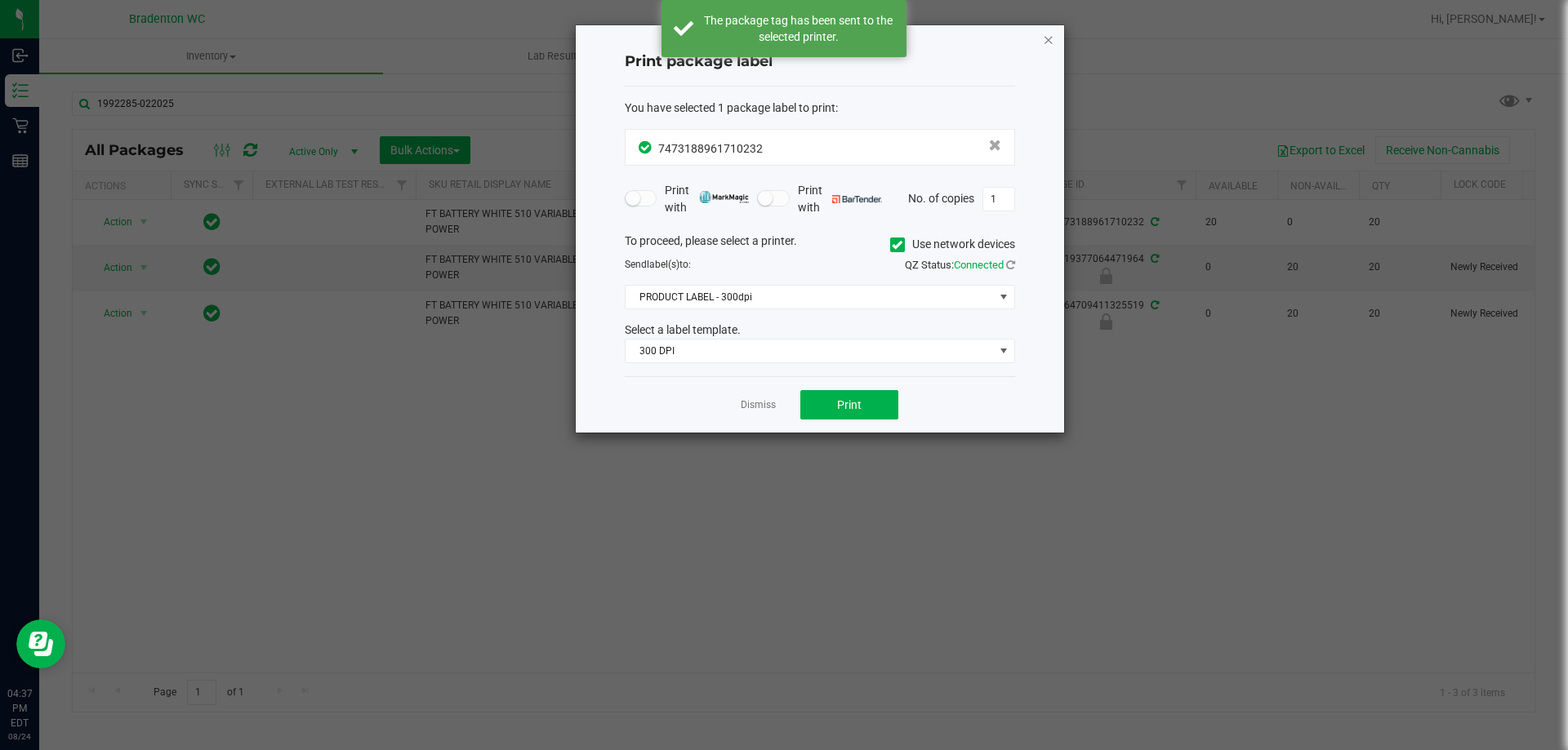
click at [1050, 39] on icon "button" at bounding box center [1048, 38] width 11 height 20
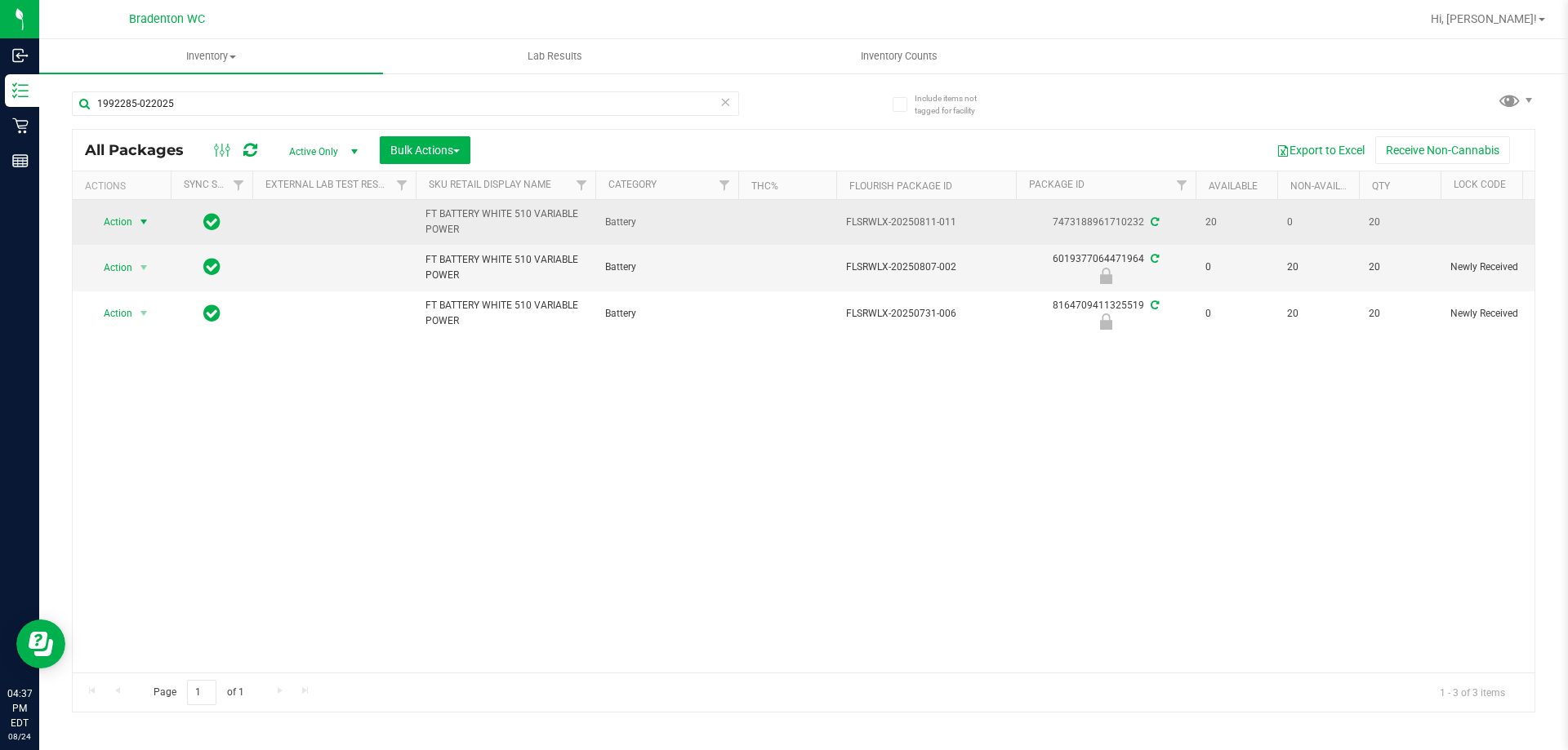
click at [119, 223] on span "Action" at bounding box center [111, 222] width 44 height 22
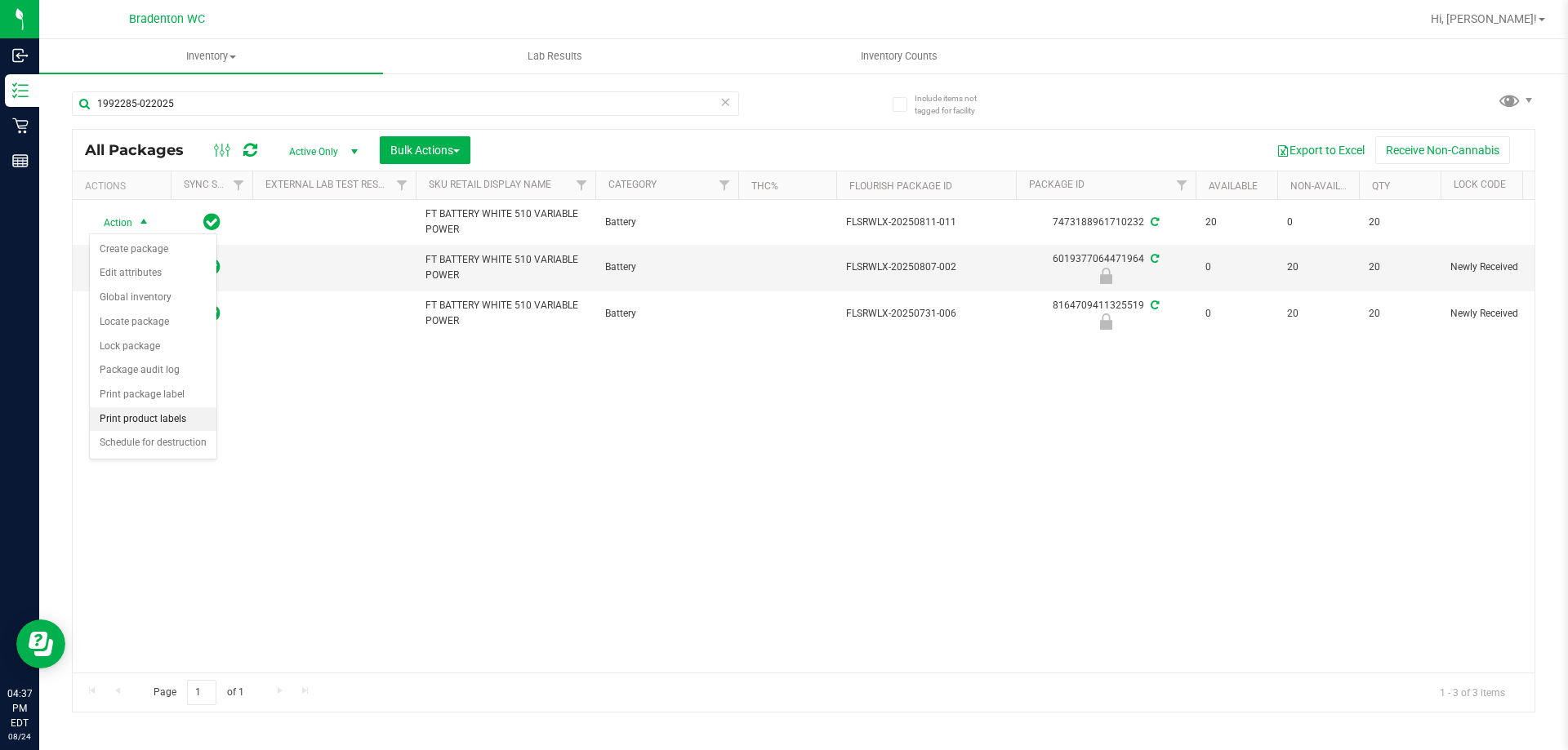
click at [155, 413] on li "Print product labels" at bounding box center [153, 419] width 127 height 24
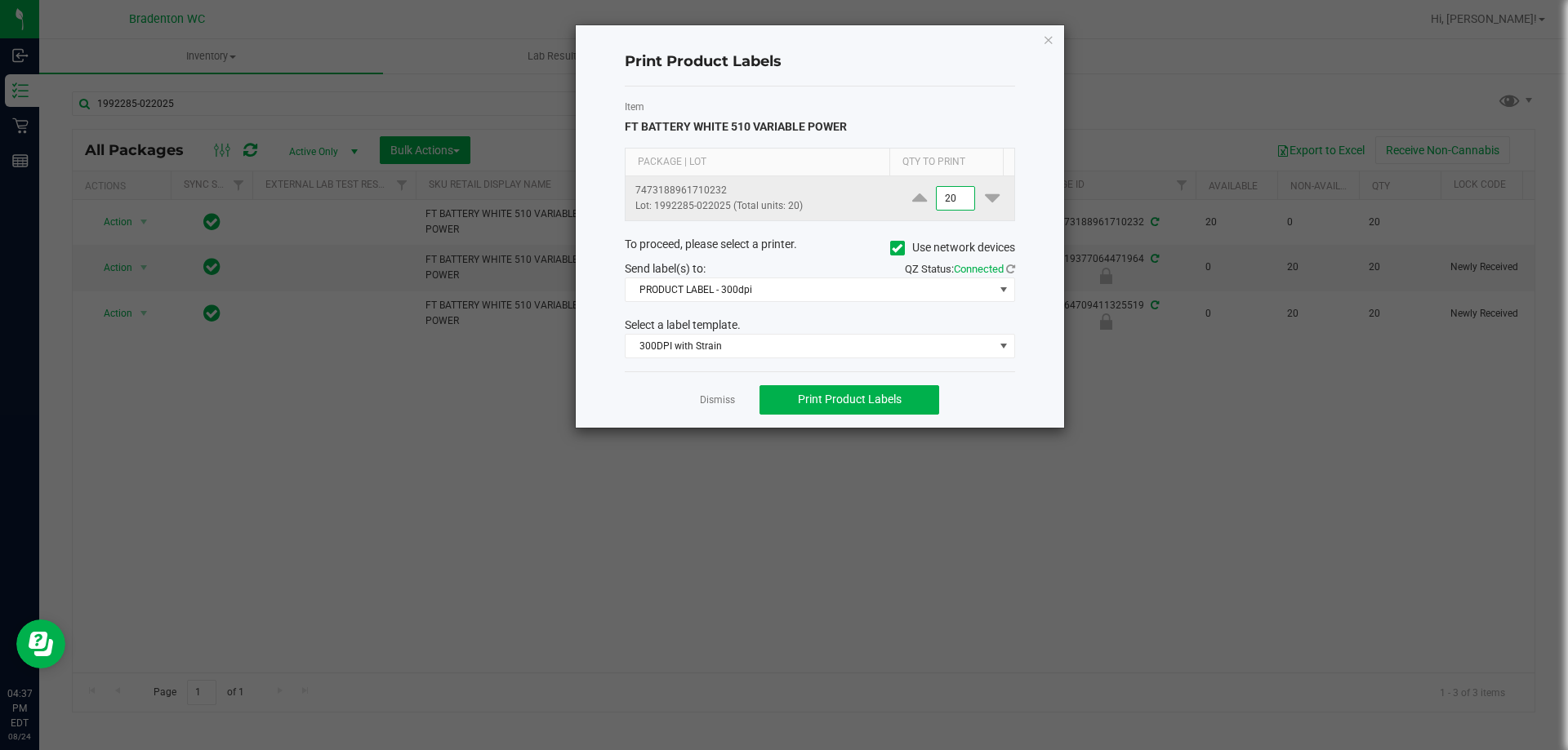
click at [941, 198] on input "20" at bounding box center [956, 198] width 38 height 22
type input "6"
click at [861, 369] on div "Item FT BATTERY WHITE 510 VARIABLE POWER Package | Lot Qty to Print 74731889617…" at bounding box center [820, 229] width 390 height 285
click at [859, 359] on div "Item FT BATTERY WHITE 510 VARIABLE POWER Package | Lot Qty to Print 74731889617…" at bounding box center [820, 229] width 390 height 285
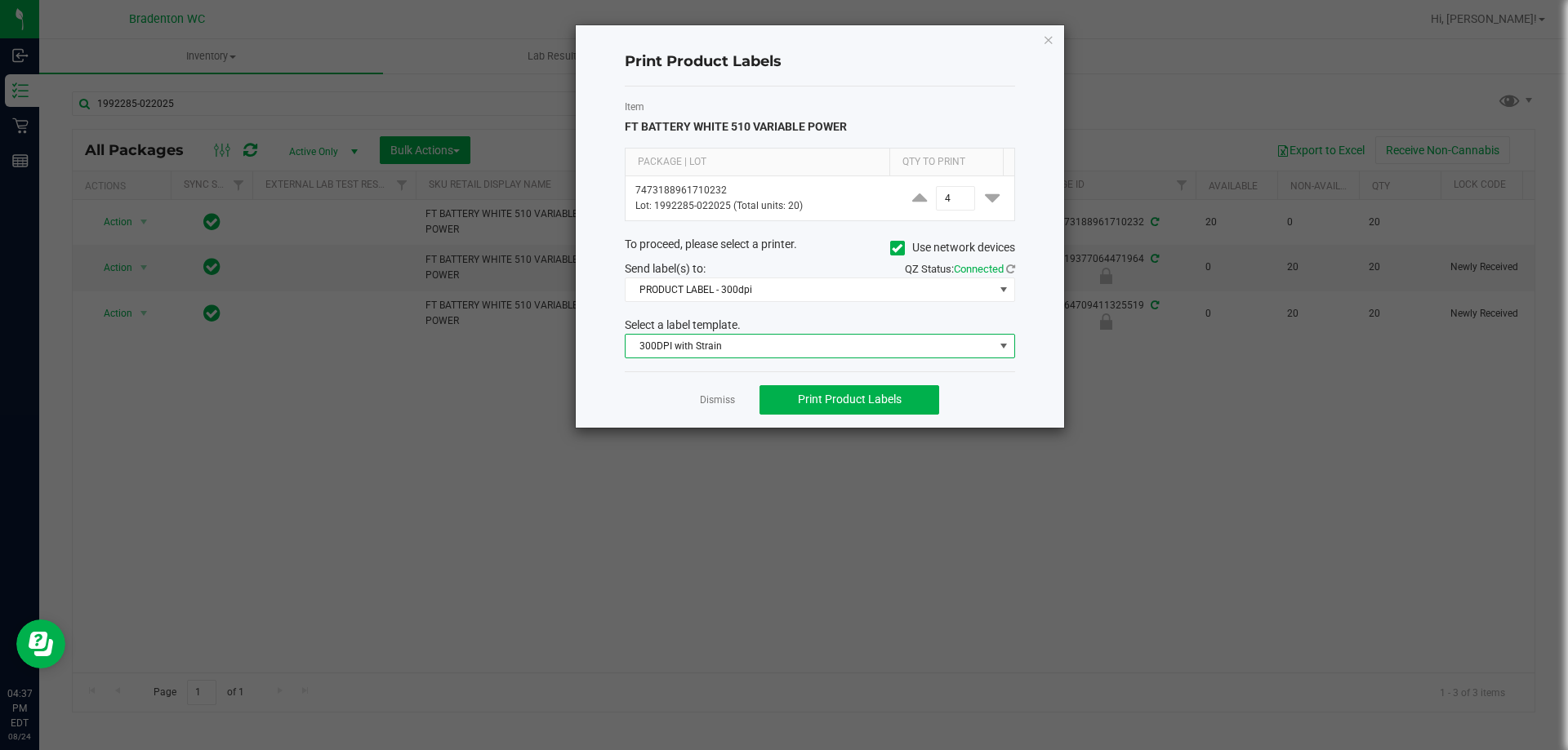
click at [822, 343] on span "300DPI with Strain" at bounding box center [809, 346] width 369 height 22
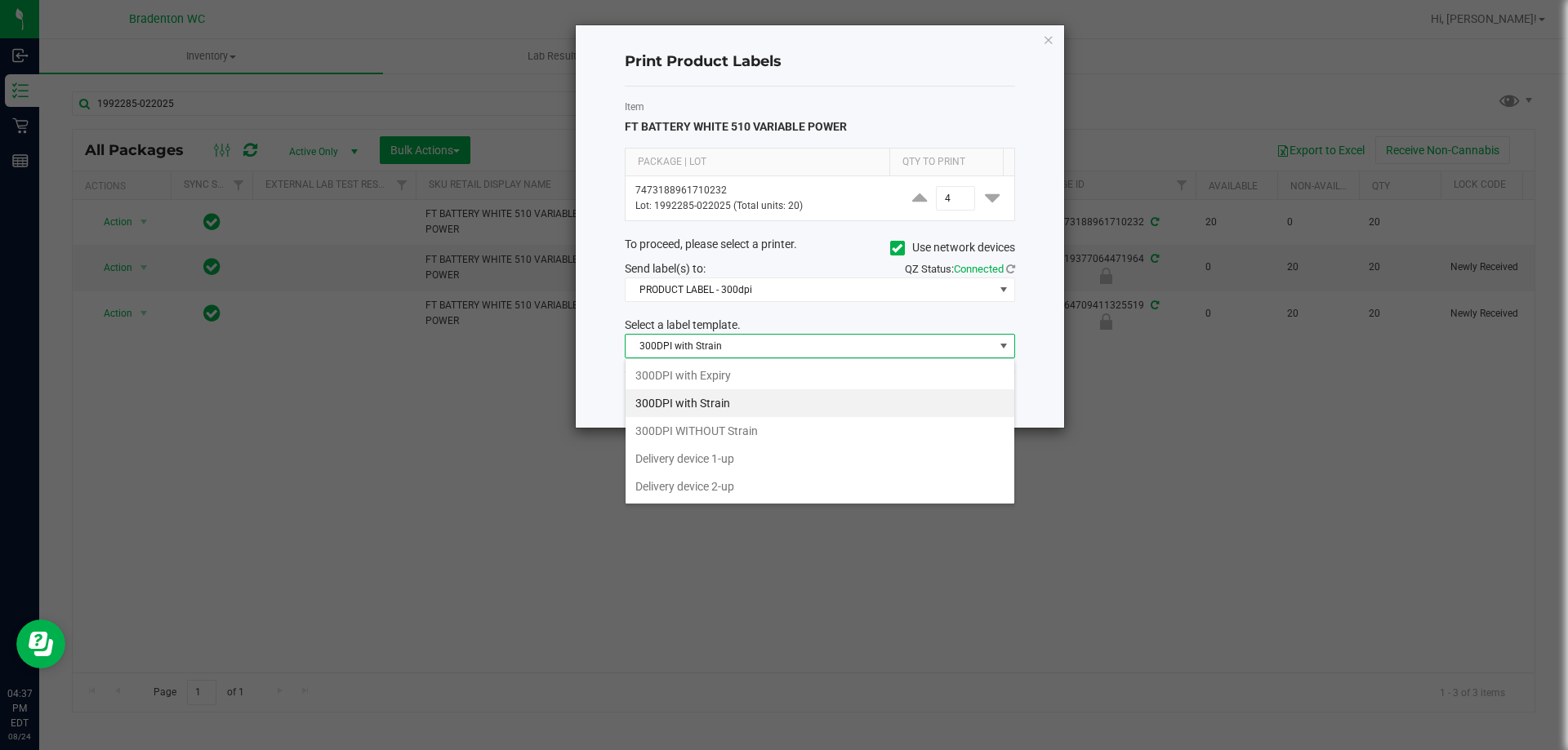
click at [822, 343] on span "300DPI with Strain" at bounding box center [809, 346] width 369 height 22
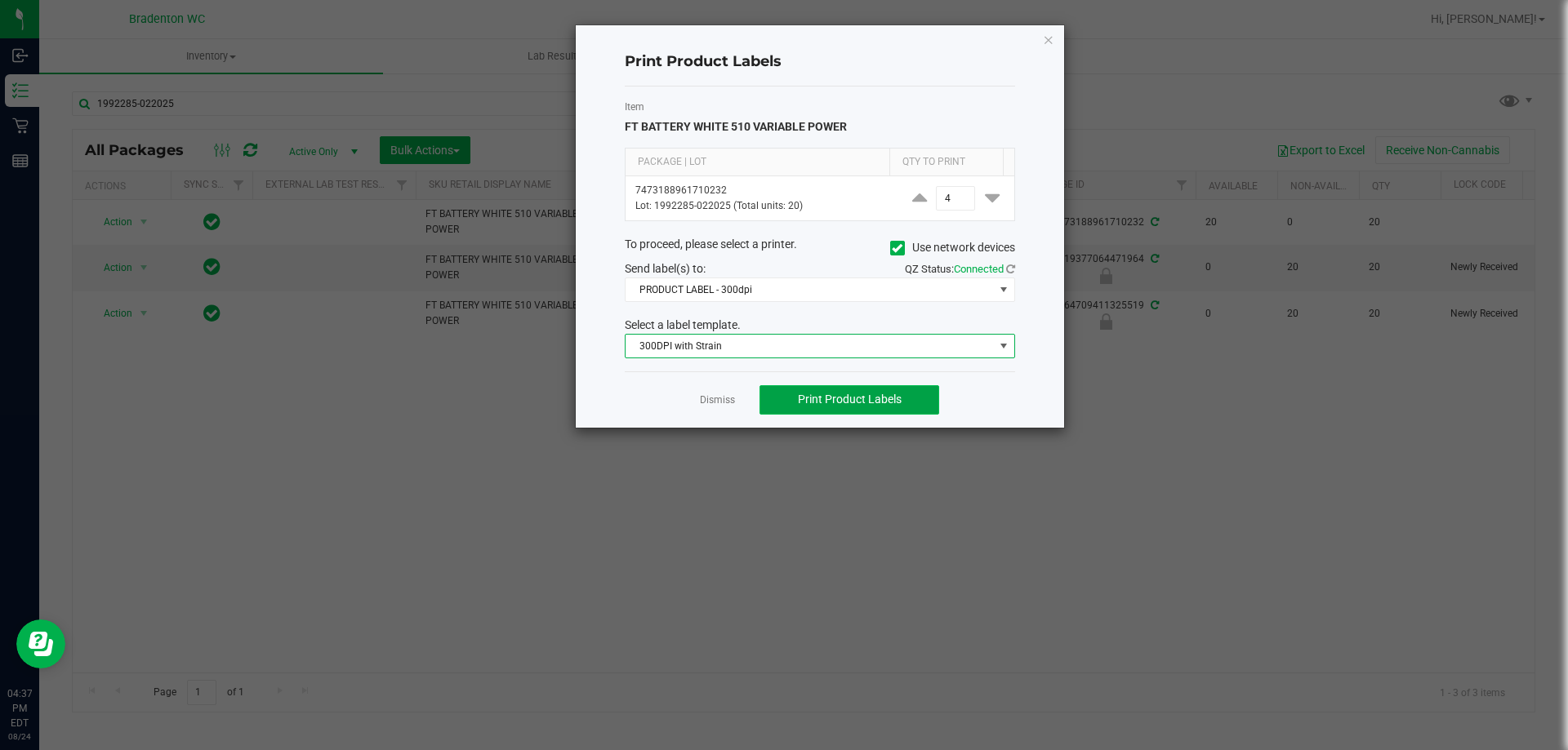
click at [875, 394] on span "Print Product Labels" at bounding box center [850, 399] width 104 height 13
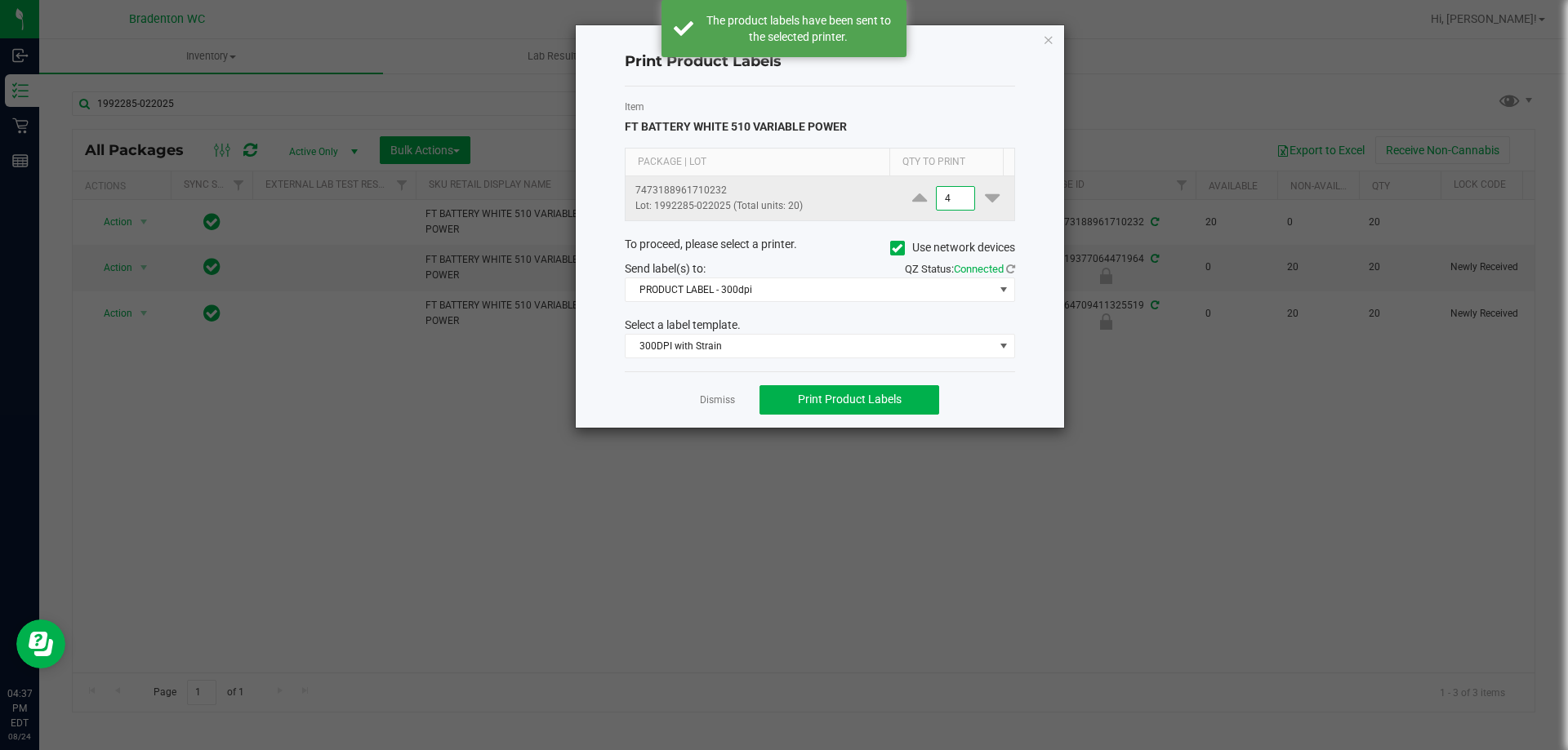
click at [941, 201] on input "4" at bounding box center [956, 198] width 38 height 22
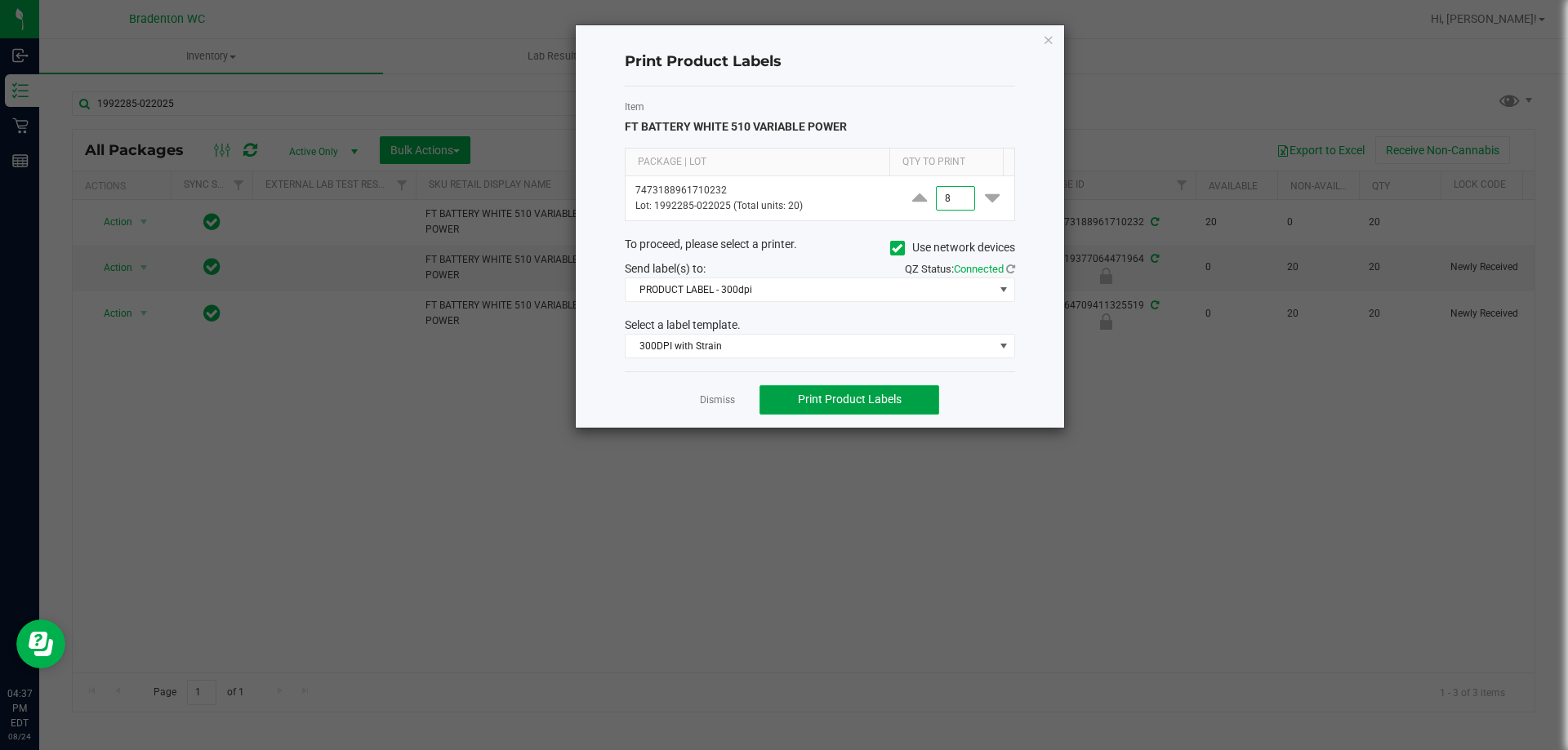
click at [890, 394] on span "Print Product Labels" at bounding box center [850, 399] width 104 height 13
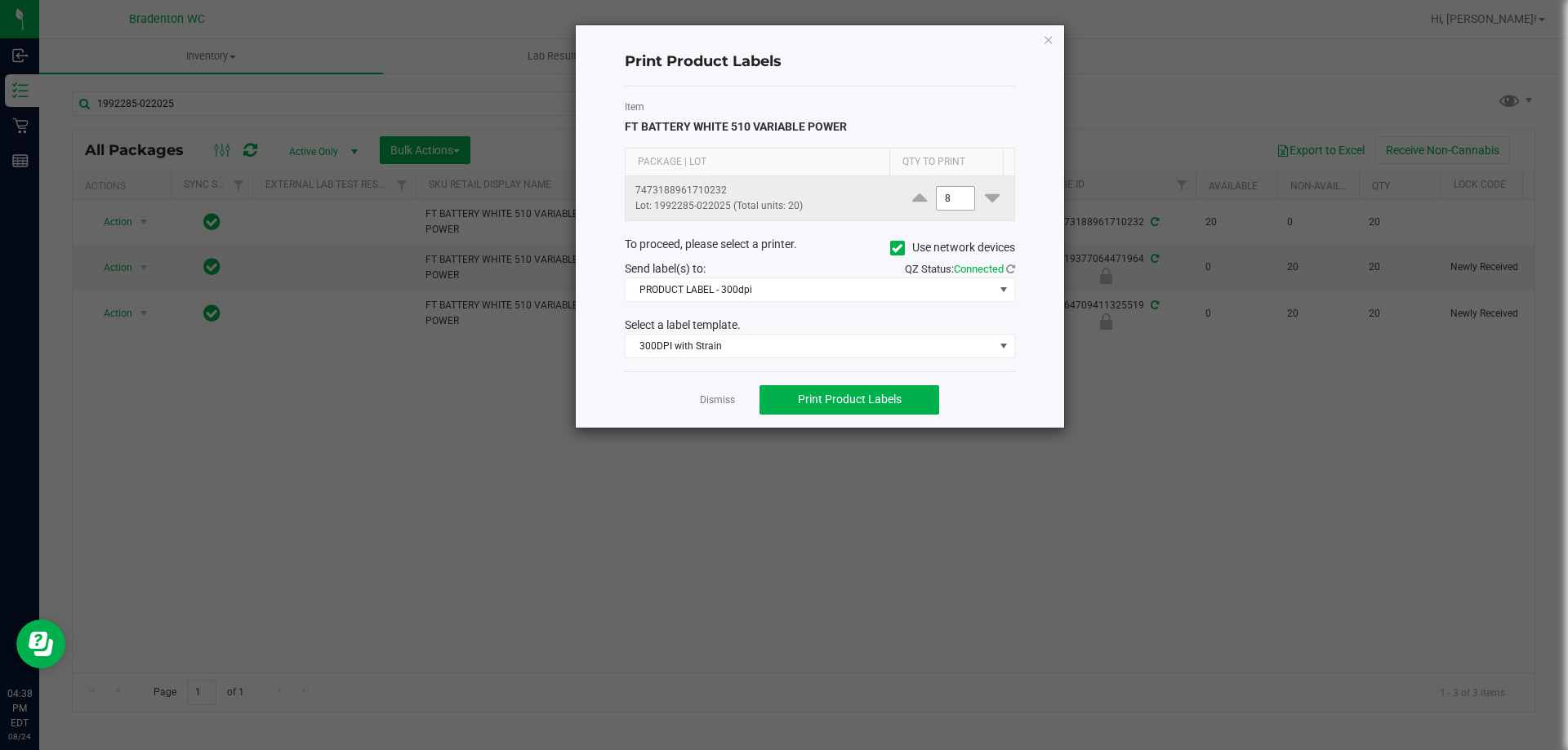
click at [953, 204] on input "8" at bounding box center [956, 198] width 38 height 22
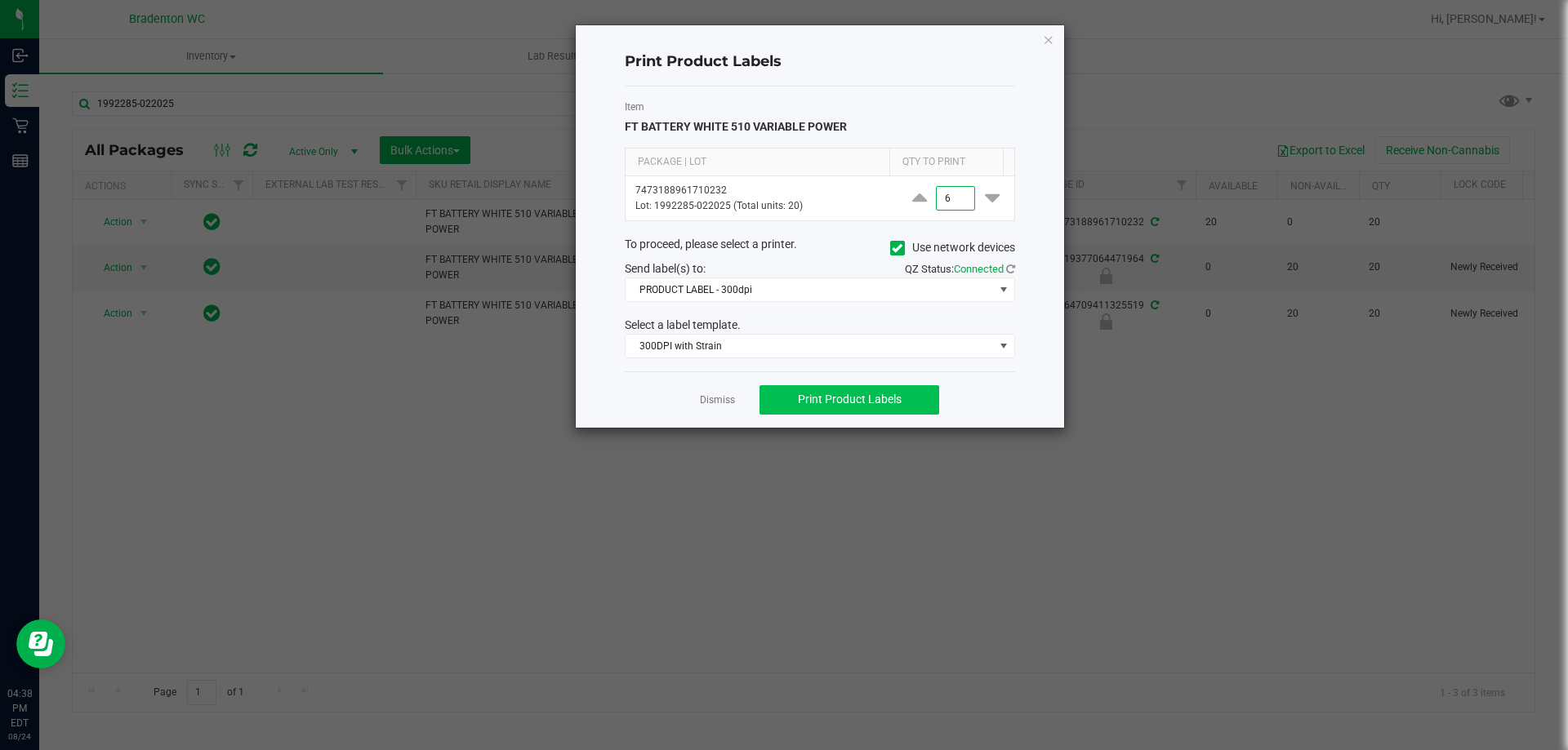
type input "6"
click at [889, 403] on span "Print Product Labels" at bounding box center [850, 399] width 104 height 13
click at [716, 405] on link "Dismiss" at bounding box center [716, 400] width 35 height 14
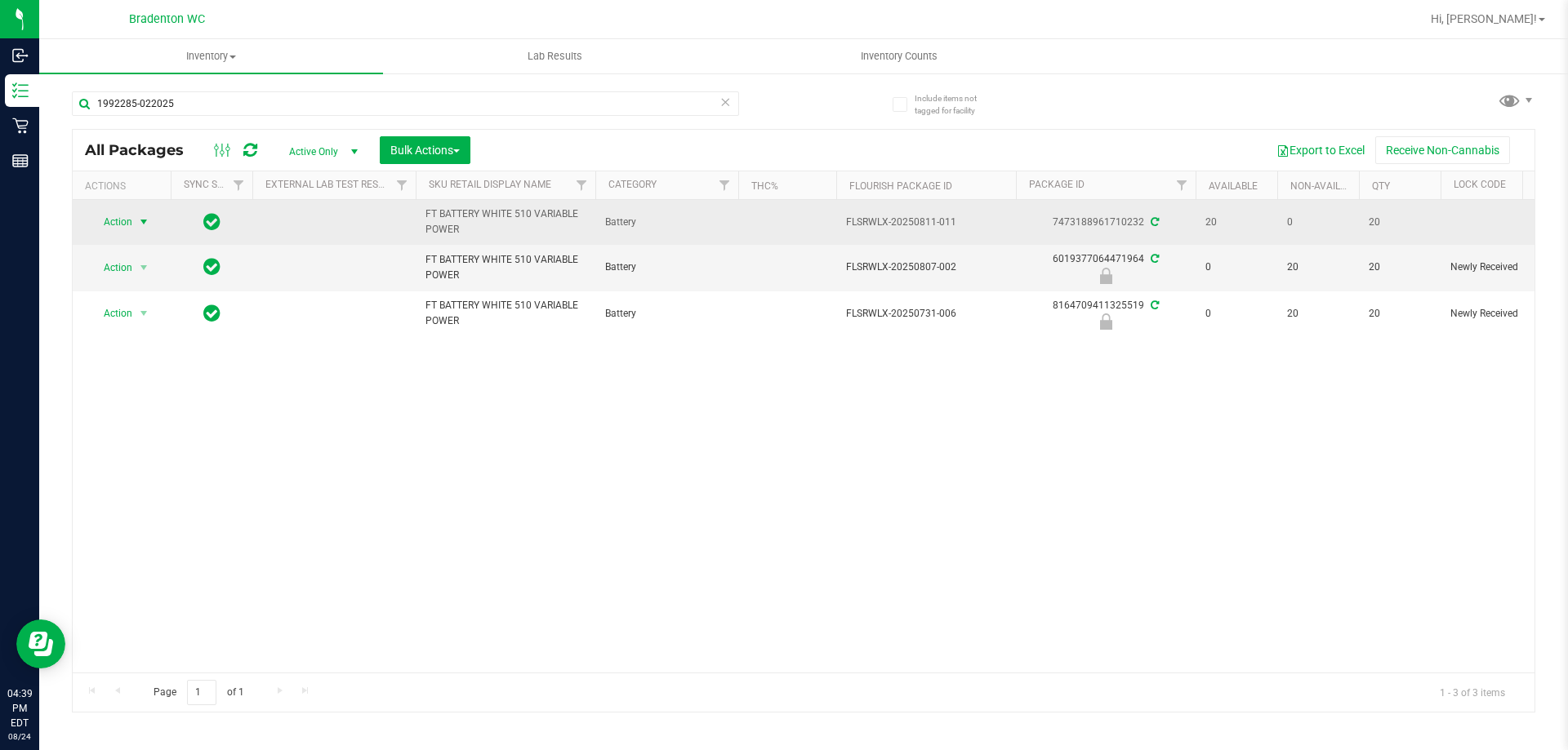
click at [108, 236] on td "Action Action Create package Edit attributes Global inventory Locate package Lo…" at bounding box center [121, 222] width 98 height 45
click at [124, 221] on span "Action" at bounding box center [111, 222] width 44 height 22
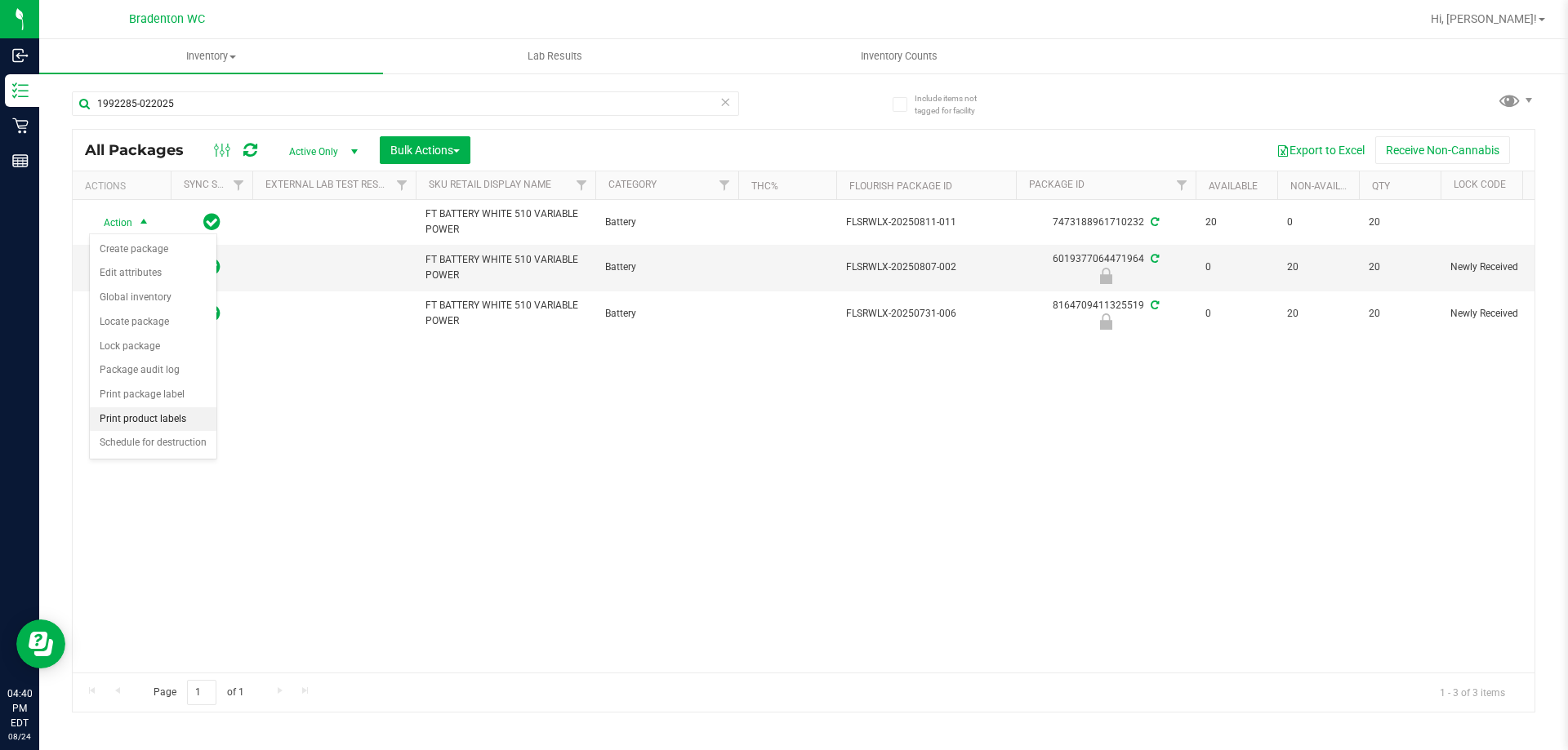
click at [183, 418] on li "Print product labels" at bounding box center [153, 419] width 127 height 24
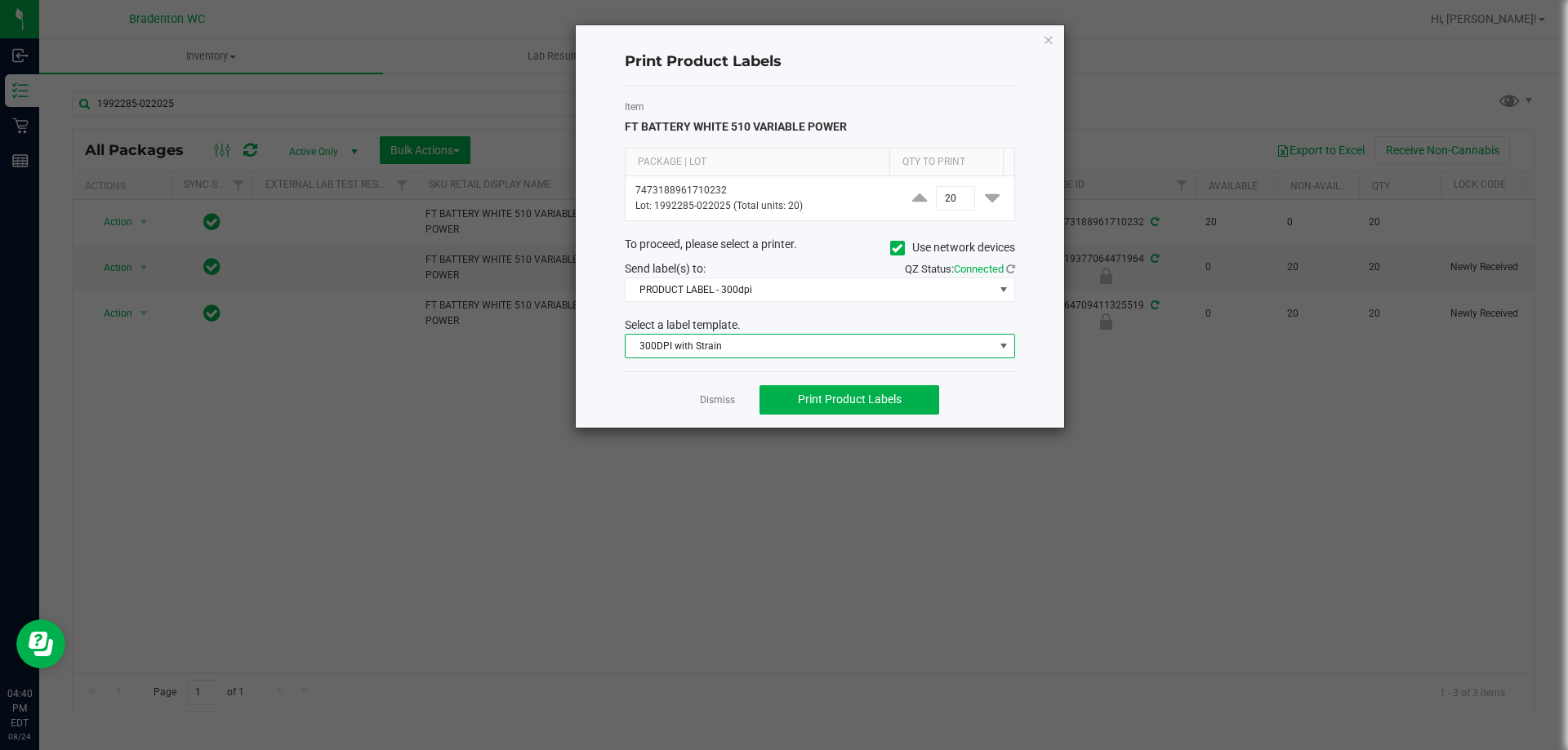
click at [790, 353] on span "300DPI with Strain" at bounding box center [809, 346] width 369 height 22
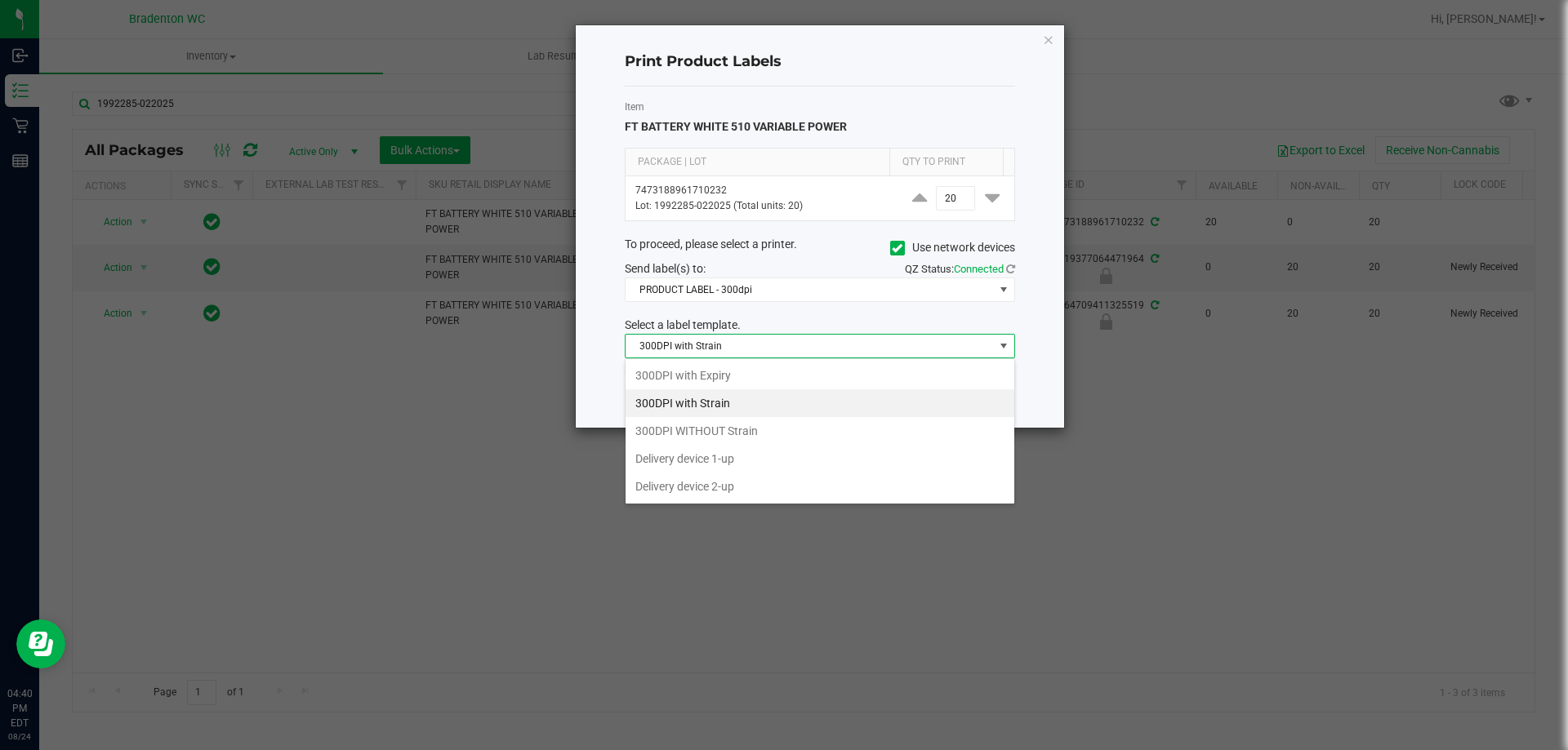
click at [754, 401] on li "300DPI with Strain" at bounding box center [820, 403] width 388 height 28
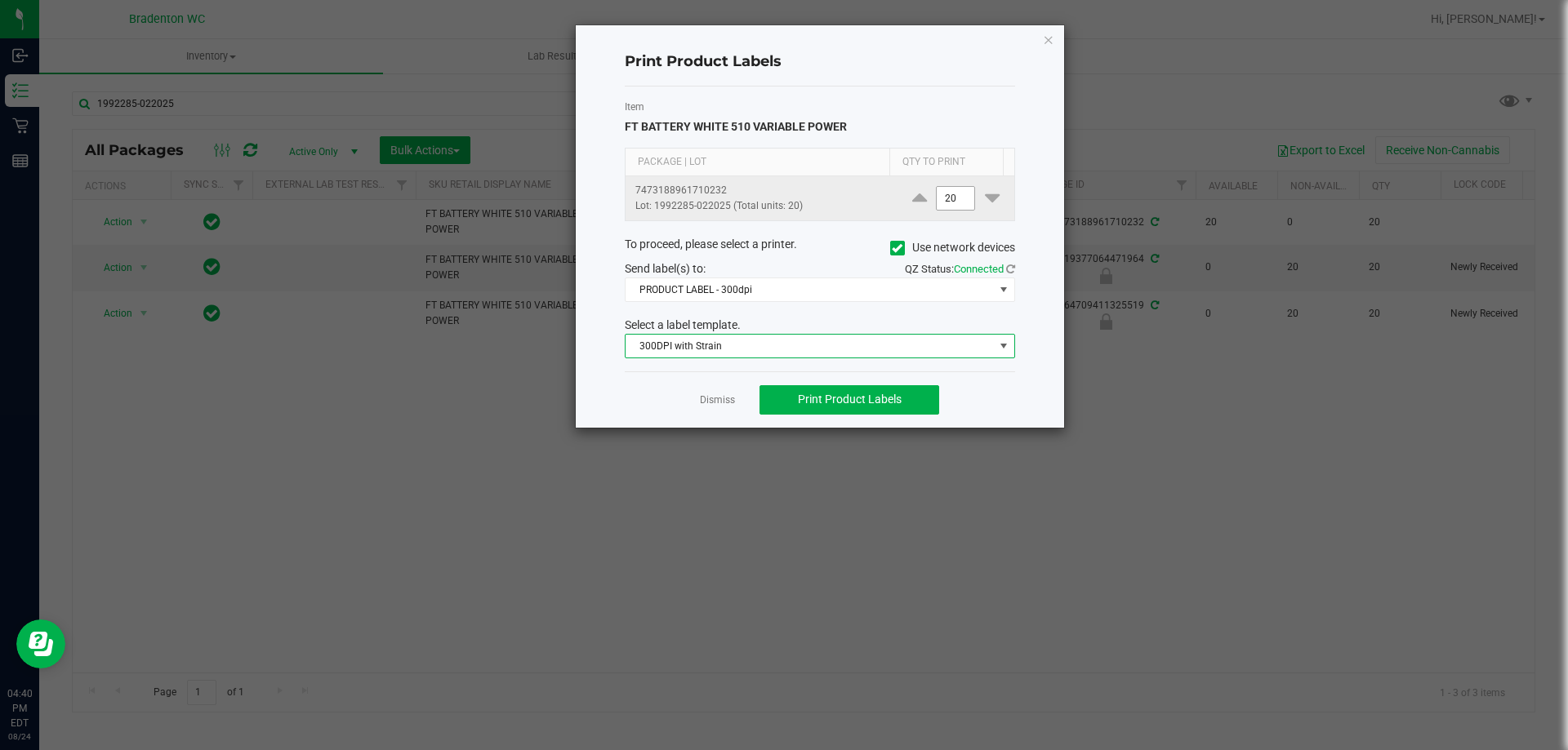
click at [955, 191] on input "20" at bounding box center [956, 198] width 38 height 22
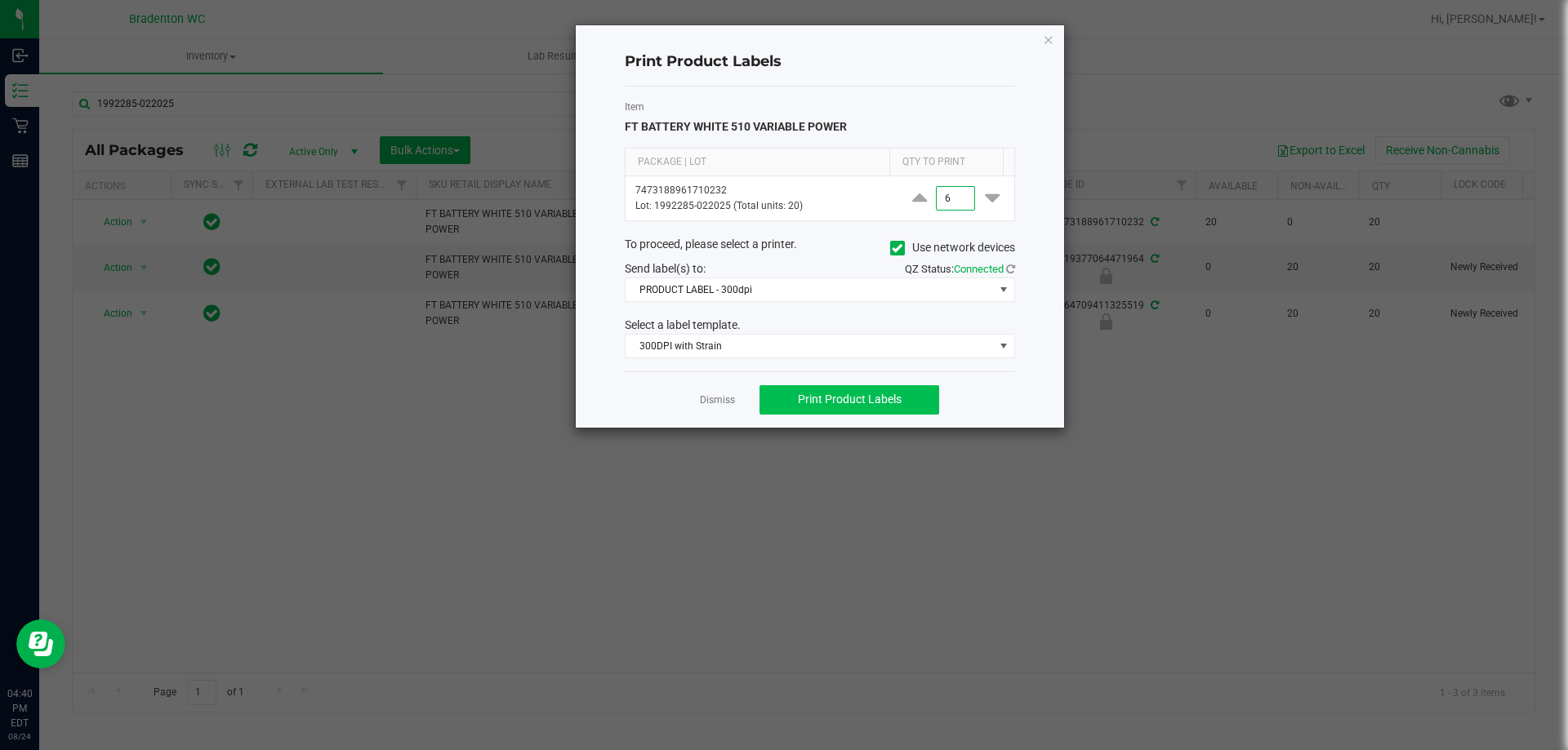
type input "6"
click at [904, 395] on button "Print Product Labels" at bounding box center [850, 399] width 180 height 29
click at [897, 399] on span "Print Product Labels" at bounding box center [850, 399] width 104 height 13
click at [896, 397] on button "Print Product Labels" at bounding box center [850, 399] width 180 height 29
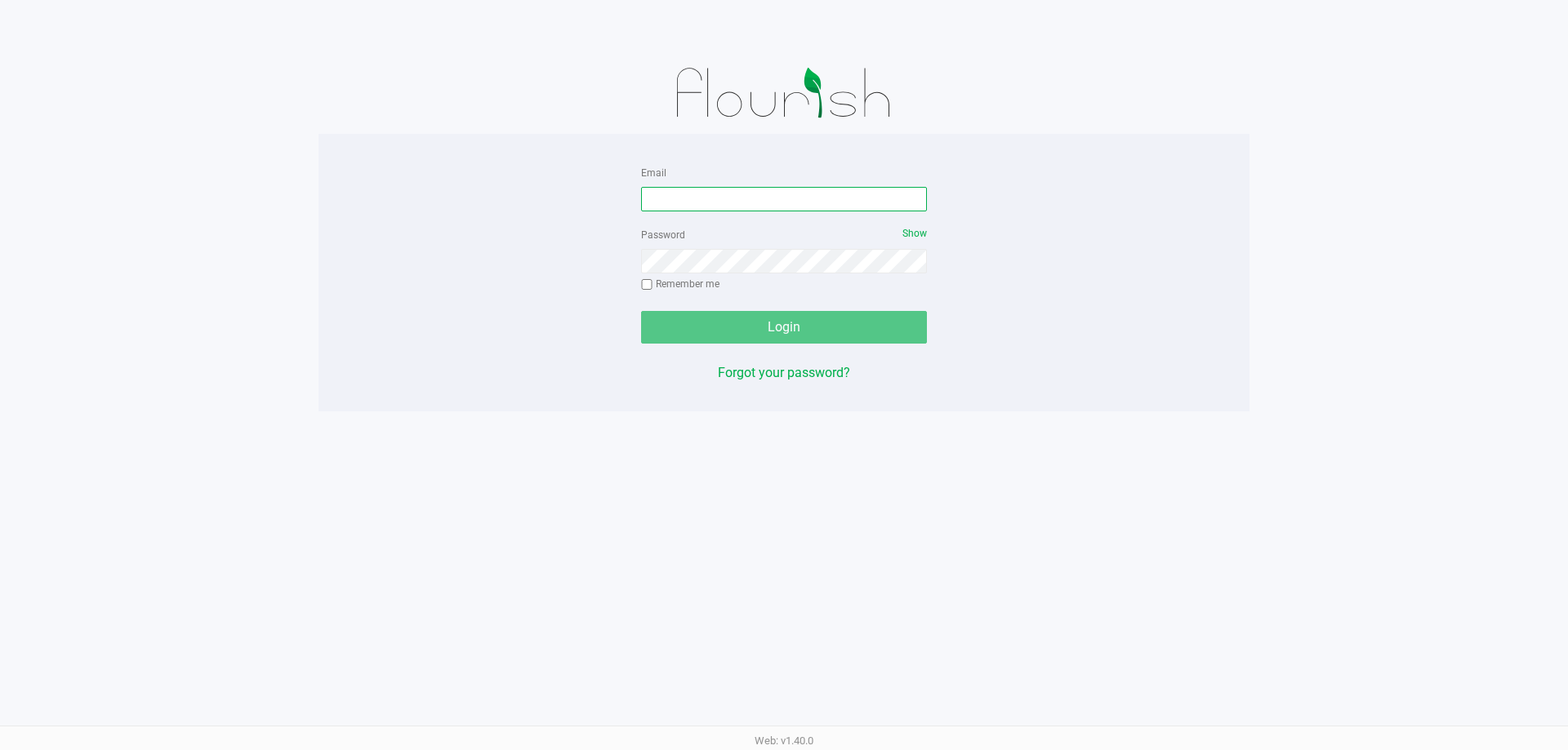
click at [697, 195] on input "Email" at bounding box center [783, 199] width 286 height 24
type input "obenjamin@liveparallel.com"
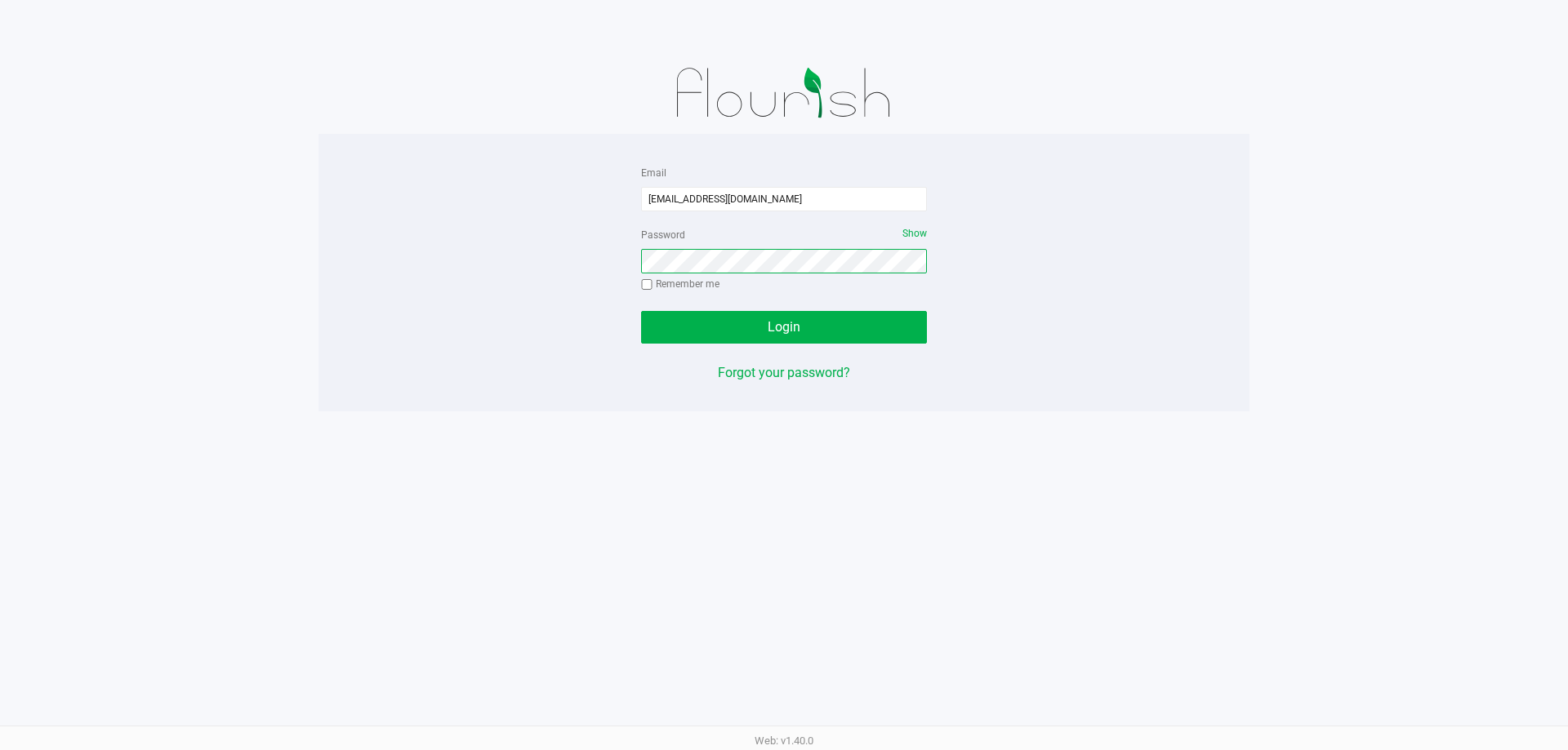
click at [641, 311] on button "Login" at bounding box center [783, 327] width 286 height 33
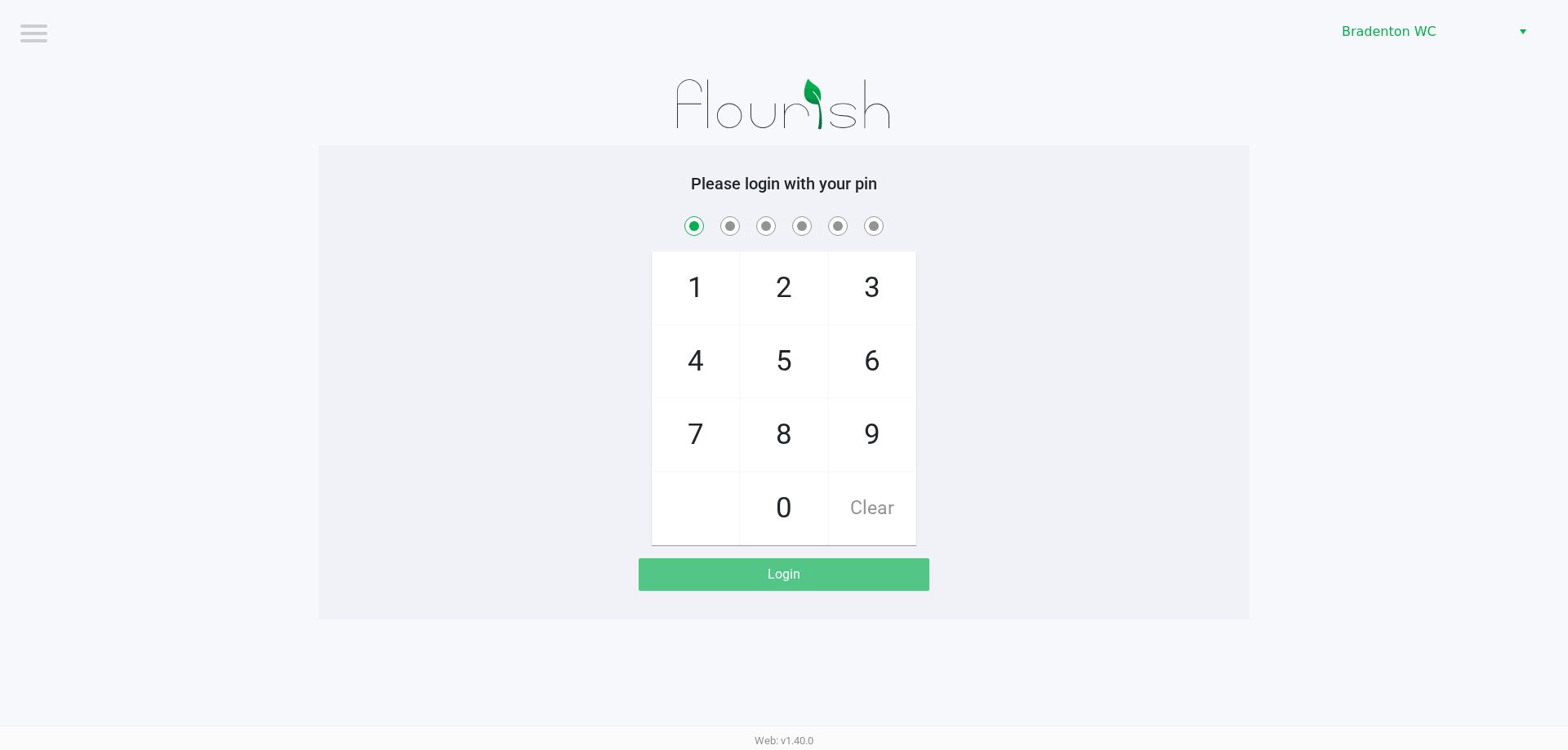
checkbox input "true"
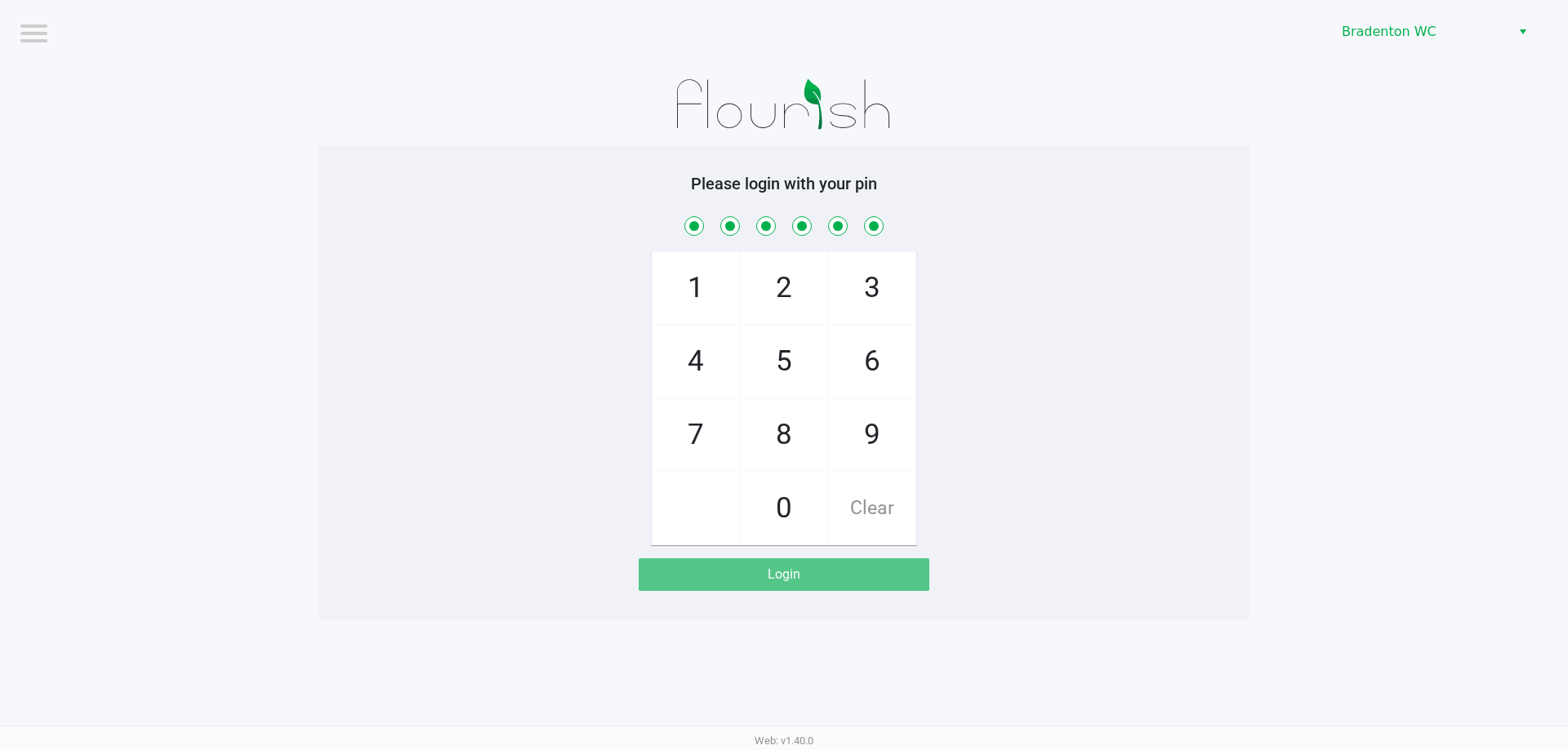
checkbox input "true"
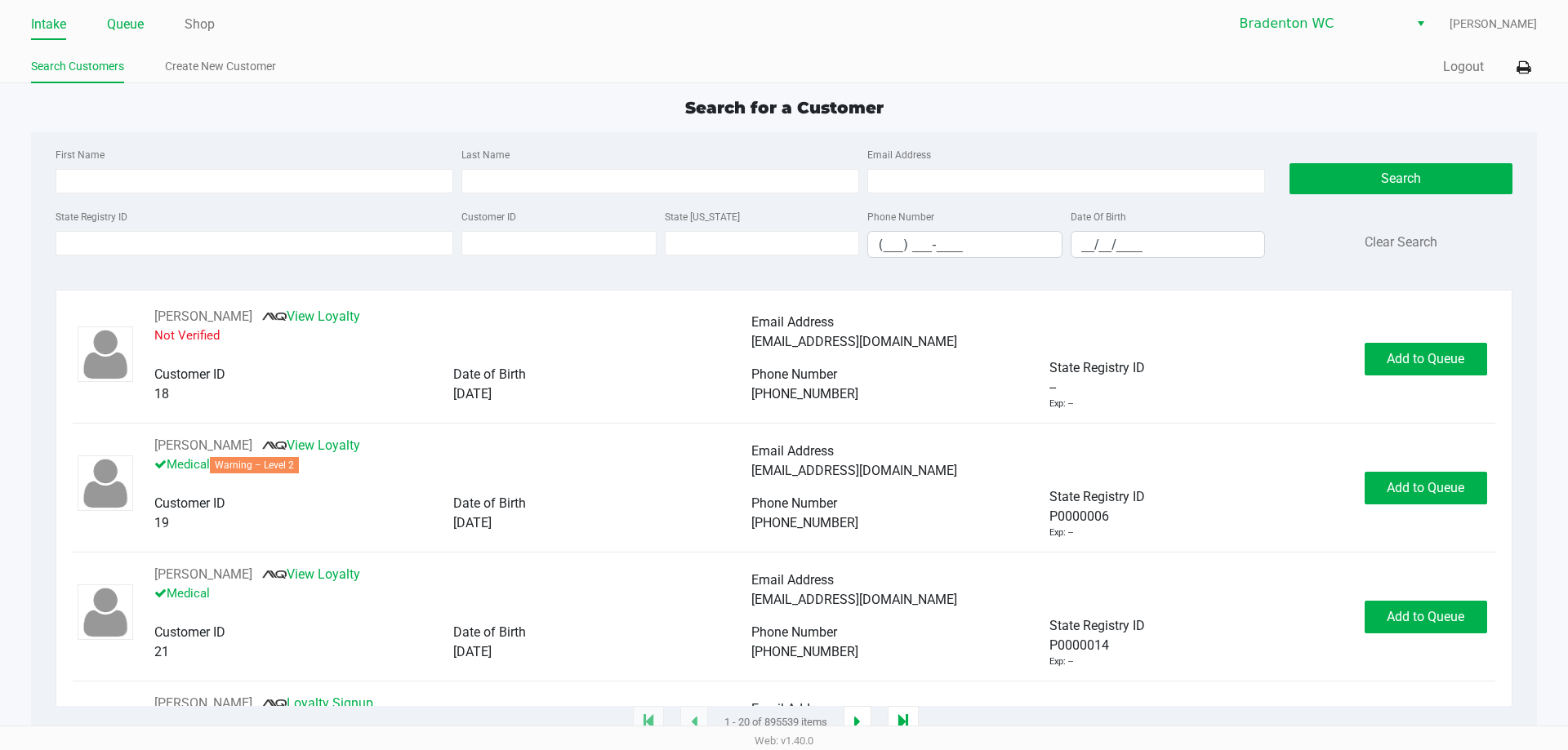
click at [124, 27] on link "Queue" at bounding box center [125, 24] width 37 height 22
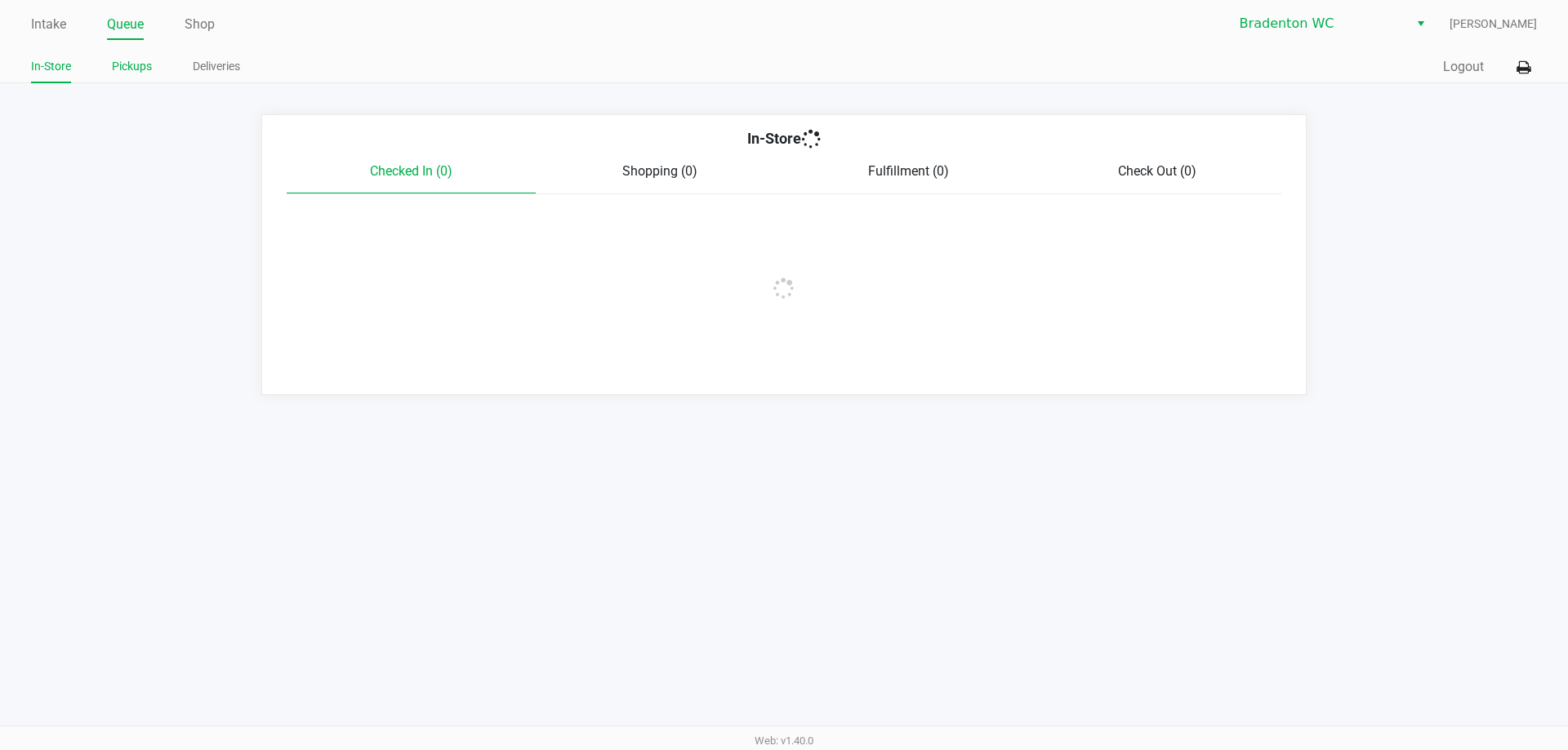
click at [130, 64] on link "Pickups" at bounding box center [131, 67] width 40 height 21
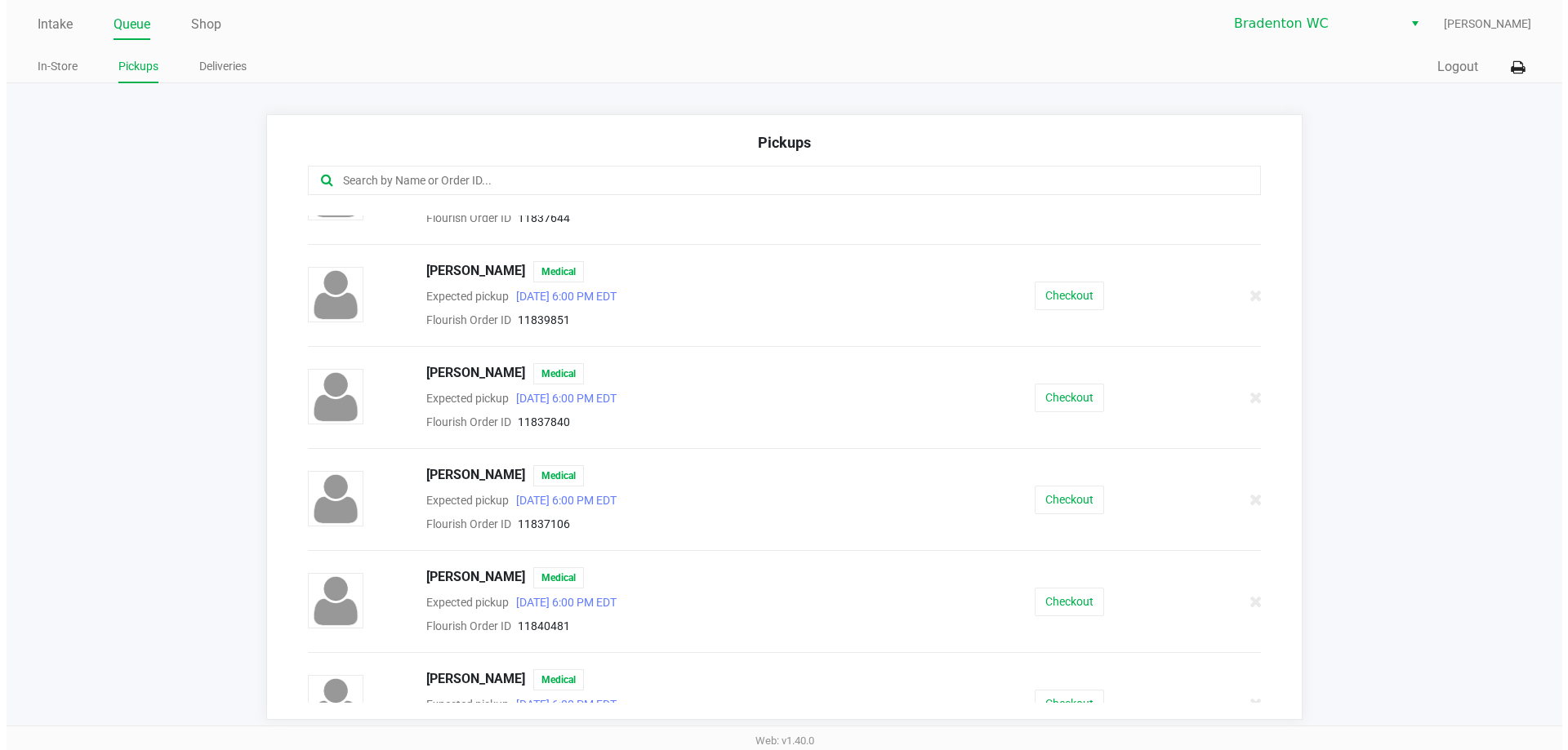
scroll to position [193, 0]
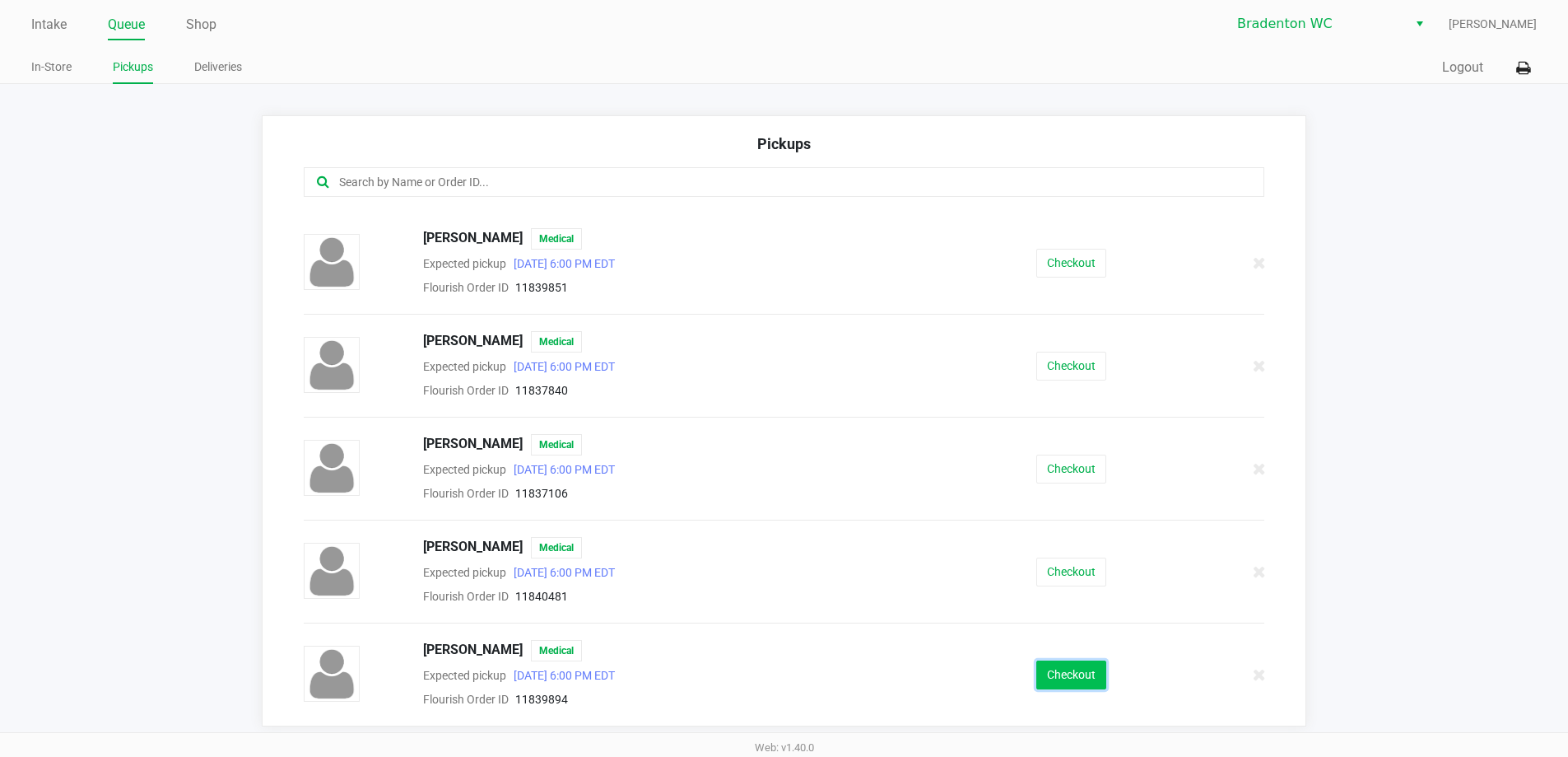
click at [1037, 684] on button "Checkout" at bounding box center [1071, 675] width 70 height 28
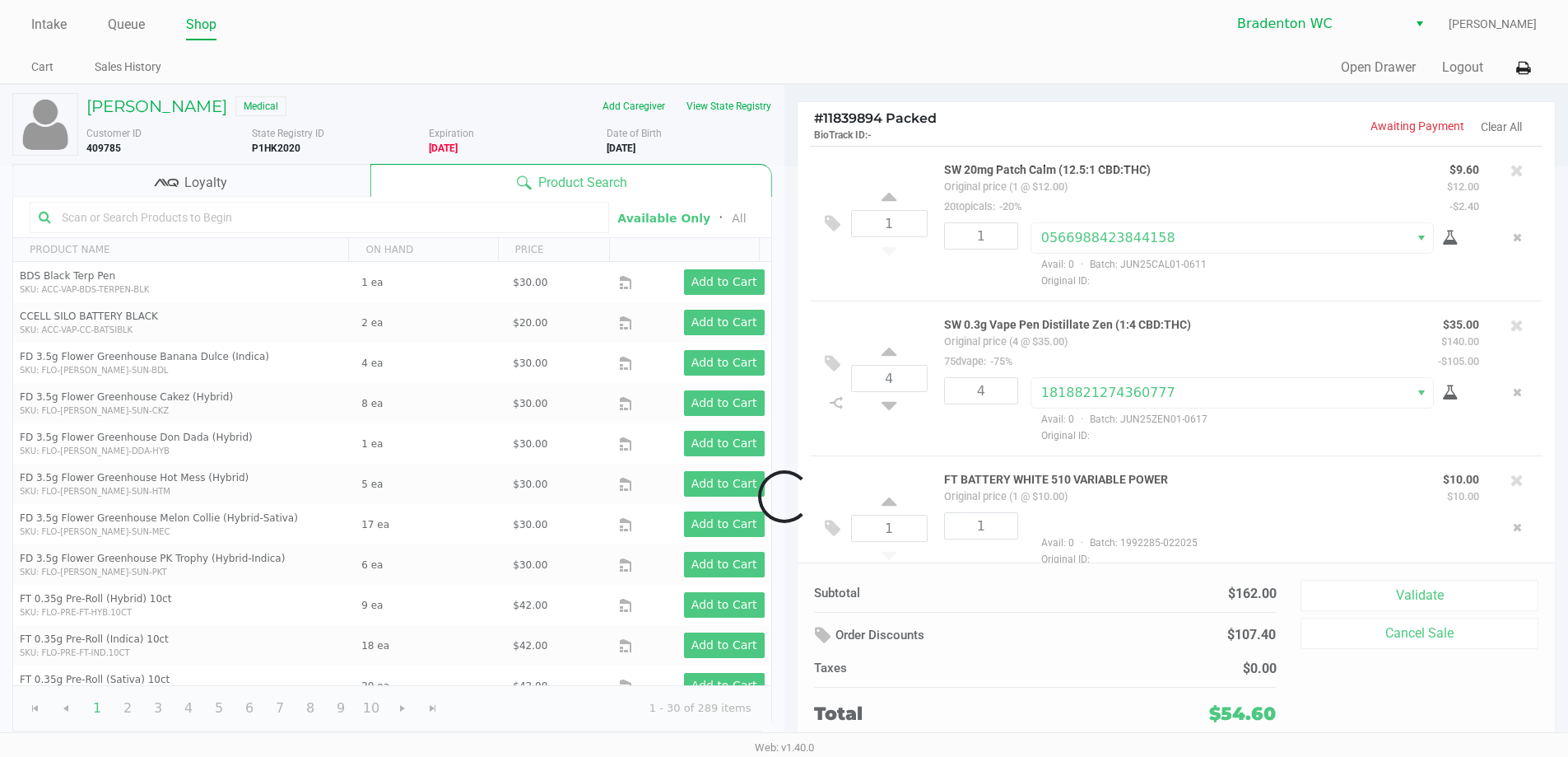
scroll to position [30, 0]
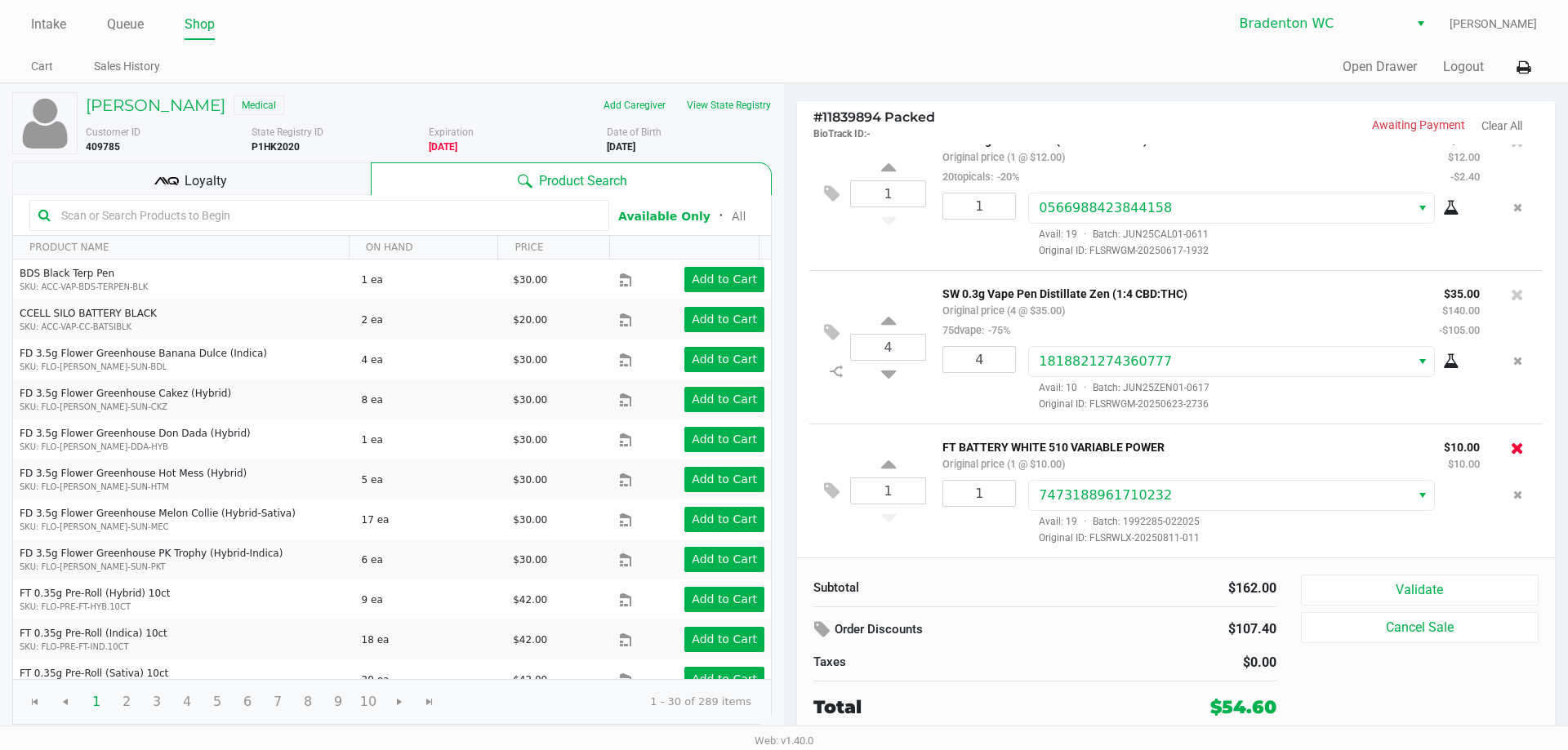
click at [1511, 446] on icon at bounding box center [1517, 447] width 13 height 16
click at [1512, 448] on div at bounding box center [1517, 448] width 26 height 22
click at [1511, 447] on icon at bounding box center [1517, 447] width 13 height 16
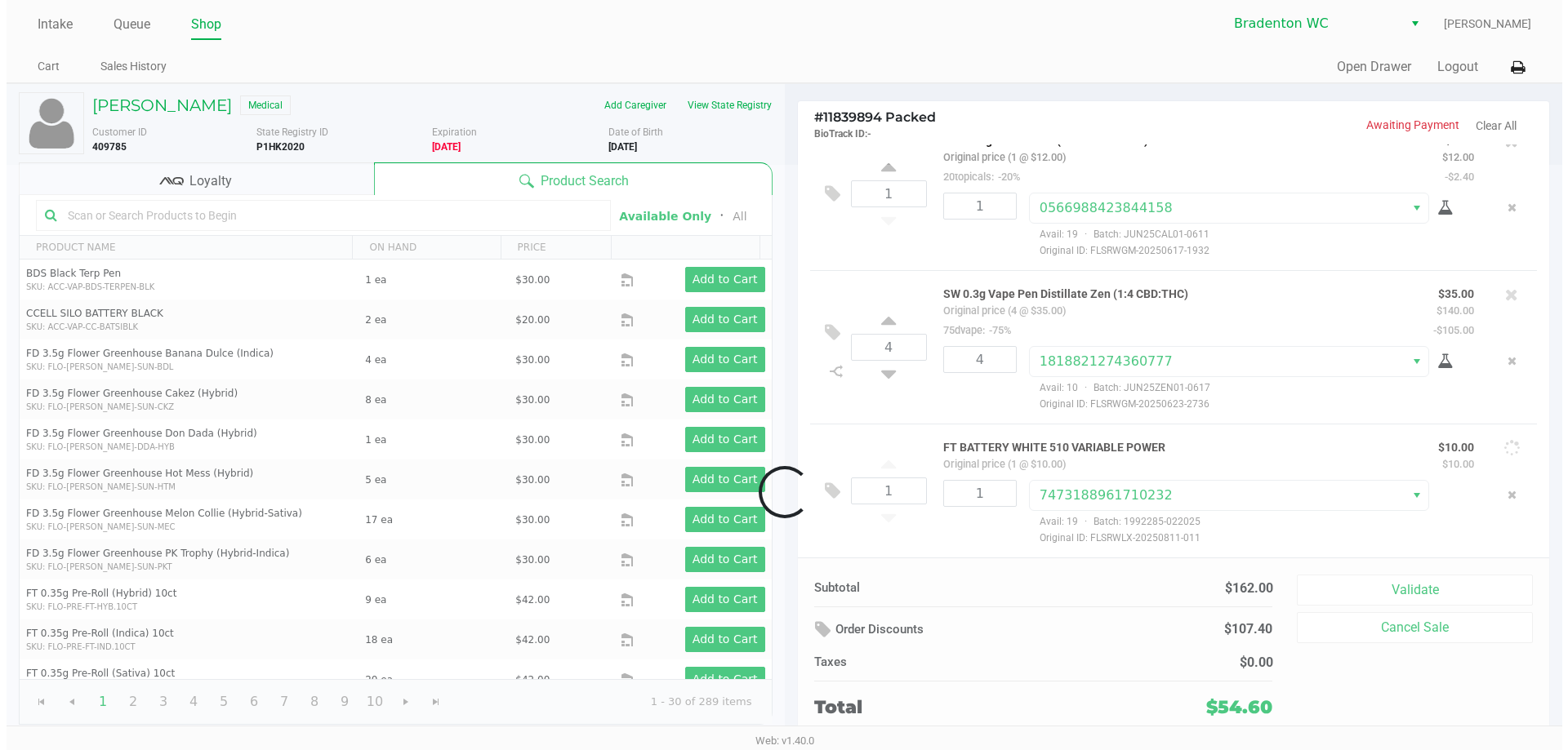
scroll to position [0, 0]
